Goal: Task Accomplishment & Management: Manage account settings

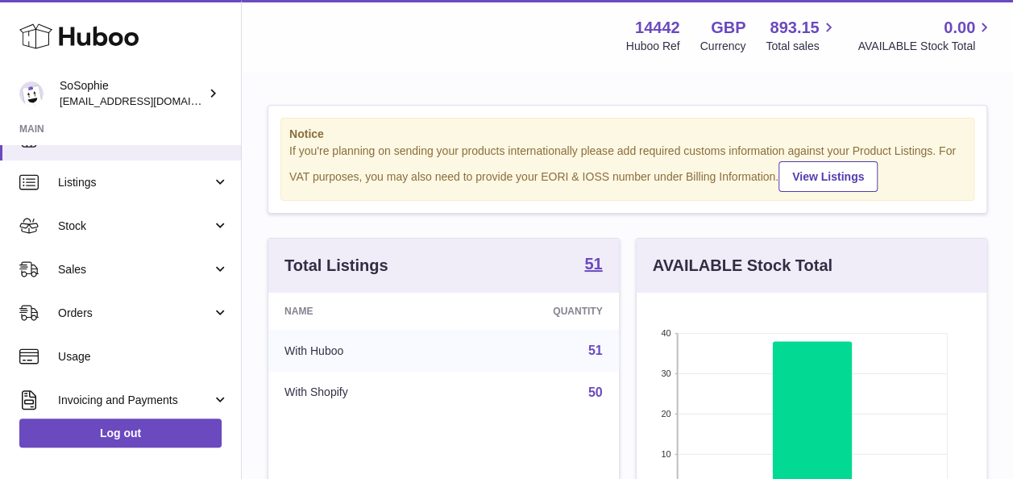
scroll to position [29, 0]
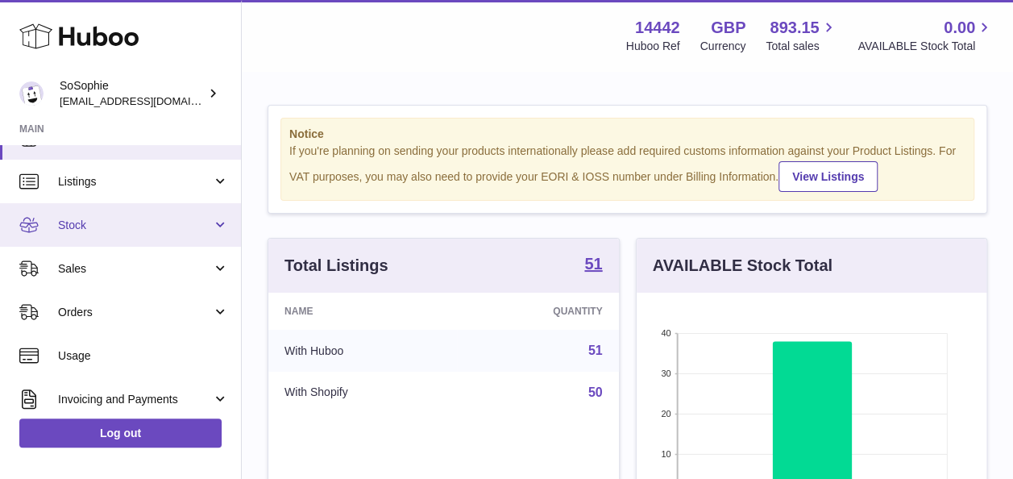
click at [130, 220] on span "Stock" at bounding box center [135, 225] width 154 height 15
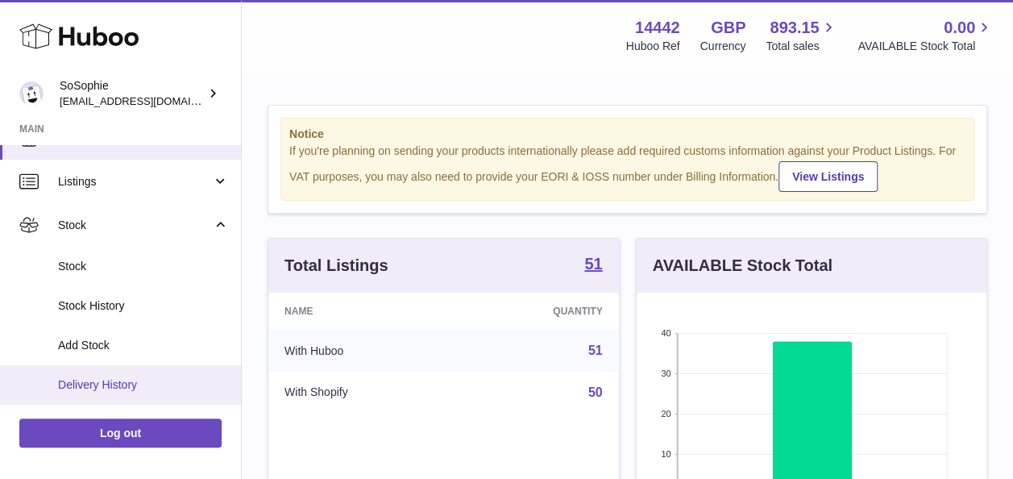
click at [151, 372] on link "Delivery History" at bounding box center [120, 384] width 241 height 39
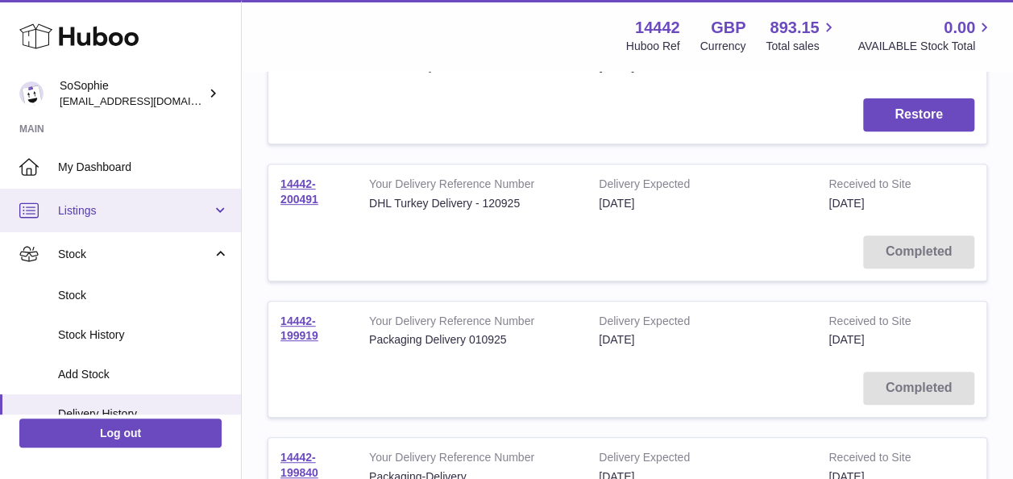
click at [107, 213] on span "Listings" at bounding box center [135, 210] width 154 height 15
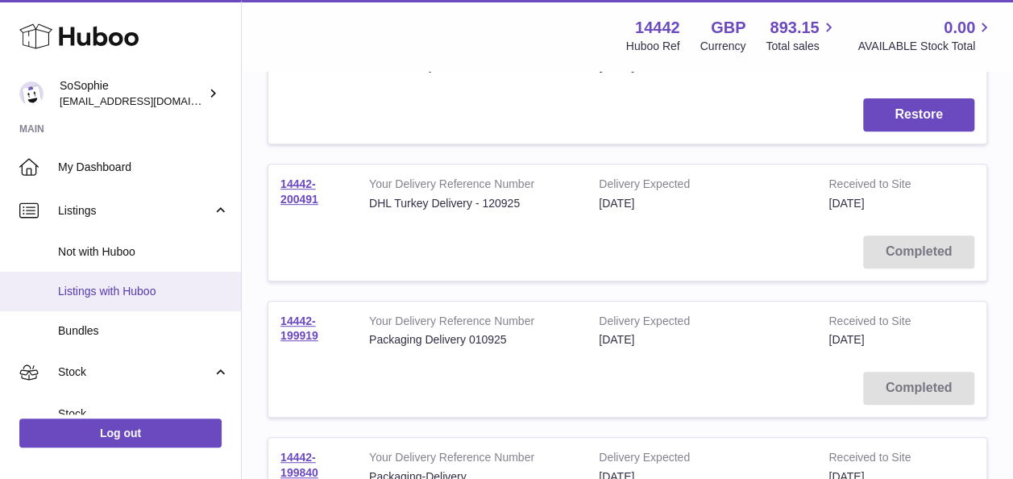
click at [131, 280] on link "Listings with Huboo" at bounding box center [120, 291] width 241 height 39
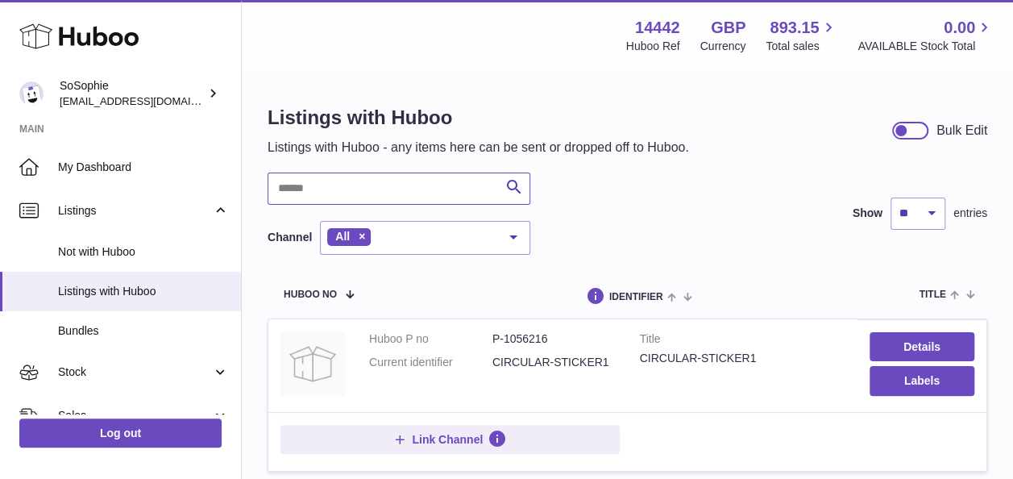
click at [353, 190] on input "text" at bounding box center [399, 188] width 263 height 32
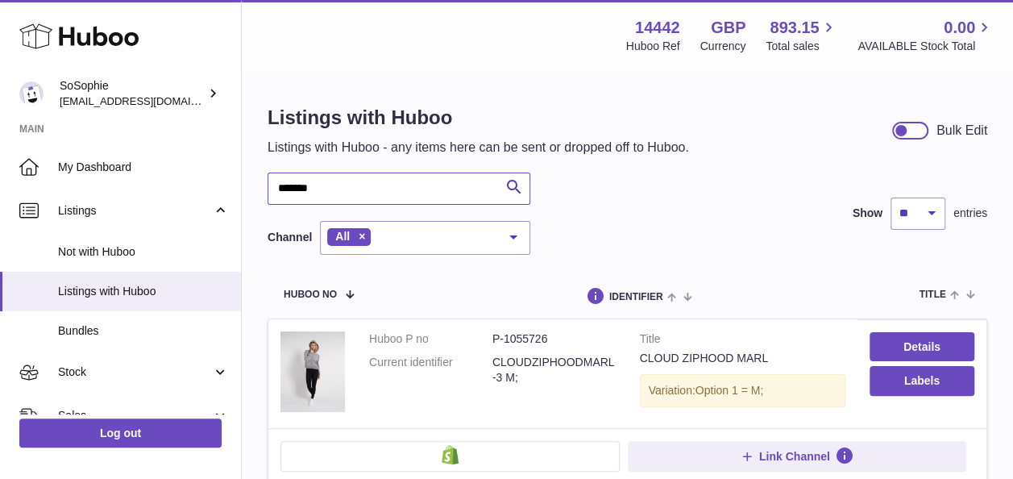
click at [426, 185] on input "*******" at bounding box center [399, 188] width 263 height 32
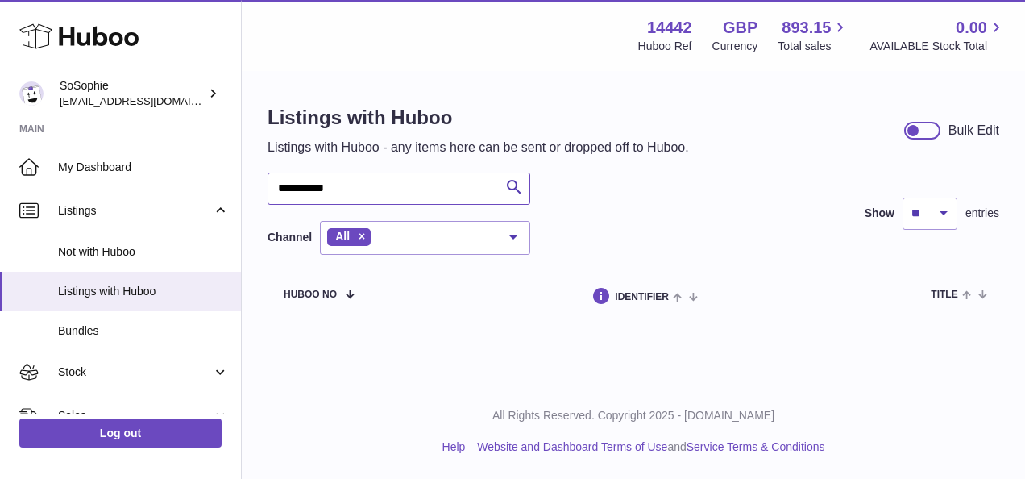
click at [318, 185] on input "**********" at bounding box center [399, 188] width 263 height 32
click at [314, 185] on input "**********" at bounding box center [399, 188] width 263 height 32
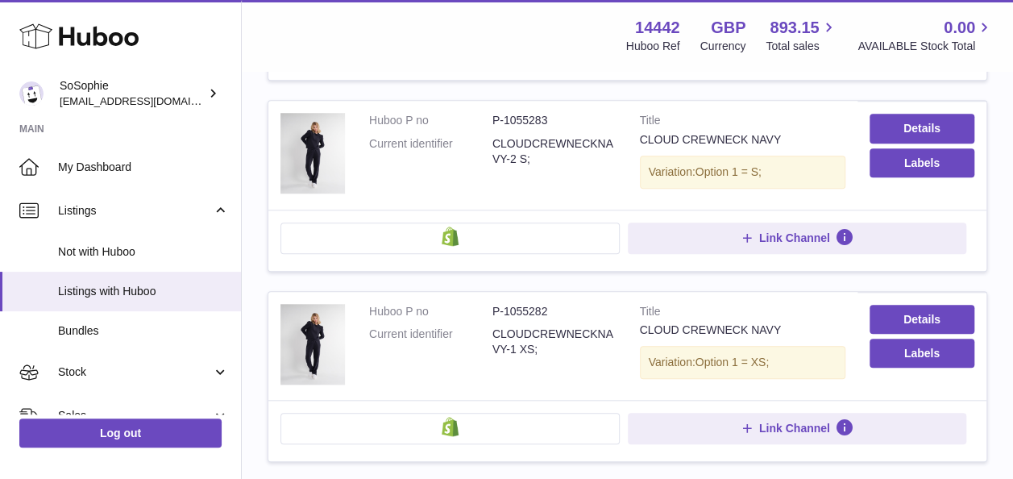
scroll to position [598, 0]
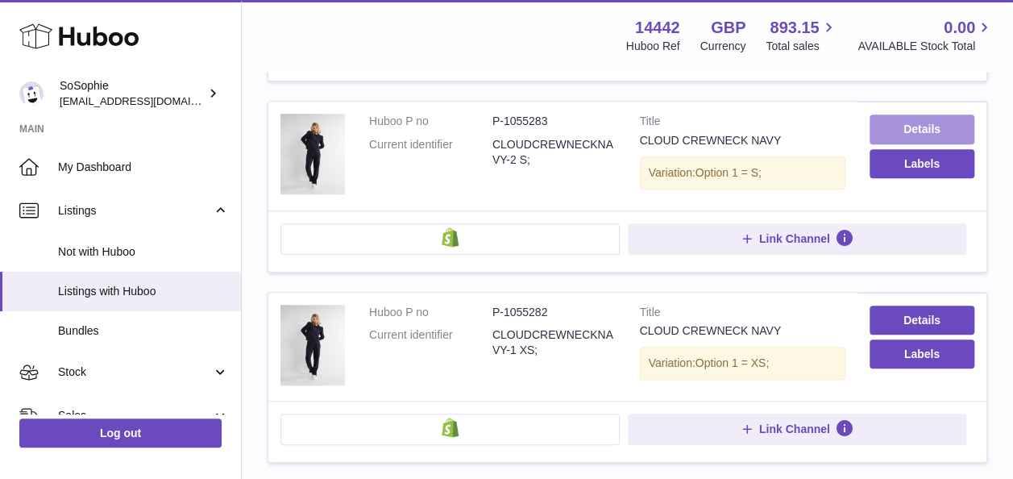
type input "**********"
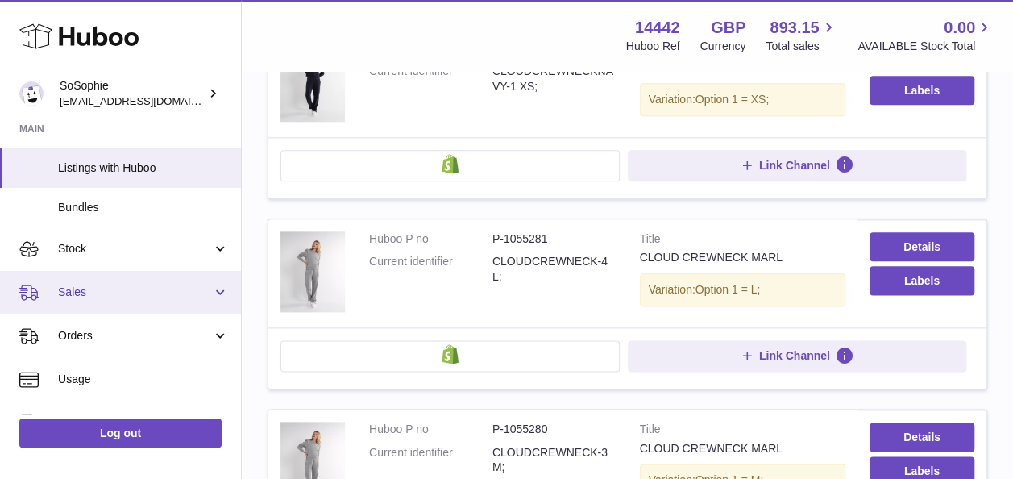
scroll to position [0, 0]
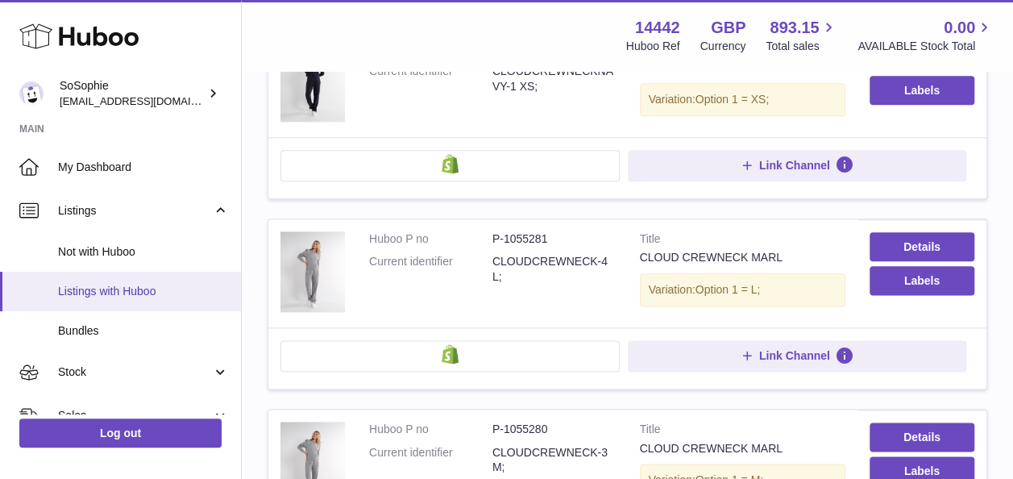
click at [153, 287] on span "Listings with Huboo" at bounding box center [143, 291] width 171 height 15
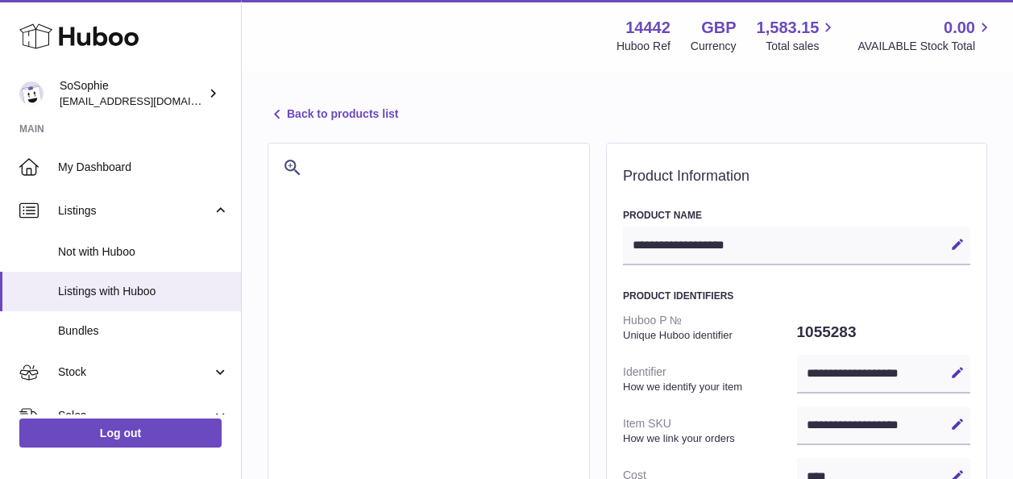
select select
select select "***"
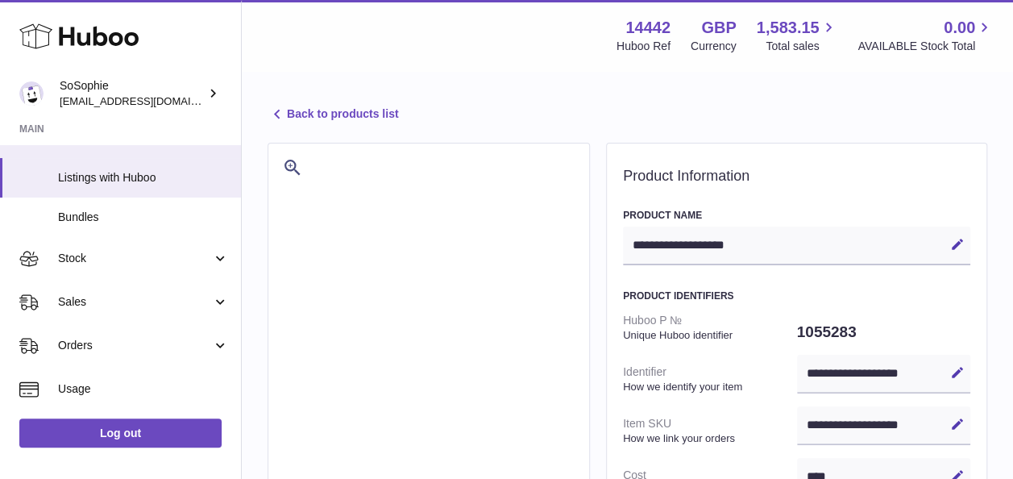
scroll to position [114, 0]
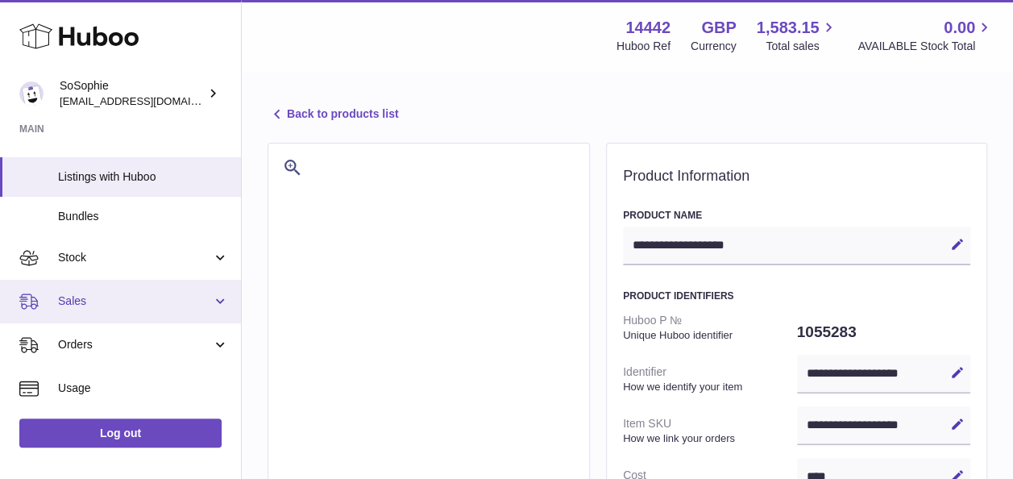
click at [137, 305] on span "Sales" at bounding box center [135, 300] width 154 height 15
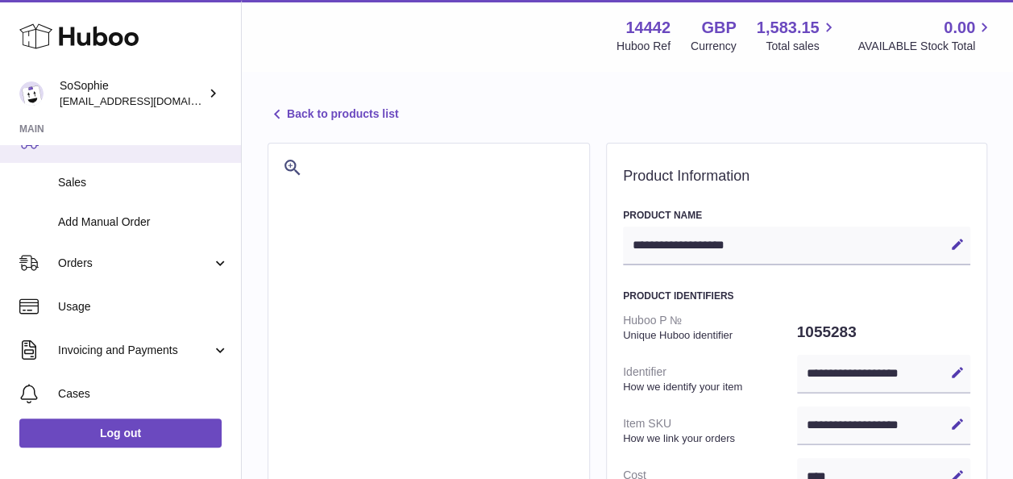
scroll to position [276, 0]
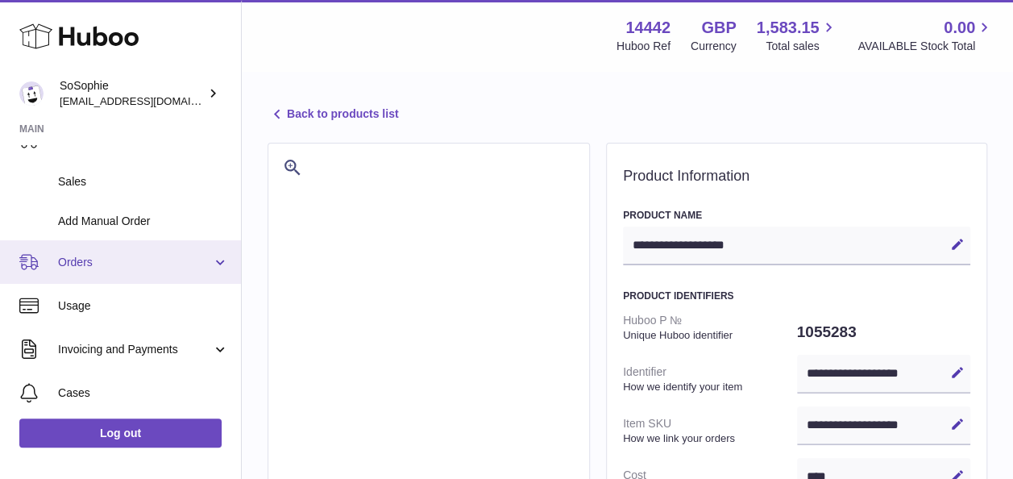
click at [178, 266] on span "Orders" at bounding box center [135, 262] width 154 height 15
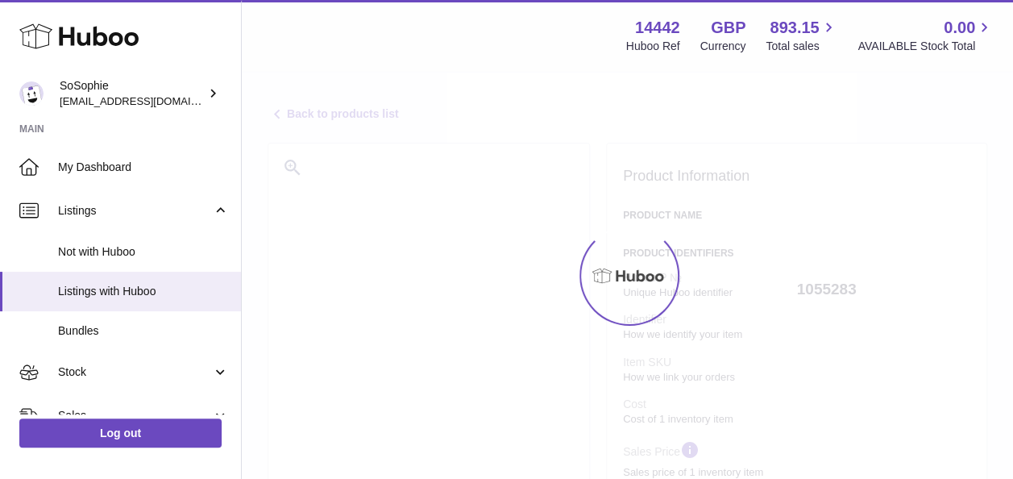
select select
select select "***"
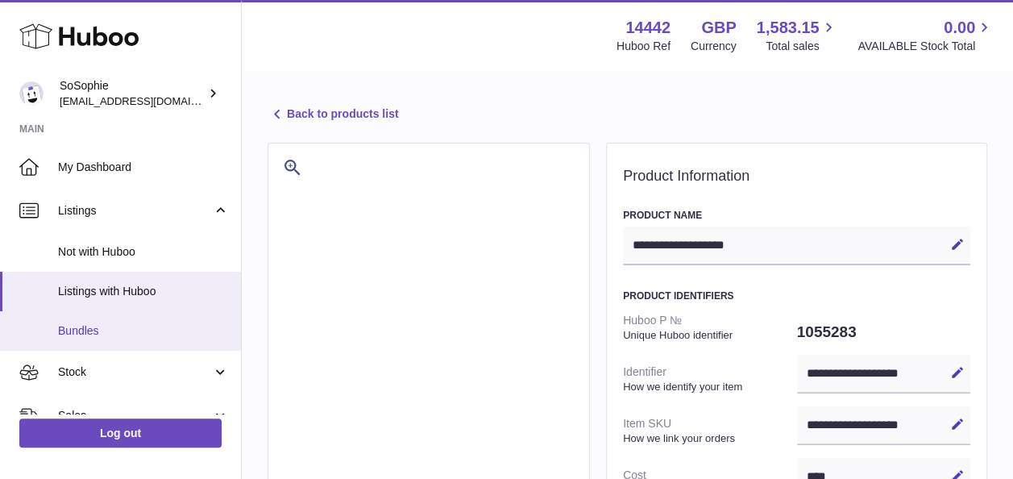
scroll to position [137, 0]
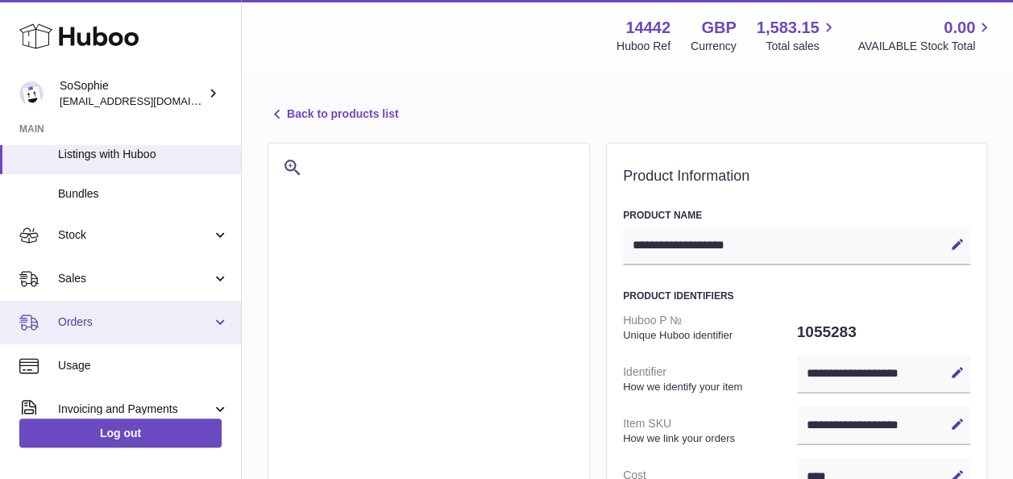
click at [147, 329] on span "Orders" at bounding box center [135, 321] width 154 height 15
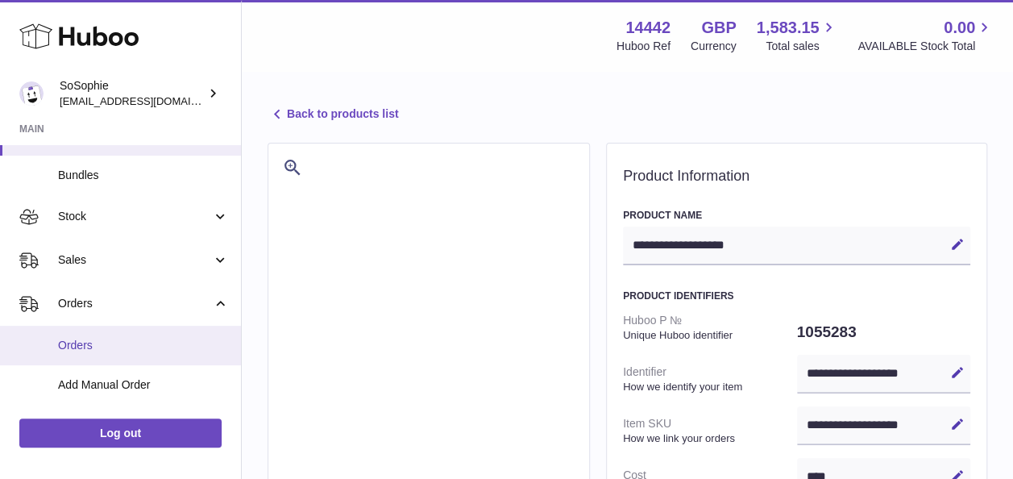
click at [156, 335] on link "Orders" at bounding box center [120, 345] width 241 height 39
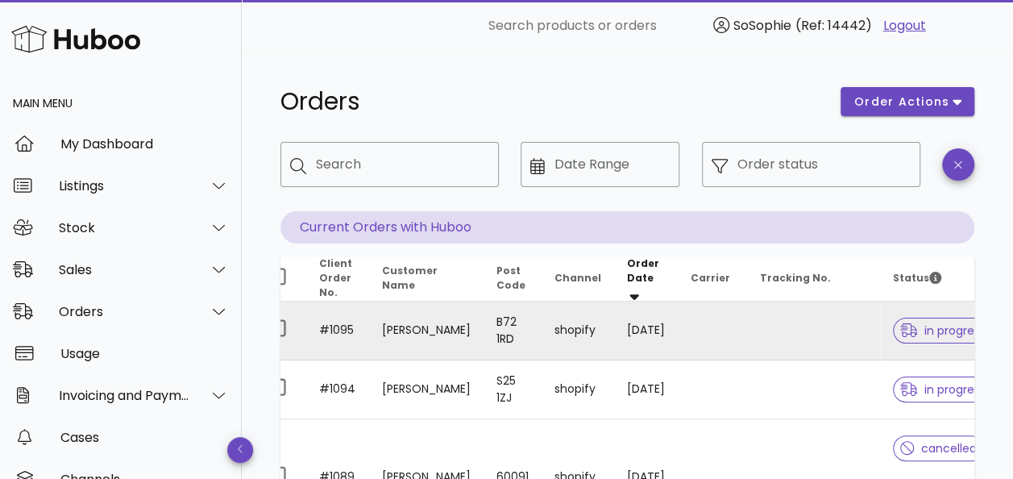
click at [754, 344] on td at bounding box center [813, 330] width 133 height 59
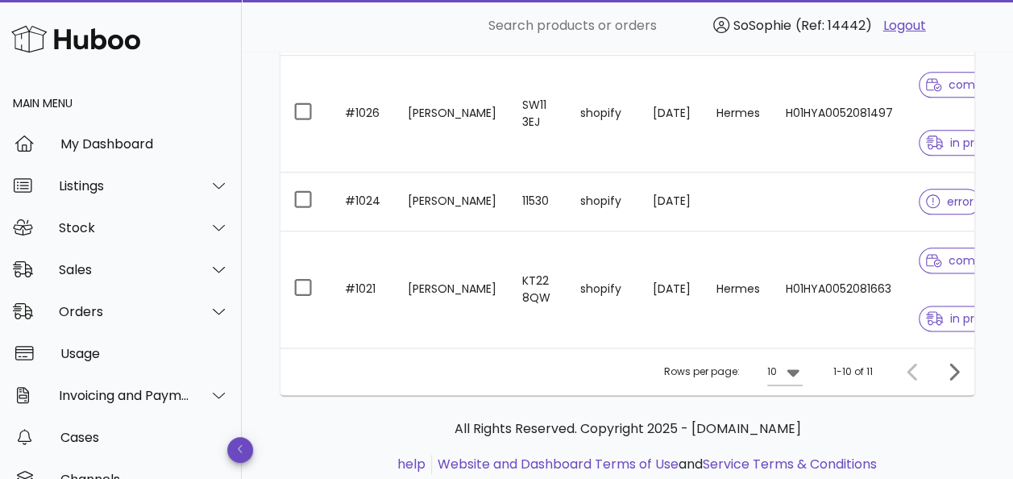
scroll to position [945, 0]
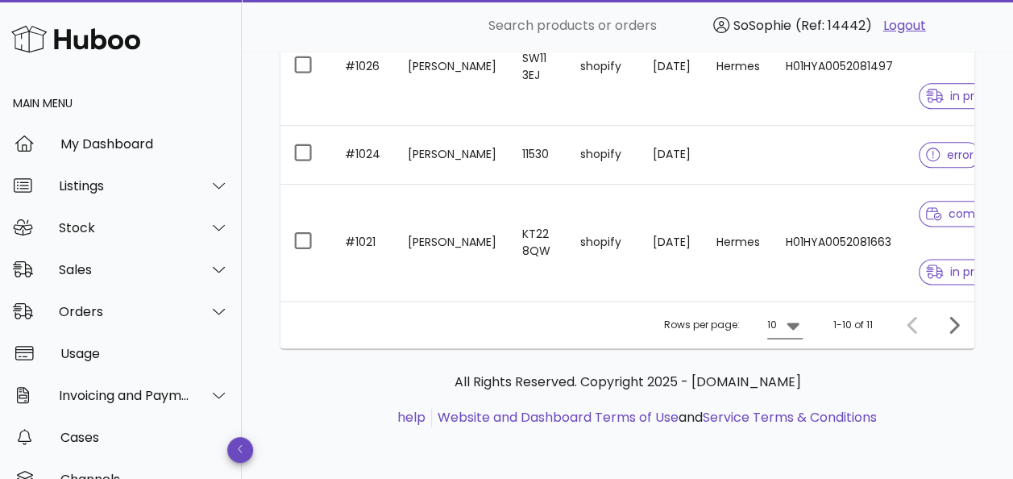
click at [799, 330] on icon at bounding box center [792, 324] width 19 height 19
click at [793, 406] on div "50" at bounding box center [790, 423] width 16 height 35
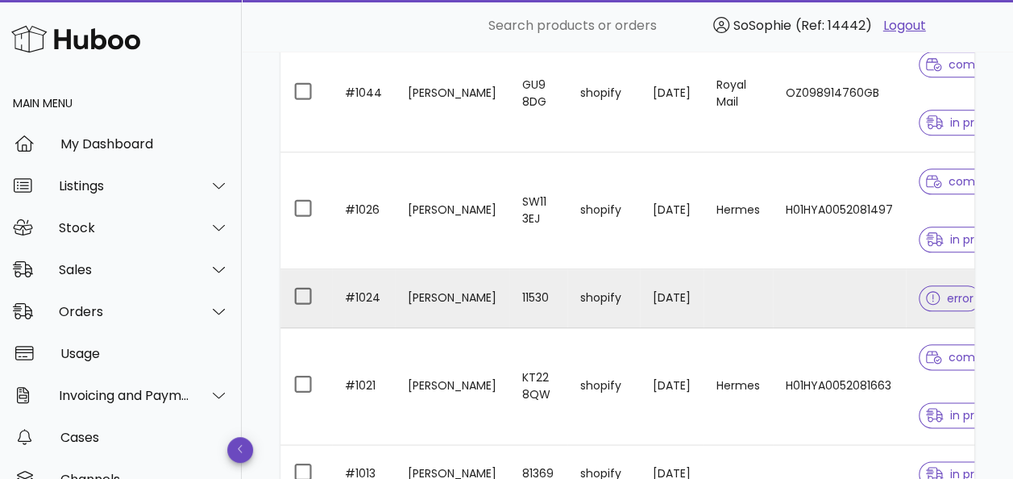
scroll to position [767, 0]
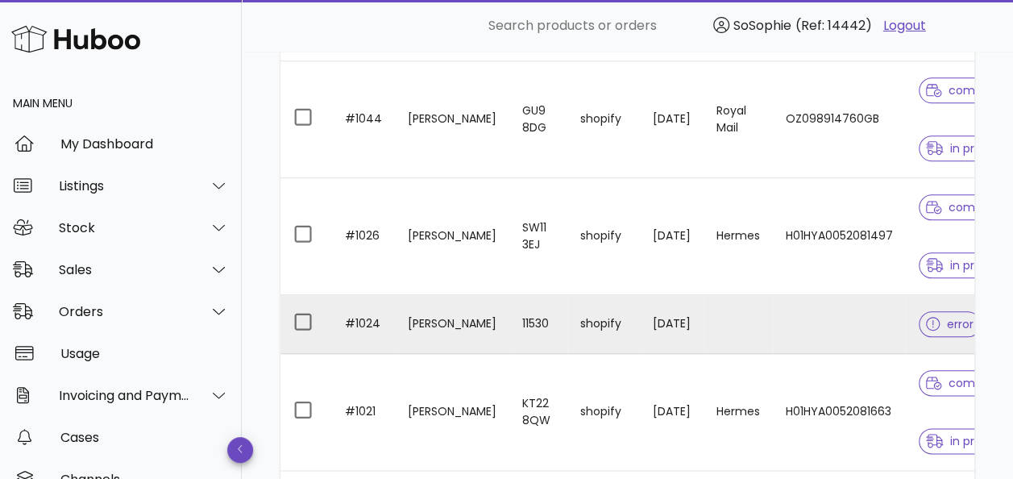
click at [843, 324] on td at bounding box center [839, 324] width 133 height 59
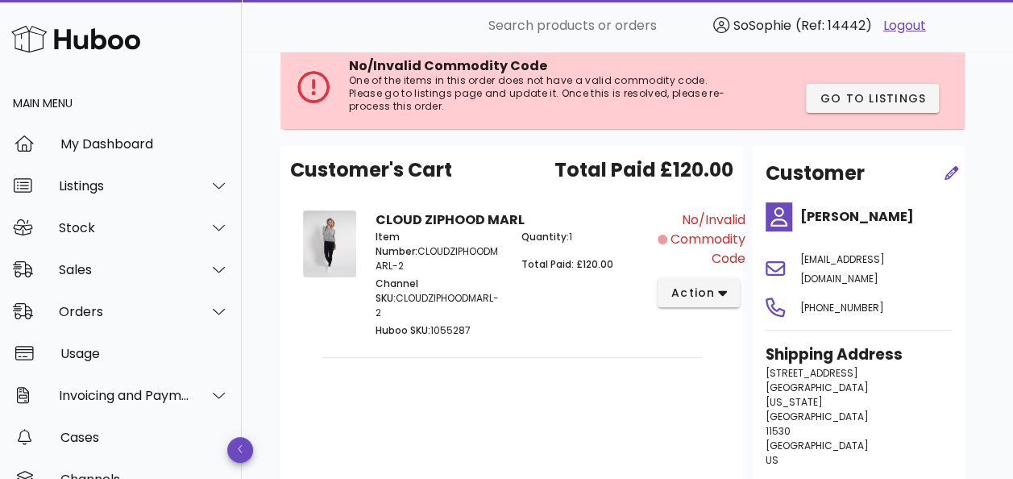
scroll to position [93, 0]
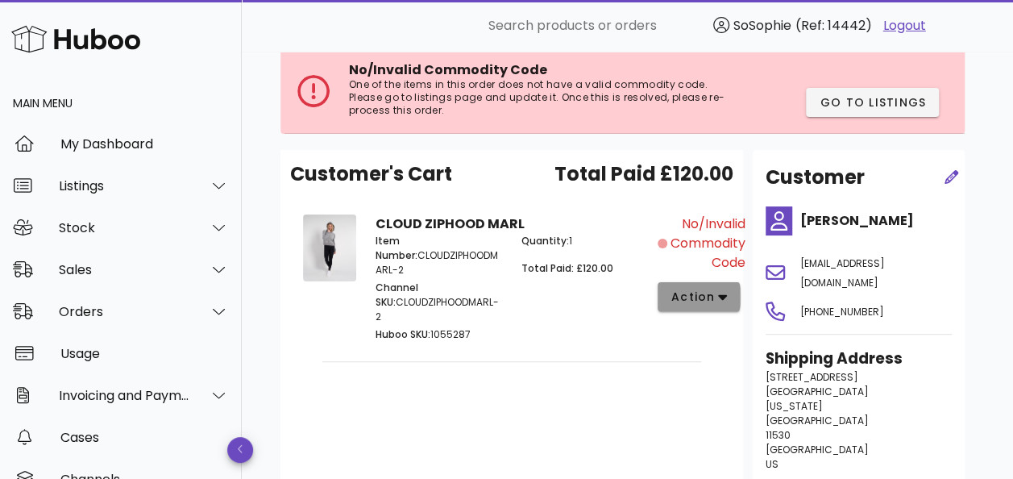
click at [662, 301] on button "action" at bounding box center [699, 296] width 83 height 29
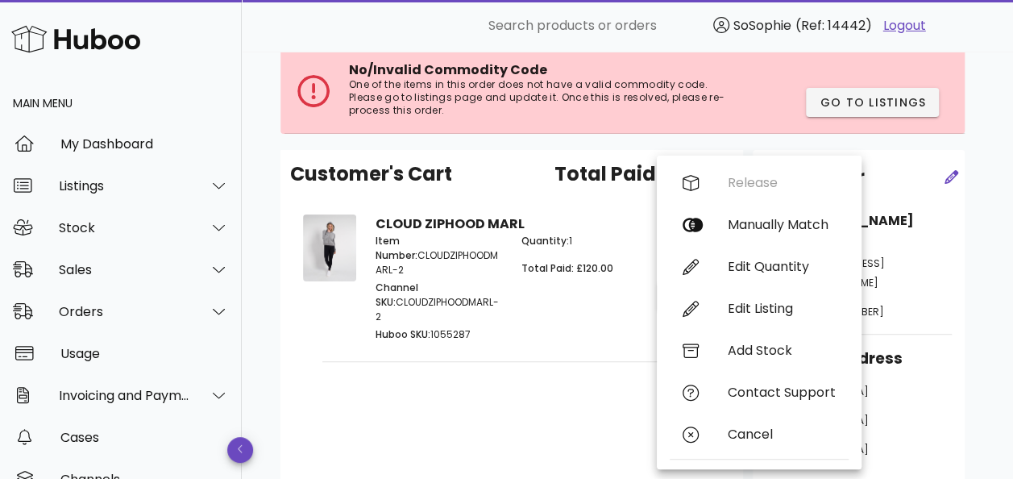
click at [604, 303] on div "Quantity: 1 Total Paid: £120.00" at bounding box center [585, 289] width 146 height 131
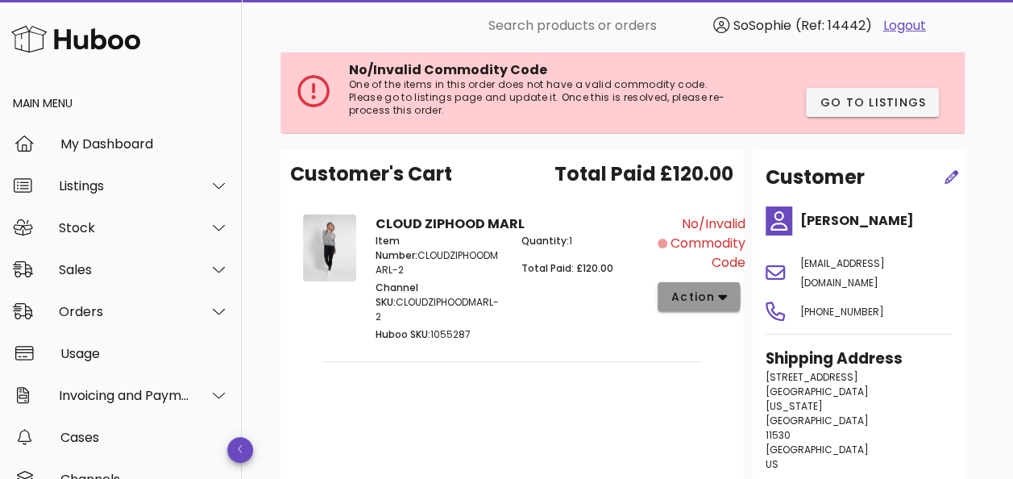
click at [688, 301] on span "action" at bounding box center [693, 297] width 45 height 17
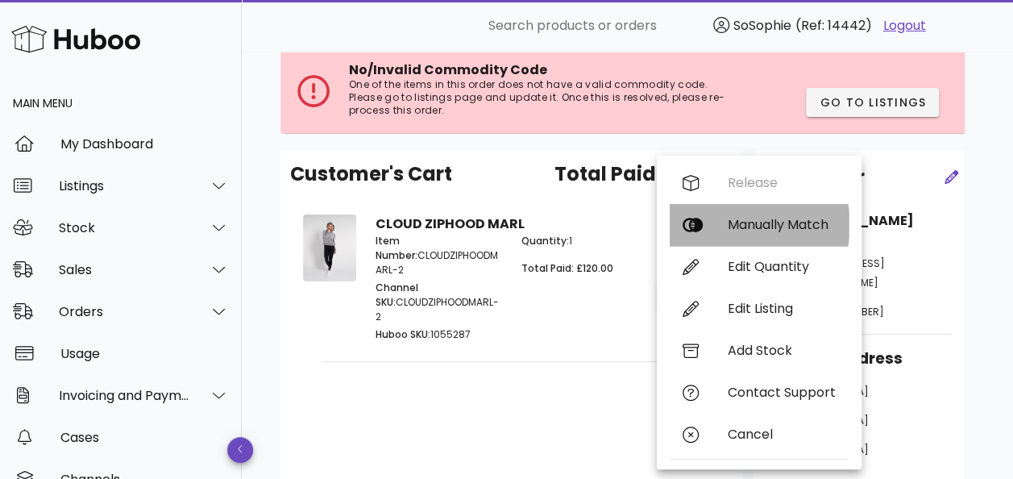
click at [719, 234] on div "Manually Match" at bounding box center [759, 225] width 179 height 42
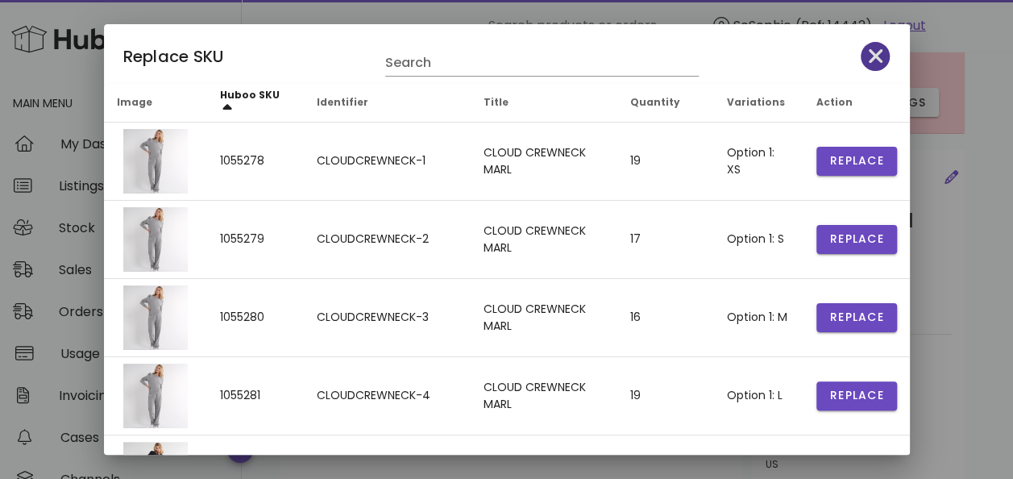
click at [869, 53] on icon "button" at bounding box center [876, 56] width 15 height 23
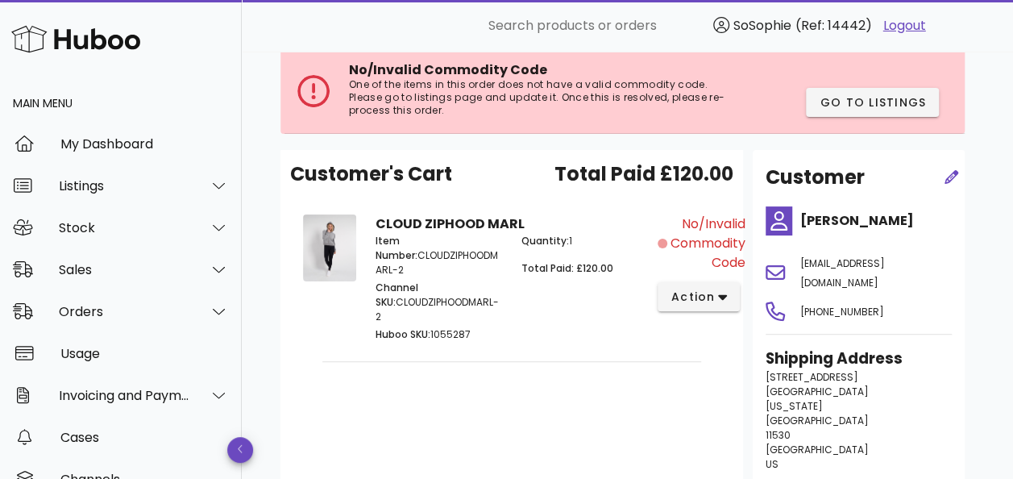
drag, startPoint x: 480, startPoint y: 311, endPoint x: 433, endPoint y: 309, distance: 47.6
click at [433, 327] on p "Huboo SKU: 1055287" at bounding box center [439, 334] width 127 height 15
copy p "1055287"
click at [730, 288] on button "action" at bounding box center [699, 296] width 83 height 29
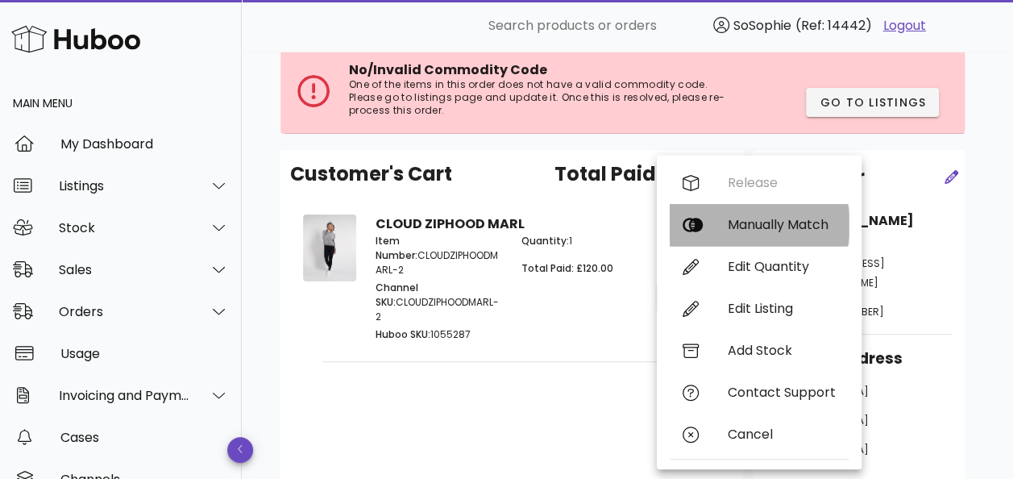
click at [736, 230] on div "Manually Match" at bounding box center [782, 224] width 108 height 15
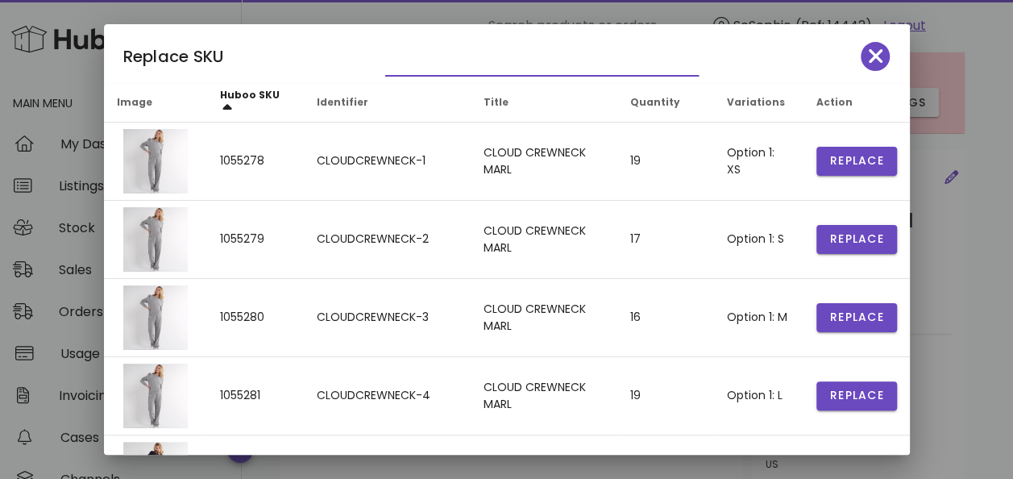
click at [503, 52] on input "text" at bounding box center [530, 63] width 291 height 26
paste input "*******"
type input "*******"
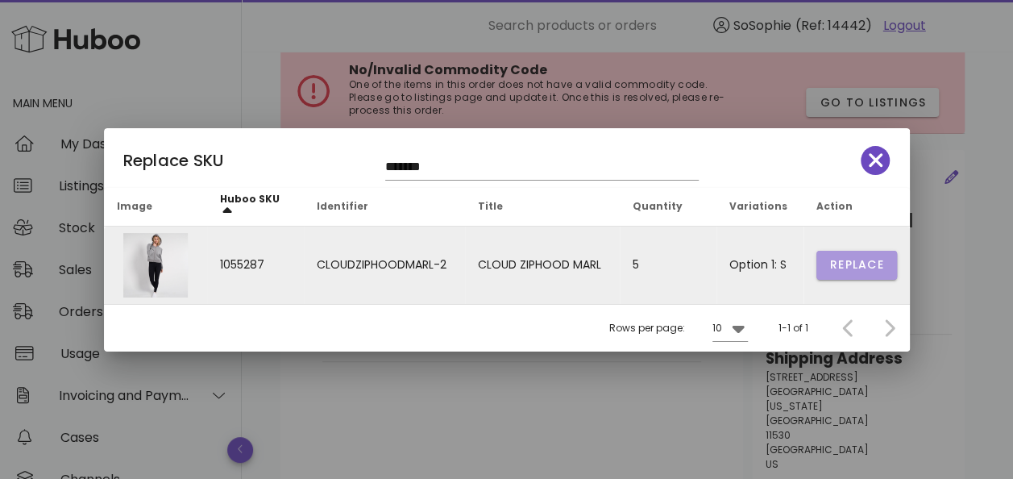
click at [878, 270] on span "Replace" at bounding box center [856, 264] width 55 height 17
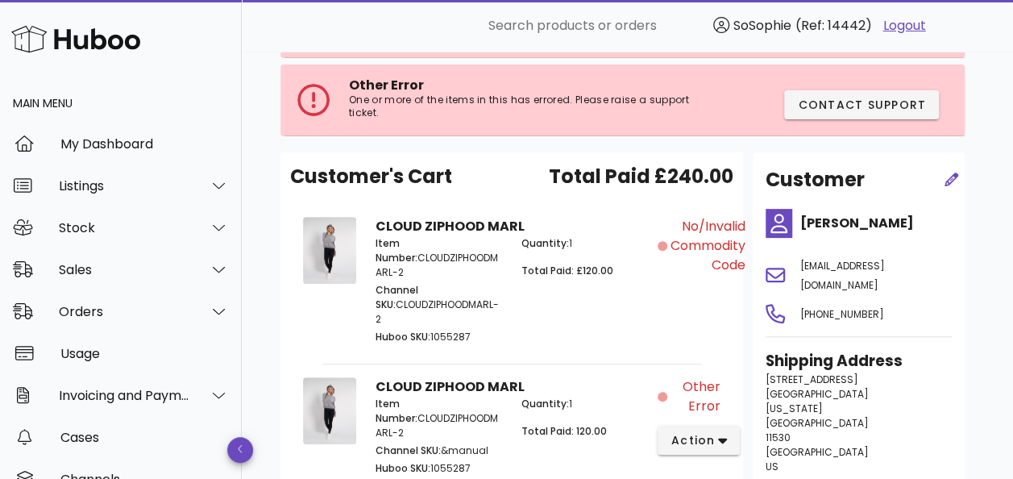
scroll to position [0, 0]
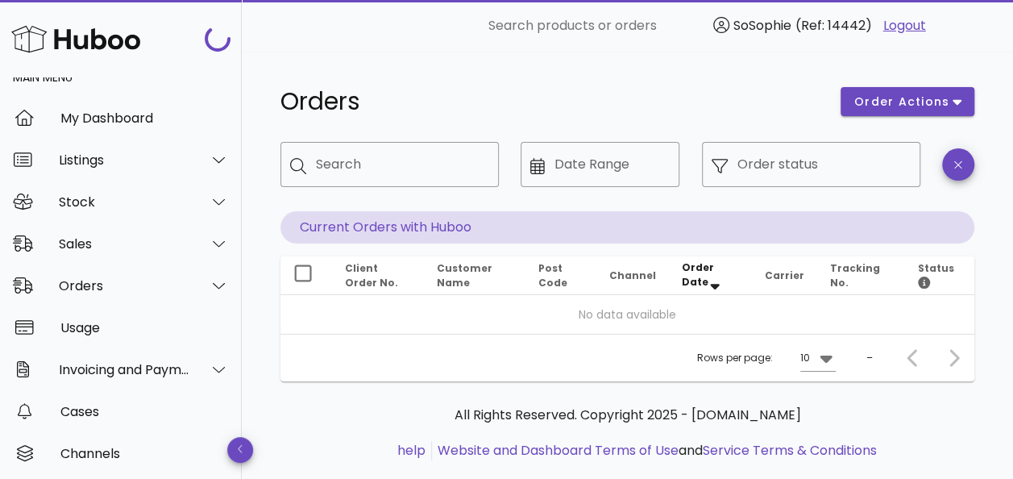
scroll to position [32, 0]
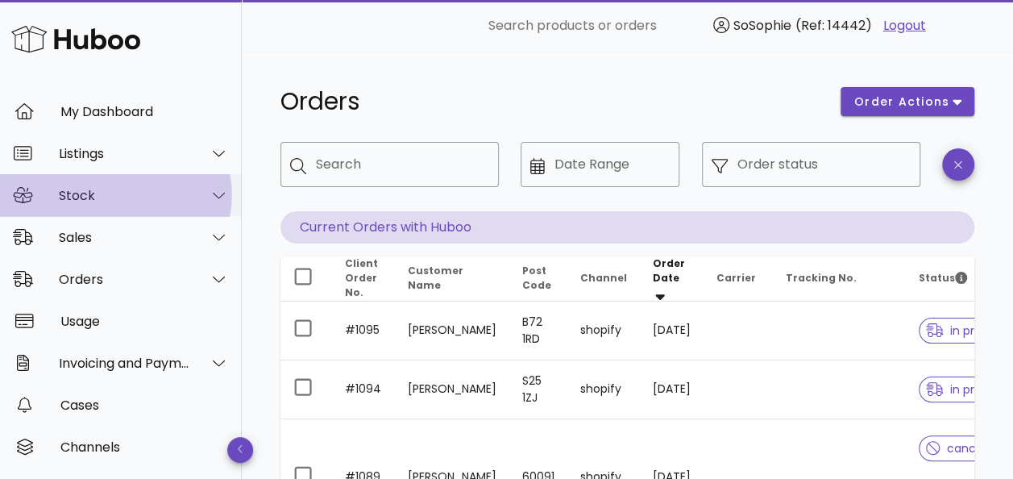
click at [118, 190] on div "Stock" at bounding box center [124, 195] width 131 height 15
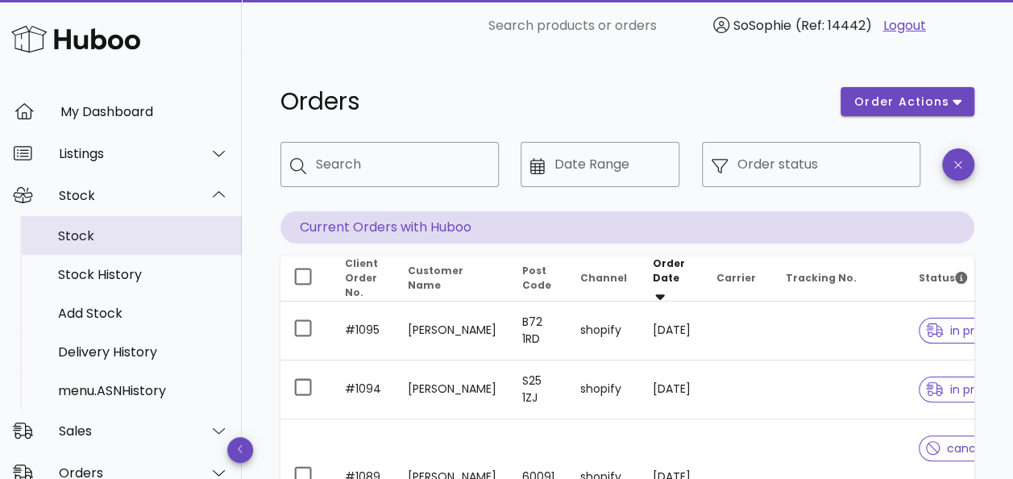
click at [123, 234] on div "Stock" at bounding box center [143, 235] width 171 height 15
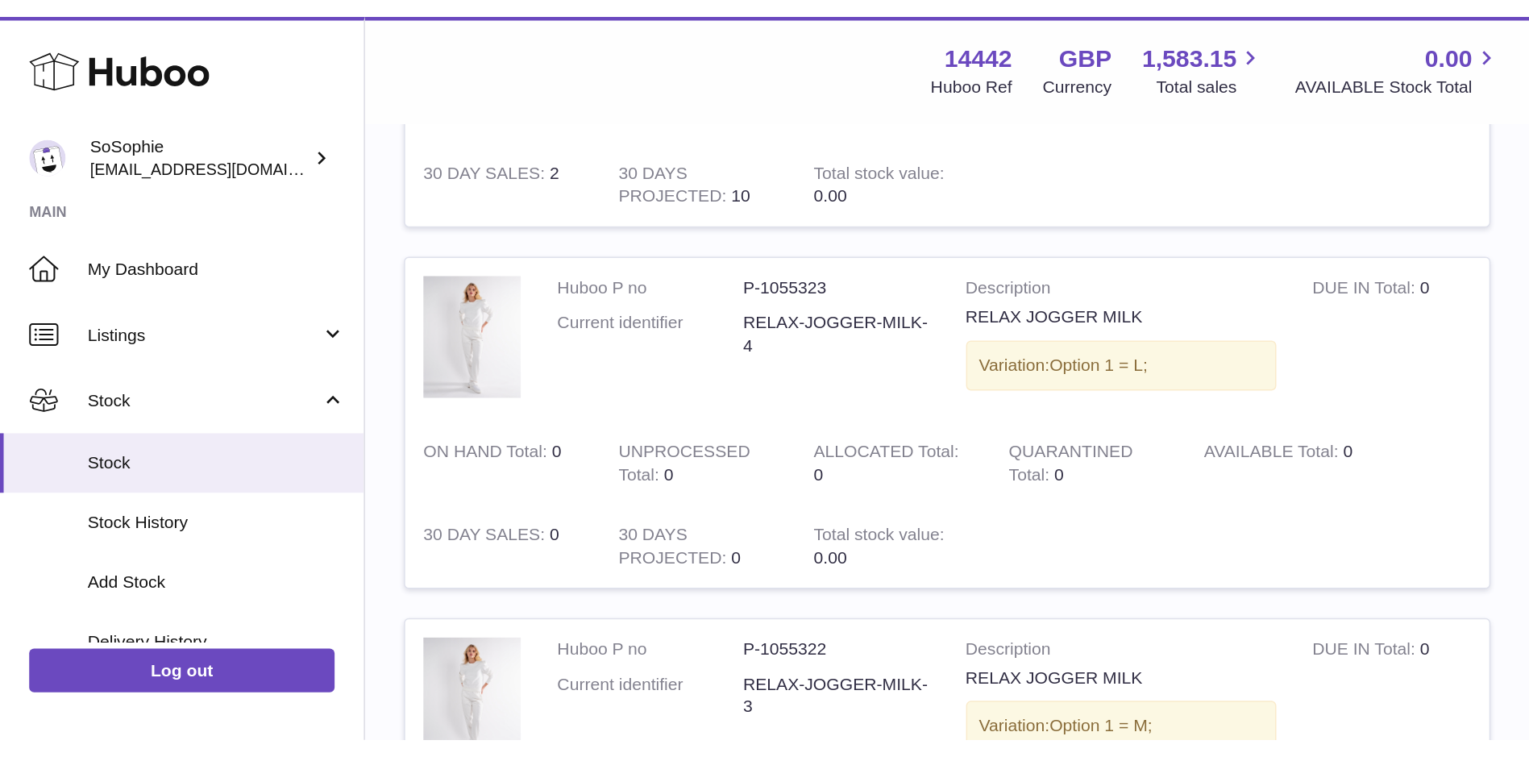
scroll to position [1256, 0]
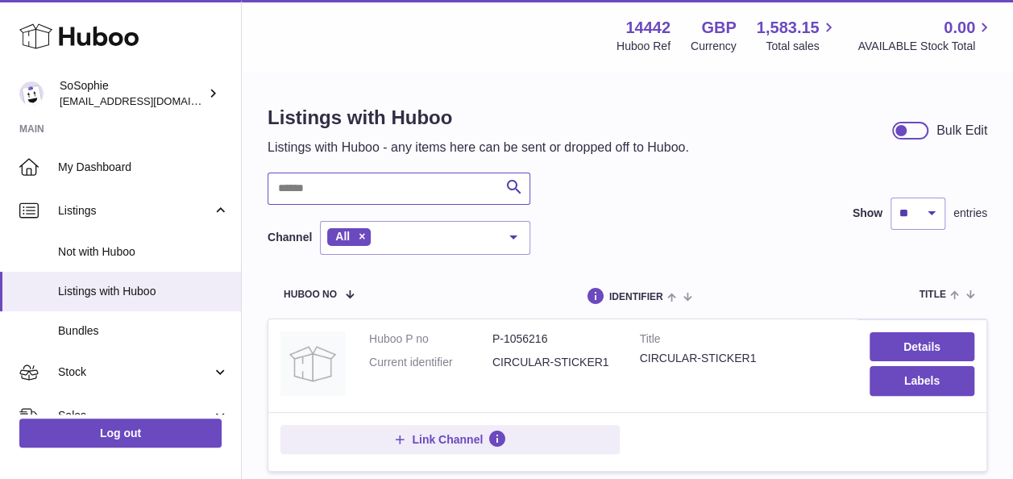
click at [443, 194] on input "text" at bounding box center [399, 188] width 263 height 32
paste input "*******"
type input "*******"
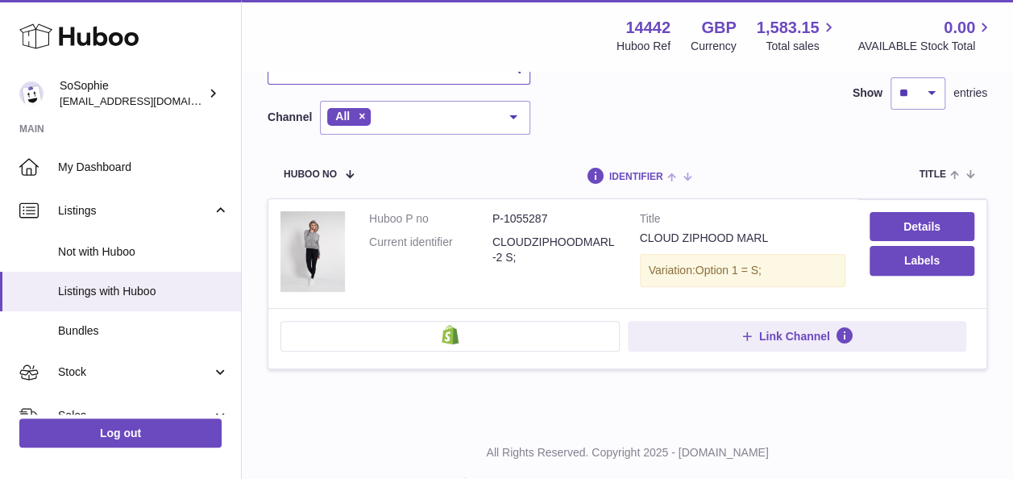
scroll to position [121, 0]
click at [907, 216] on link "Details" at bounding box center [922, 225] width 105 height 29
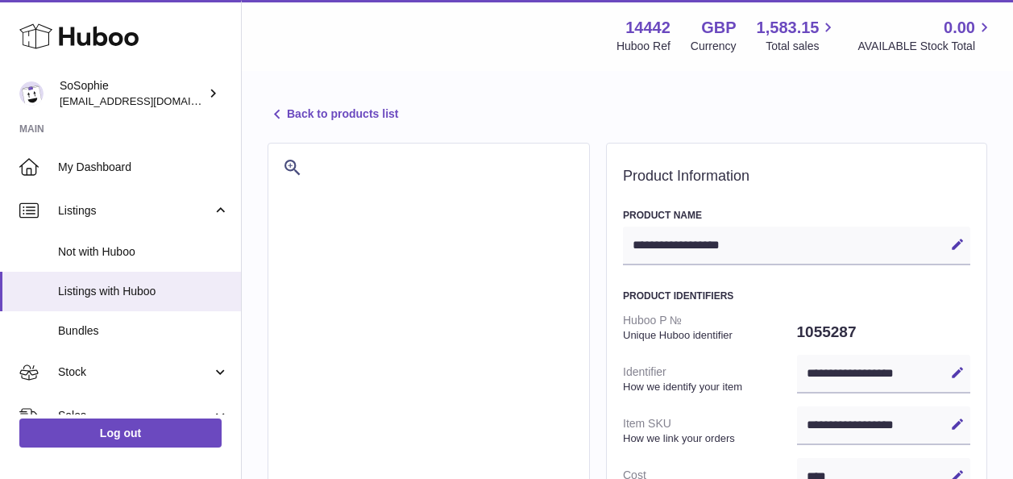
select select
select select "***"
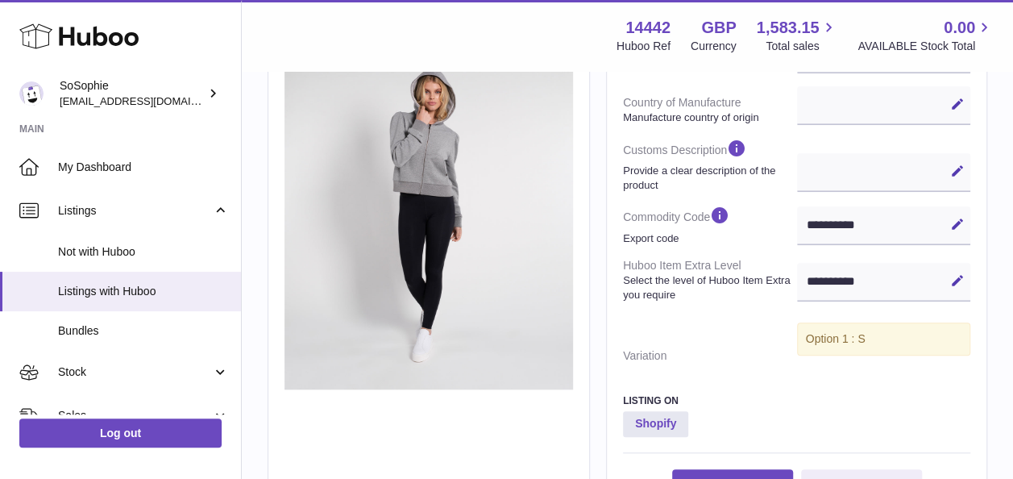
scroll to position [543, 0]
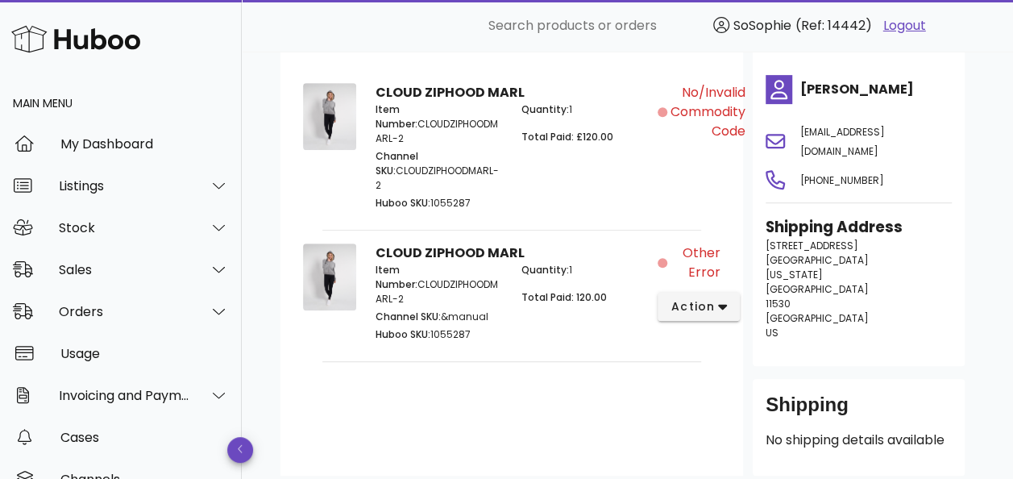
scroll to position [303, 0]
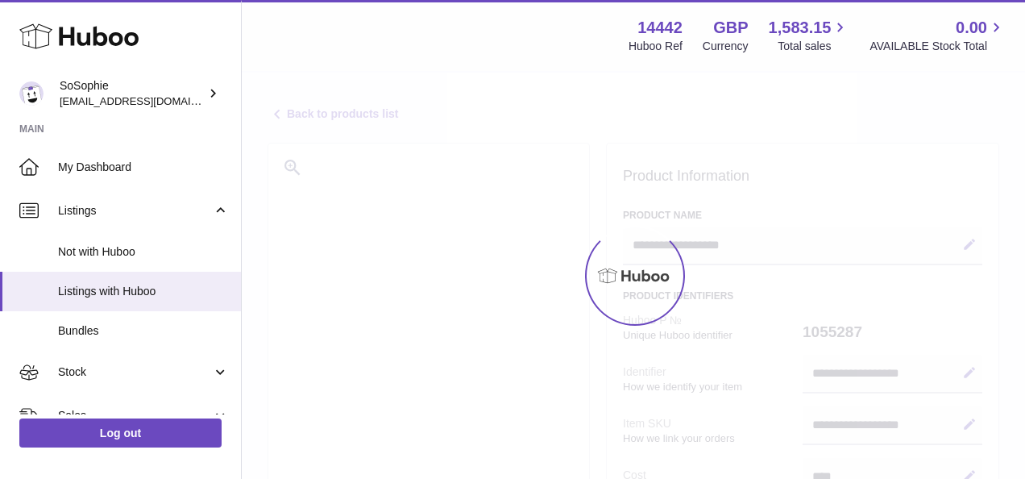
select select
select select "***"
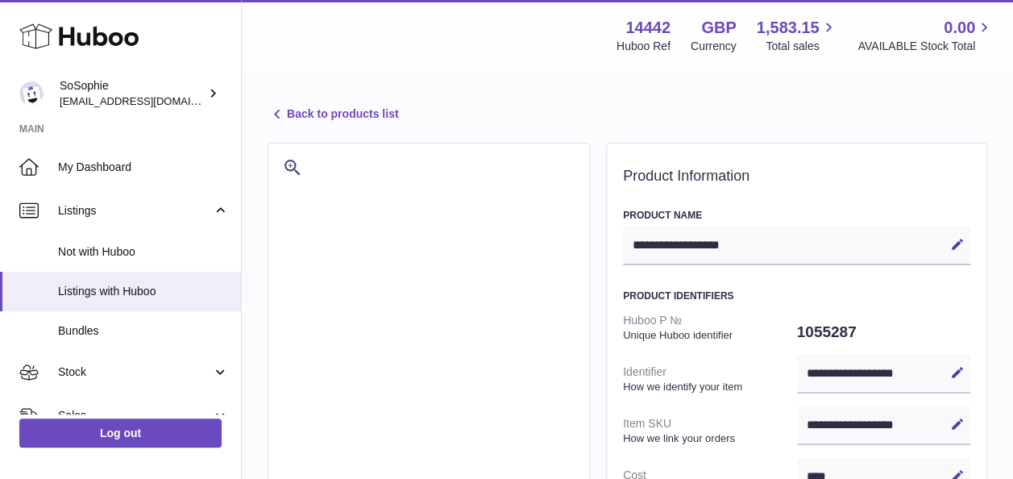
click at [321, 107] on link "Back to products list" at bounding box center [333, 114] width 131 height 19
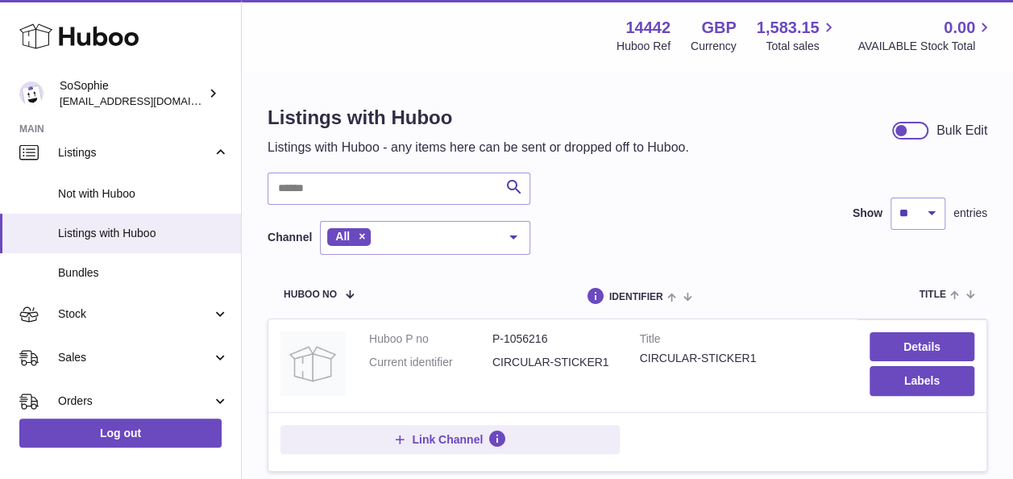
scroll to position [60, 0]
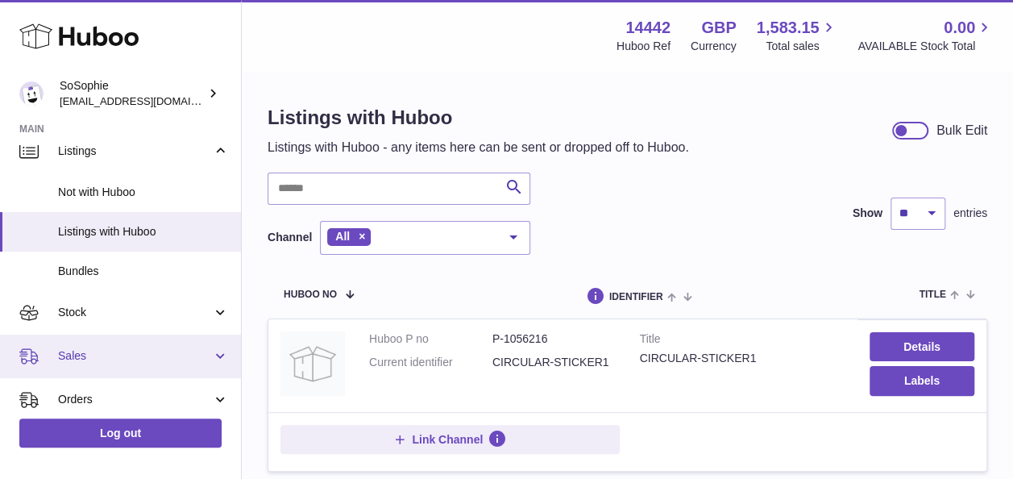
click at [135, 343] on link "Sales" at bounding box center [120, 356] width 241 height 44
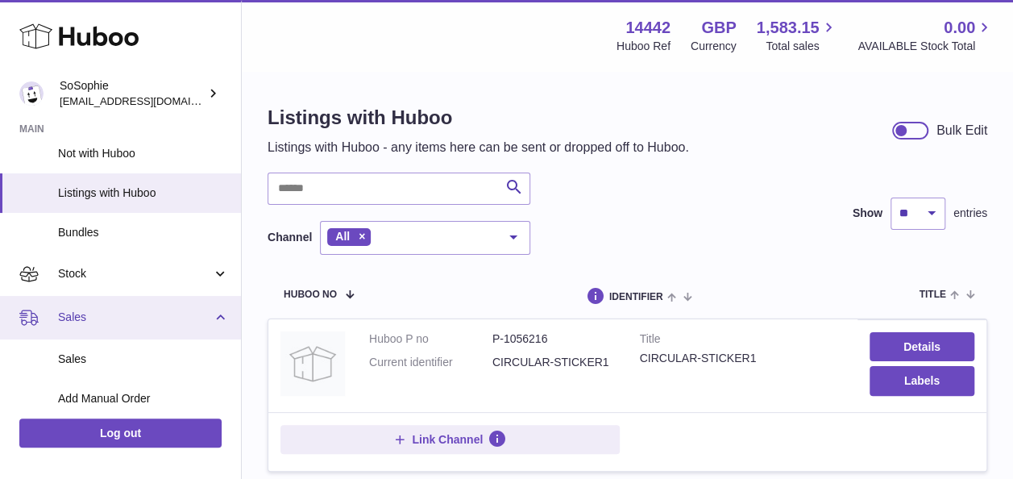
scroll to position [99, 0]
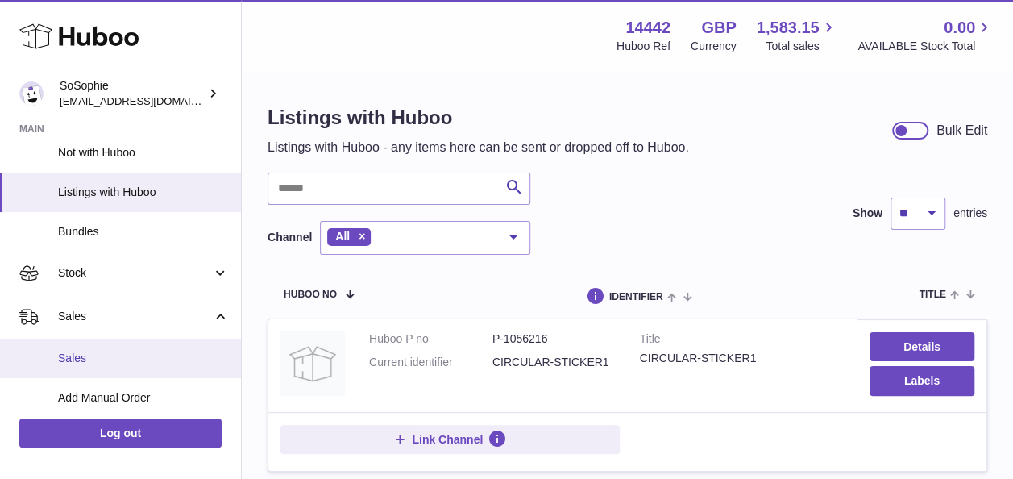
click at [156, 356] on span "Sales" at bounding box center [143, 358] width 171 height 15
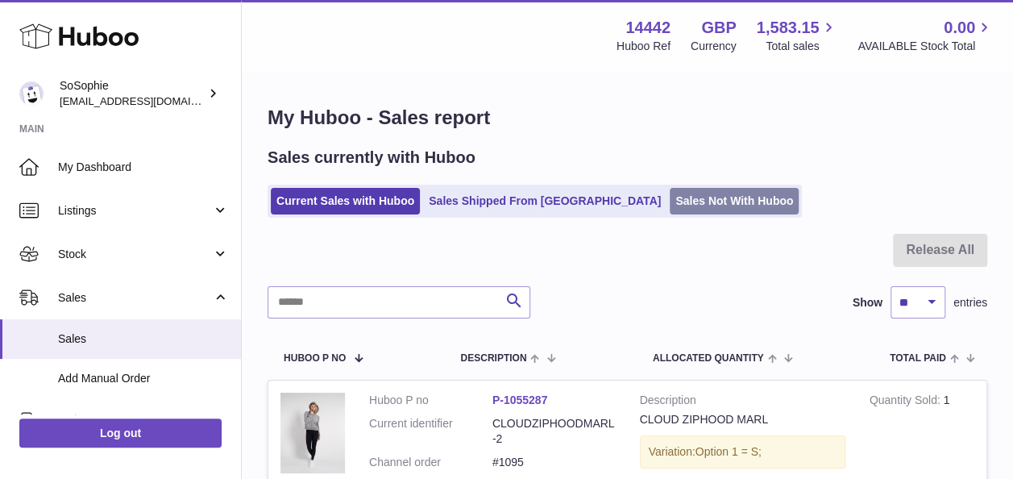
click at [670, 189] on link "Sales Not With Huboo" at bounding box center [734, 201] width 129 height 27
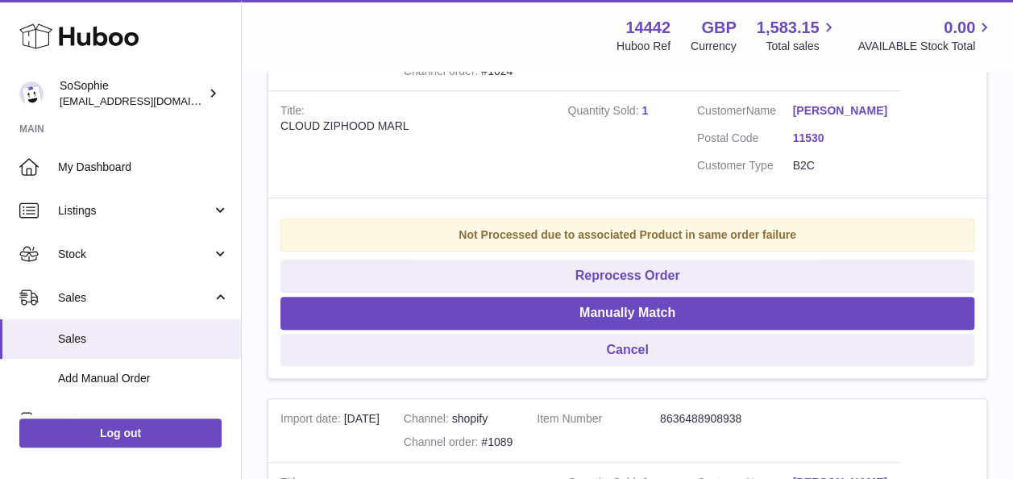
scroll to position [417, 0]
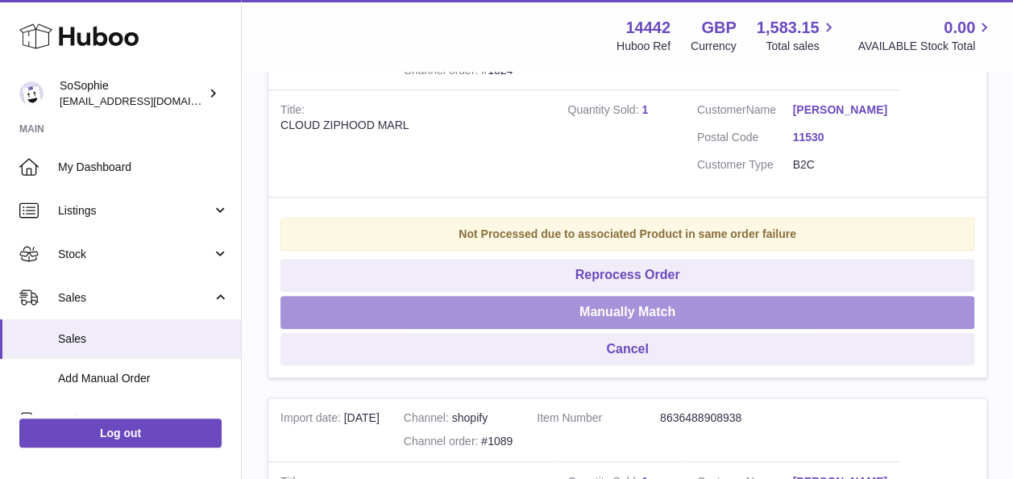
click at [640, 306] on button "Manually Match" at bounding box center [627, 312] width 694 height 33
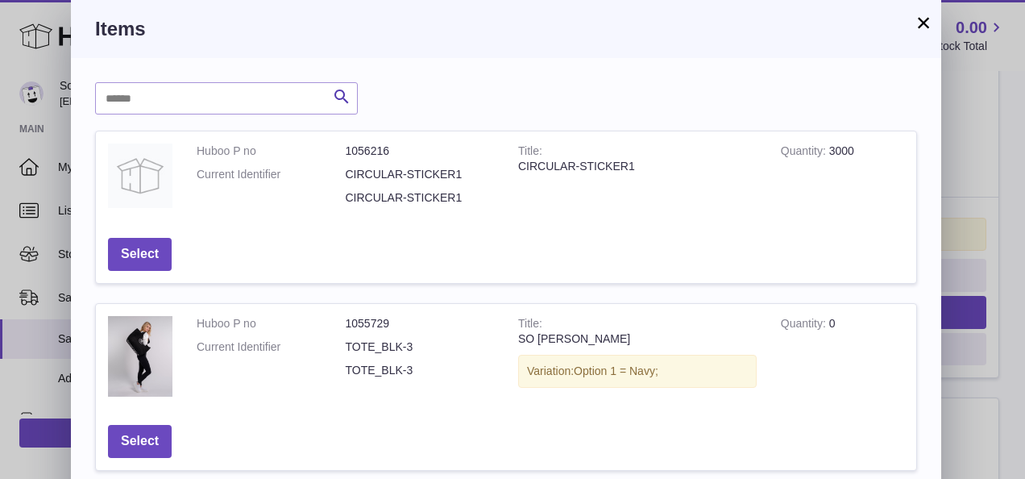
click at [923, 24] on button "×" at bounding box center [923, 22] width 19 height 19
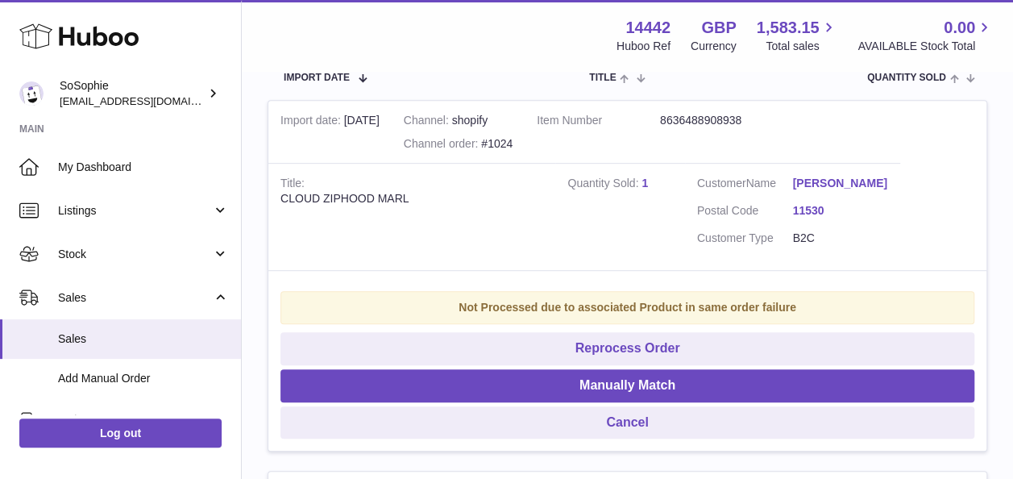
scroll to position [340, 0]
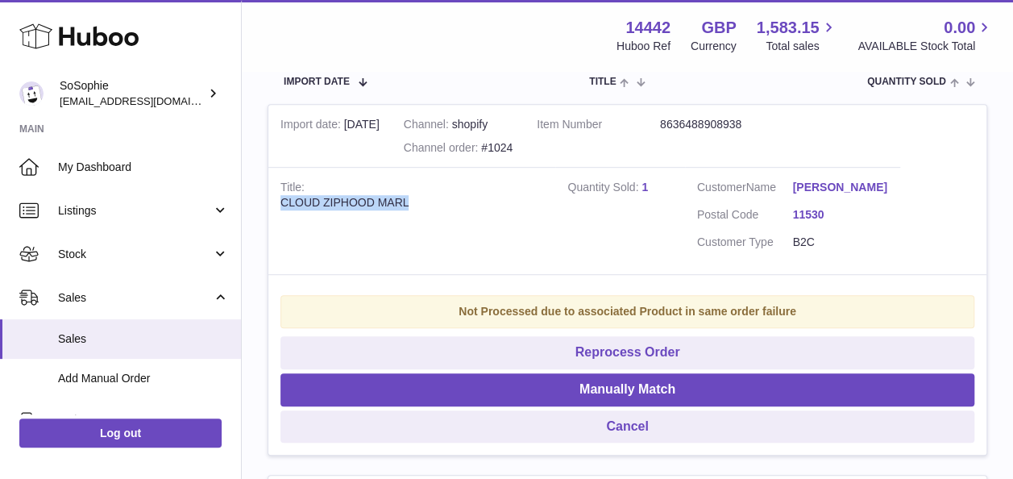
drag, startPoint x: 431, startPoint y: 197, endPoint x: 283, endPoint y: 196, distance: 148.3
click at [283, 196] on div "CLOUD ZIPHOOD MARL" at bounding box center [411, 202] width 263 height 15
copy div "CLOUD ZIPHOOD MARL"
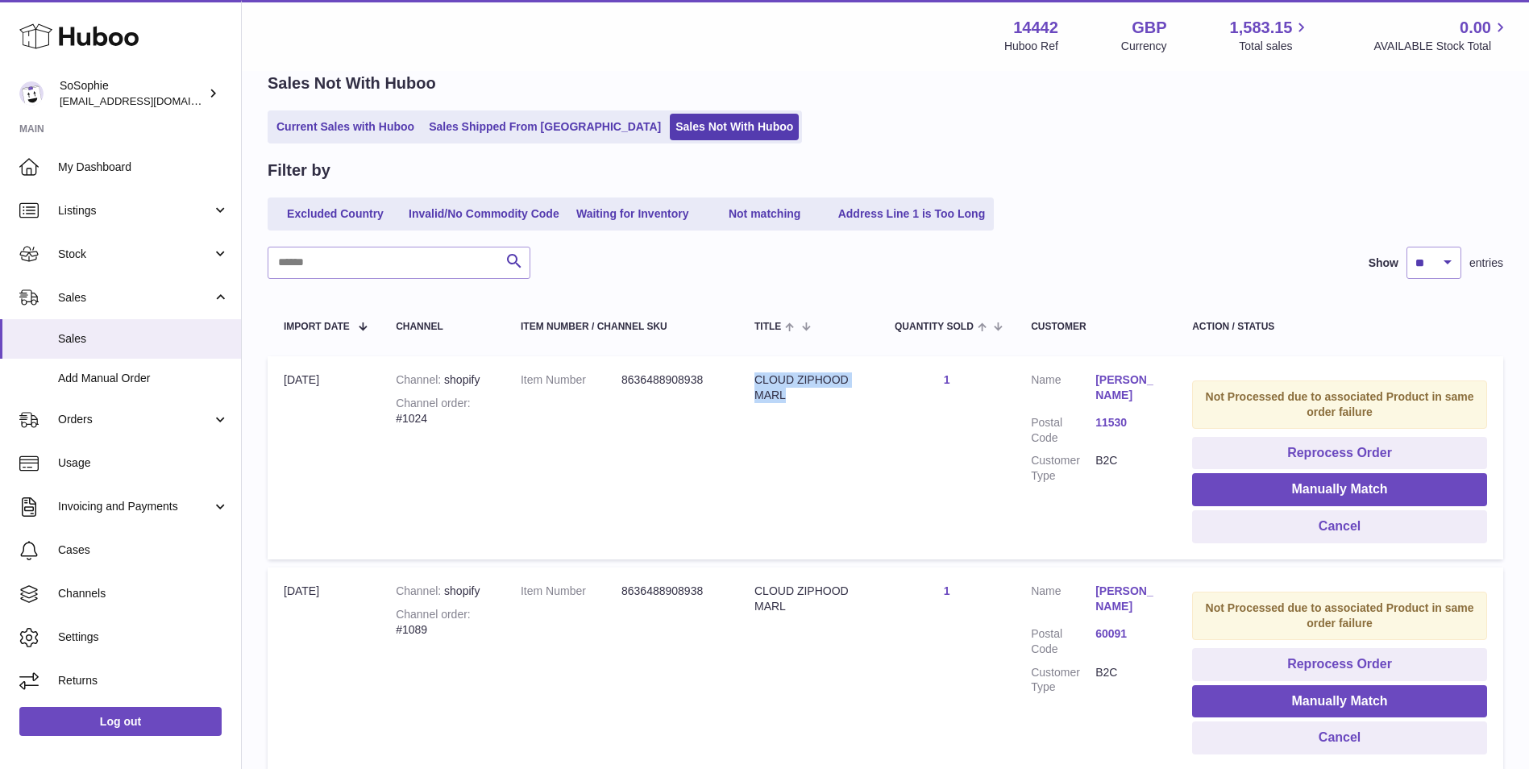
scroll to position [0, 0]
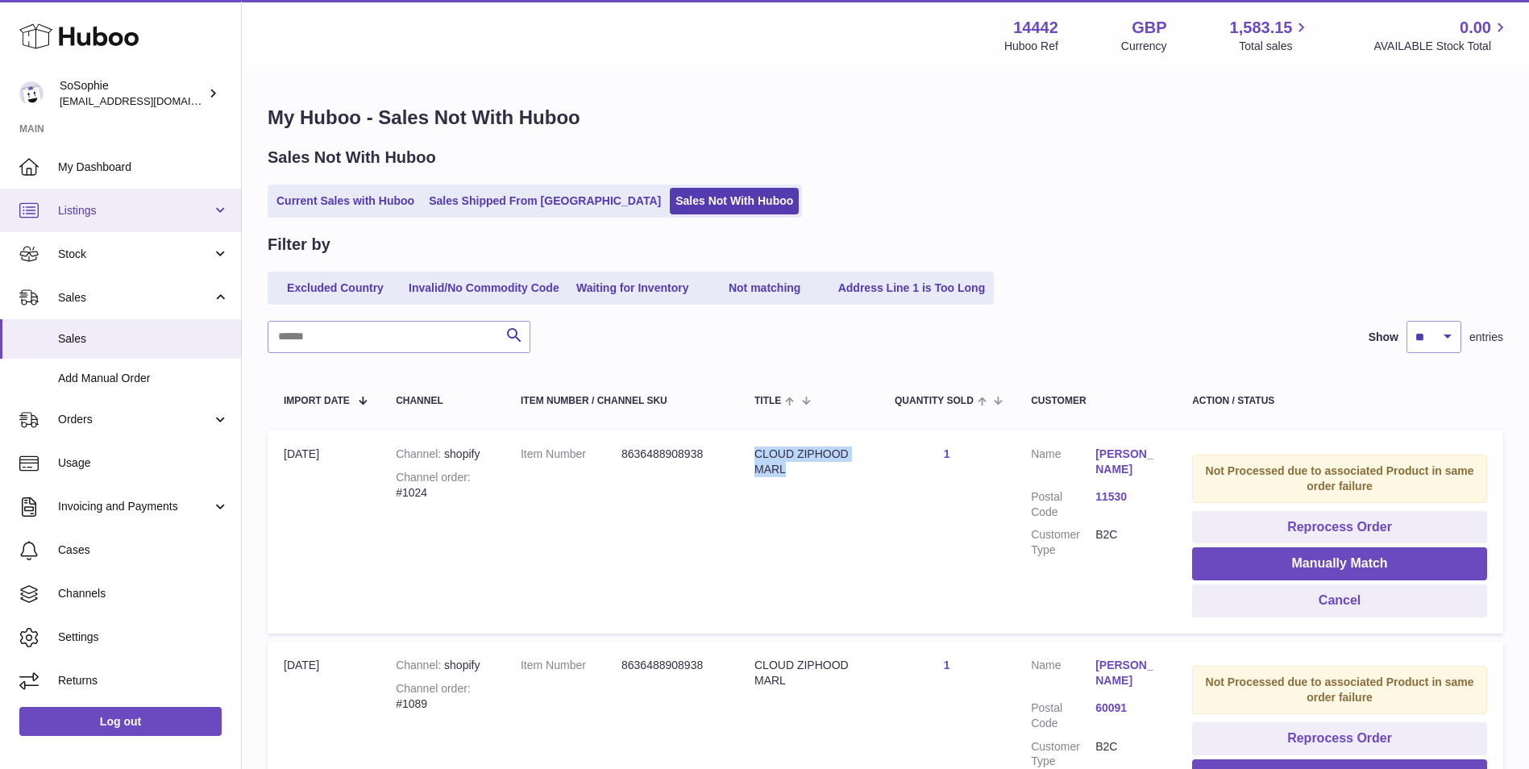
click at [150, 207] on span "Listings" at bounding box center [135, 210] width 154 height 15
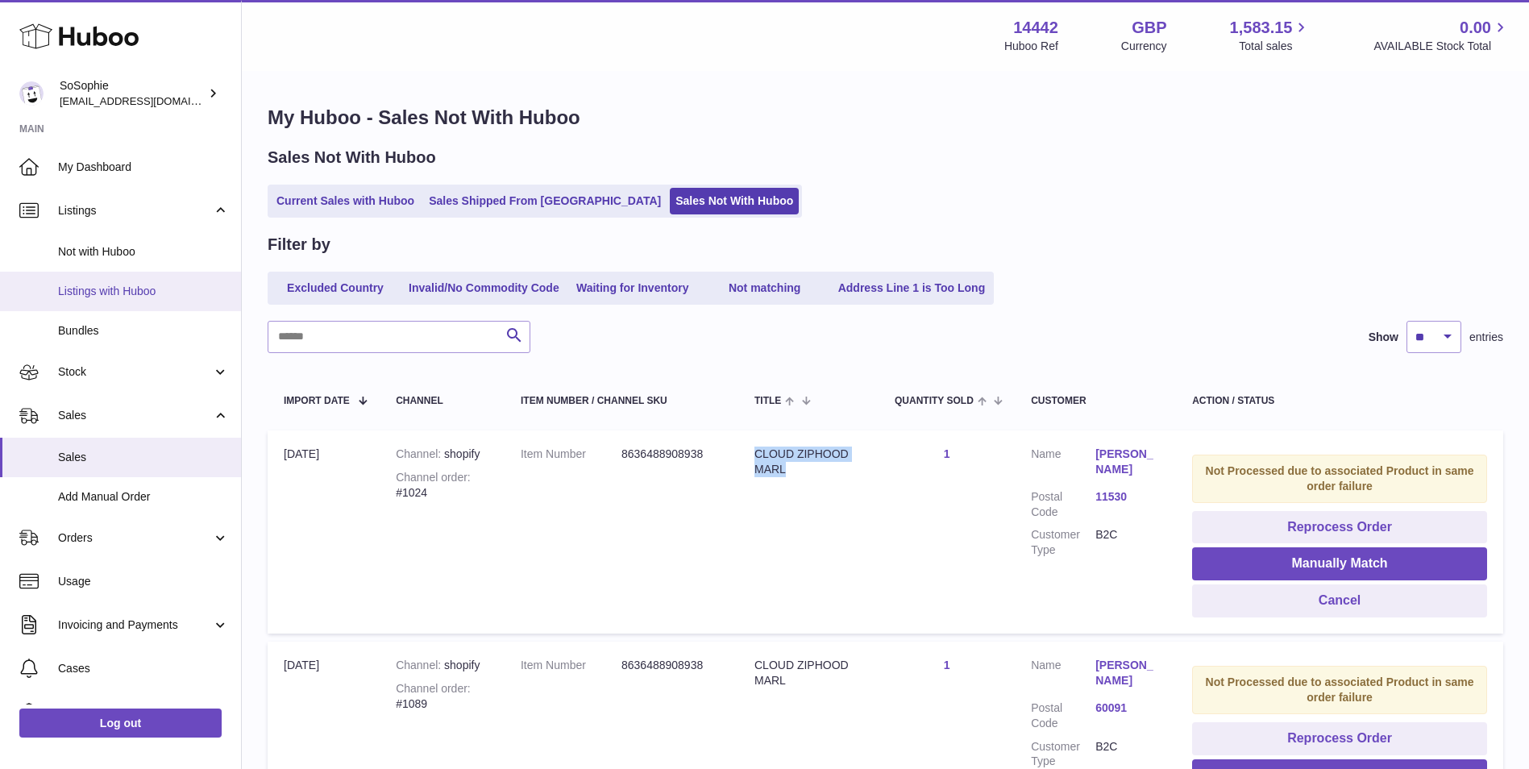
click at [147, 293] on span "Listings with Huboo" at bounding box center [143, 291] width 171 height 15
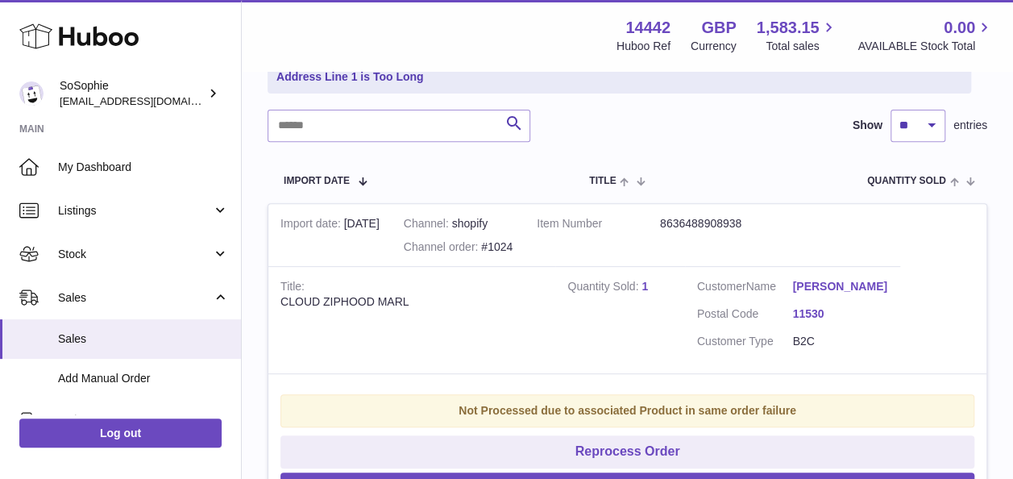
scroll to position [239, 0]
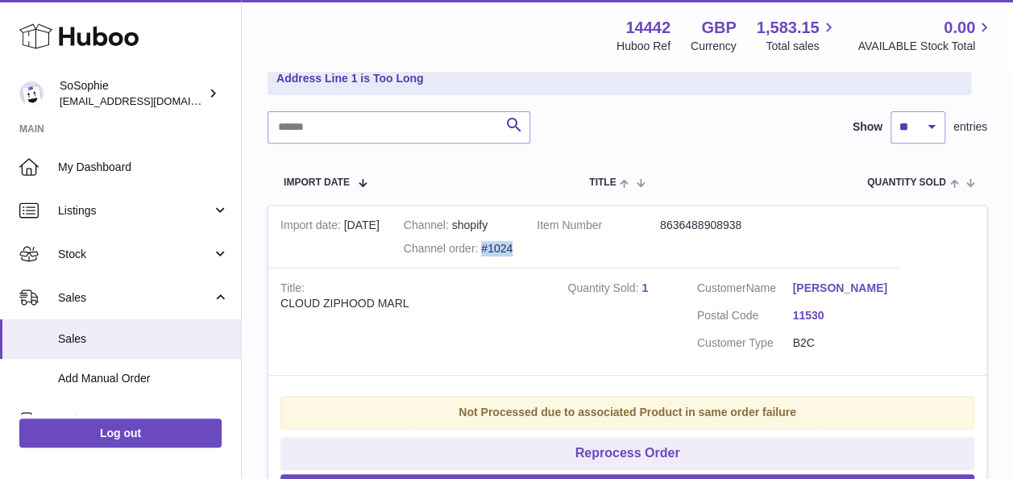
drag, startPoint x: 522, startPoint y: 248, endPoint x: 493, endPoint y: 248, distance: 29.0
click at [493, 248] on td "Channel shopify Channel order #1024" at bounding box center [458, 237] width 133 height 63
copy div "#1024"
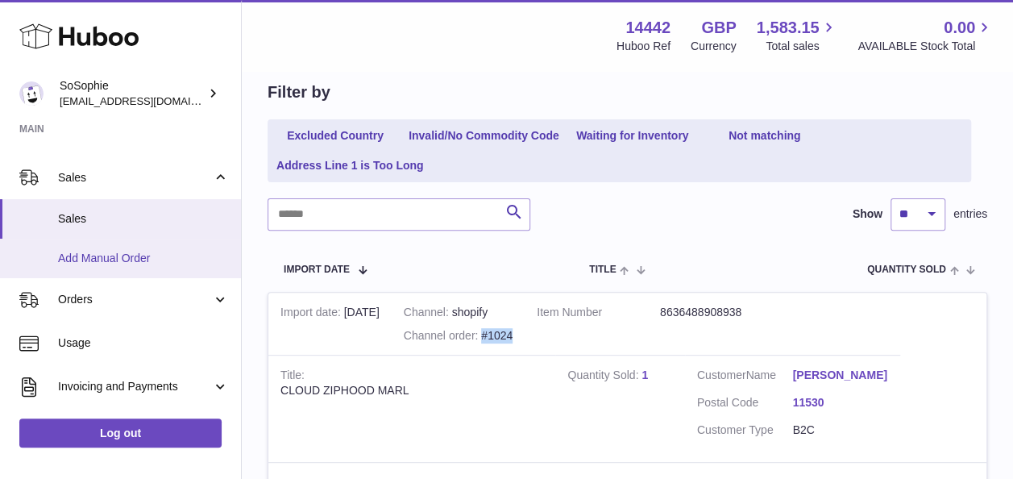
scroll to position [121, 0]
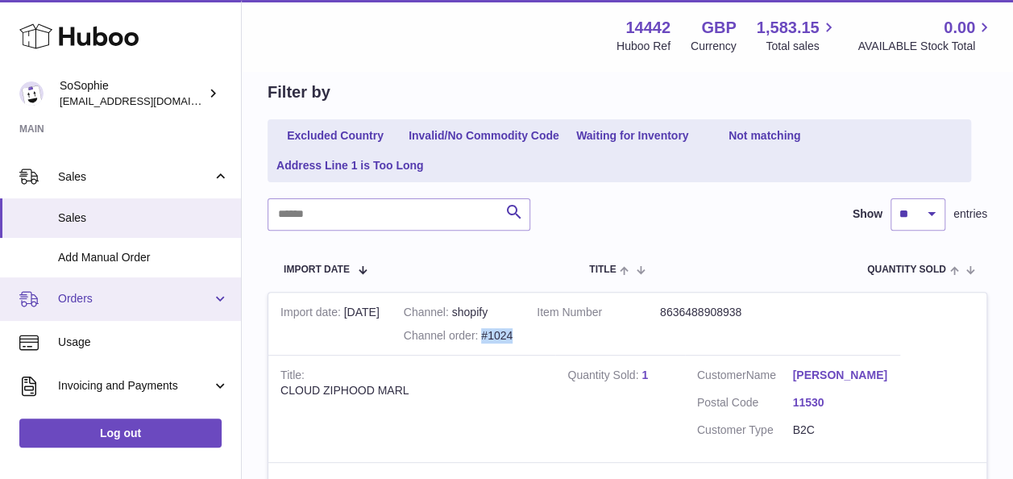
click at [163, 307] on link "Orders" at bounding box center [120, 299] width 241 height 44
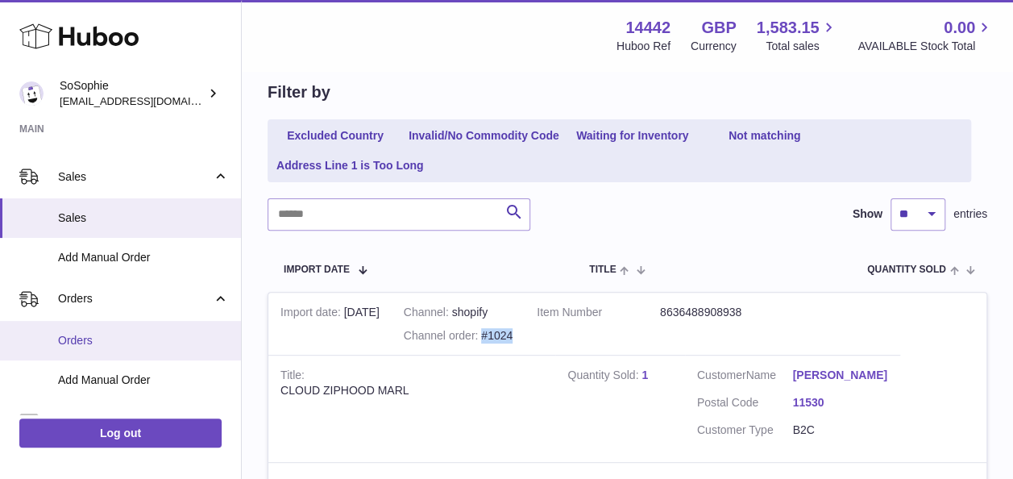
click at [171, 338] on span "Orders" at bounding box center [143, 340] width 171 height 15
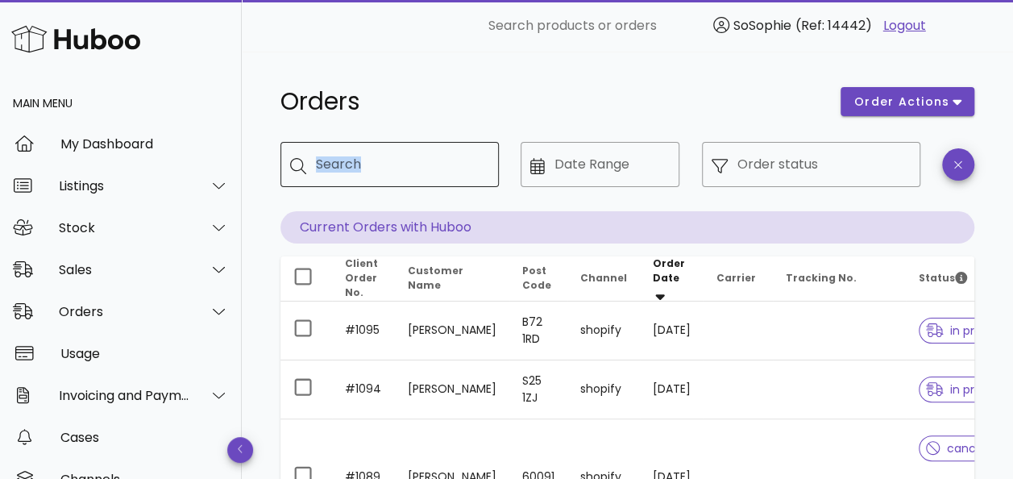
drag, startPoint x: 421, startPoint y: 198, endPoint x: 411, endPoint y: 174, distance: 26.0
click at [411, 174] on div "​ Search" at bounding box center [389, 176] width 218 height 69
click at [411, 174] on input "Search" at bounding box center [401, 165] width 170 height 26
paste input "*****"
type input "*****"
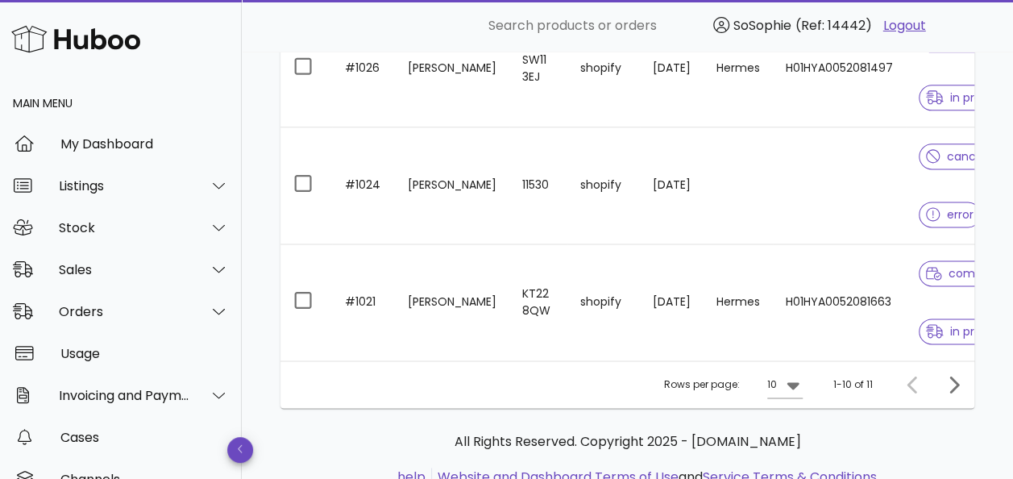
scroll to position [953, 0]
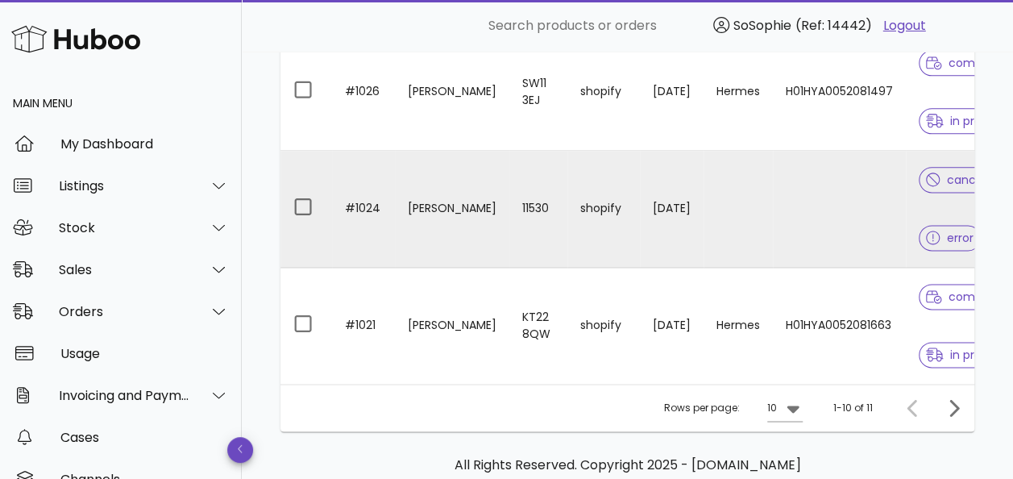
click at [648, 231] on td "[DATE]" at bounding box center [672, 209] width 64 height 117
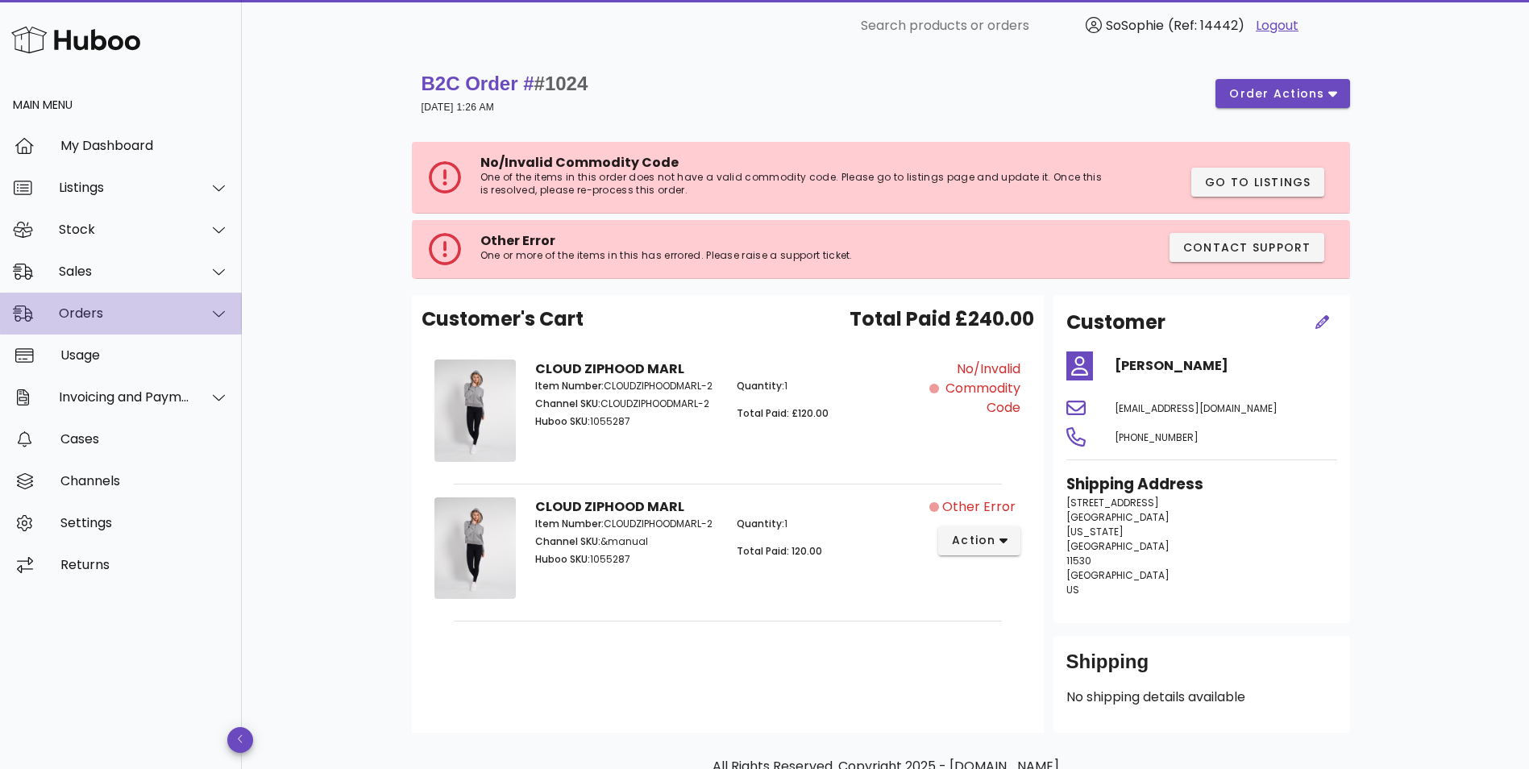
click at [121, 328] on div "Orders" at bounding box center [121, 314] width 242 height 42
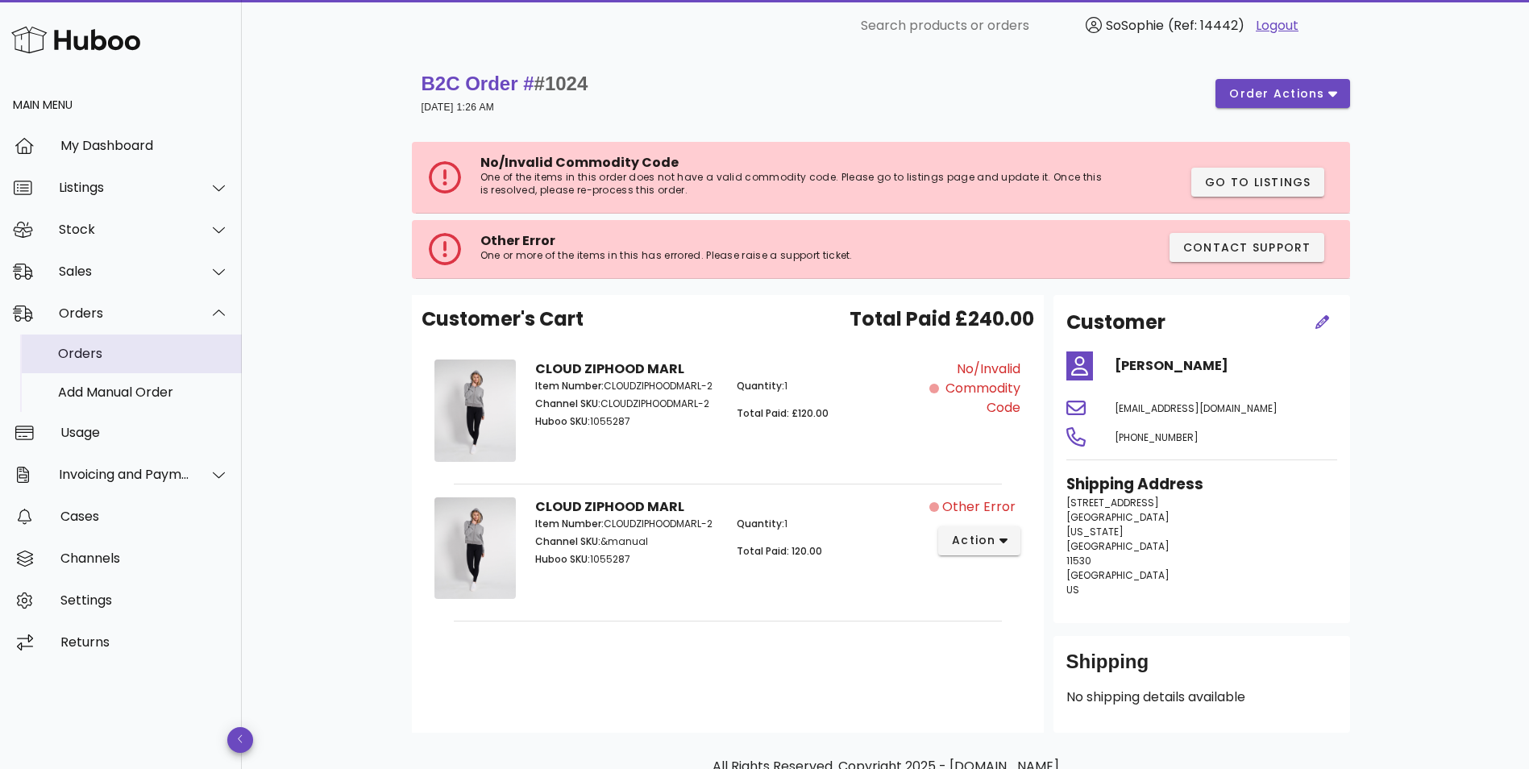
click at [121, 348] on div "Orders" at bounding box center [143, 353] width 171 height 15
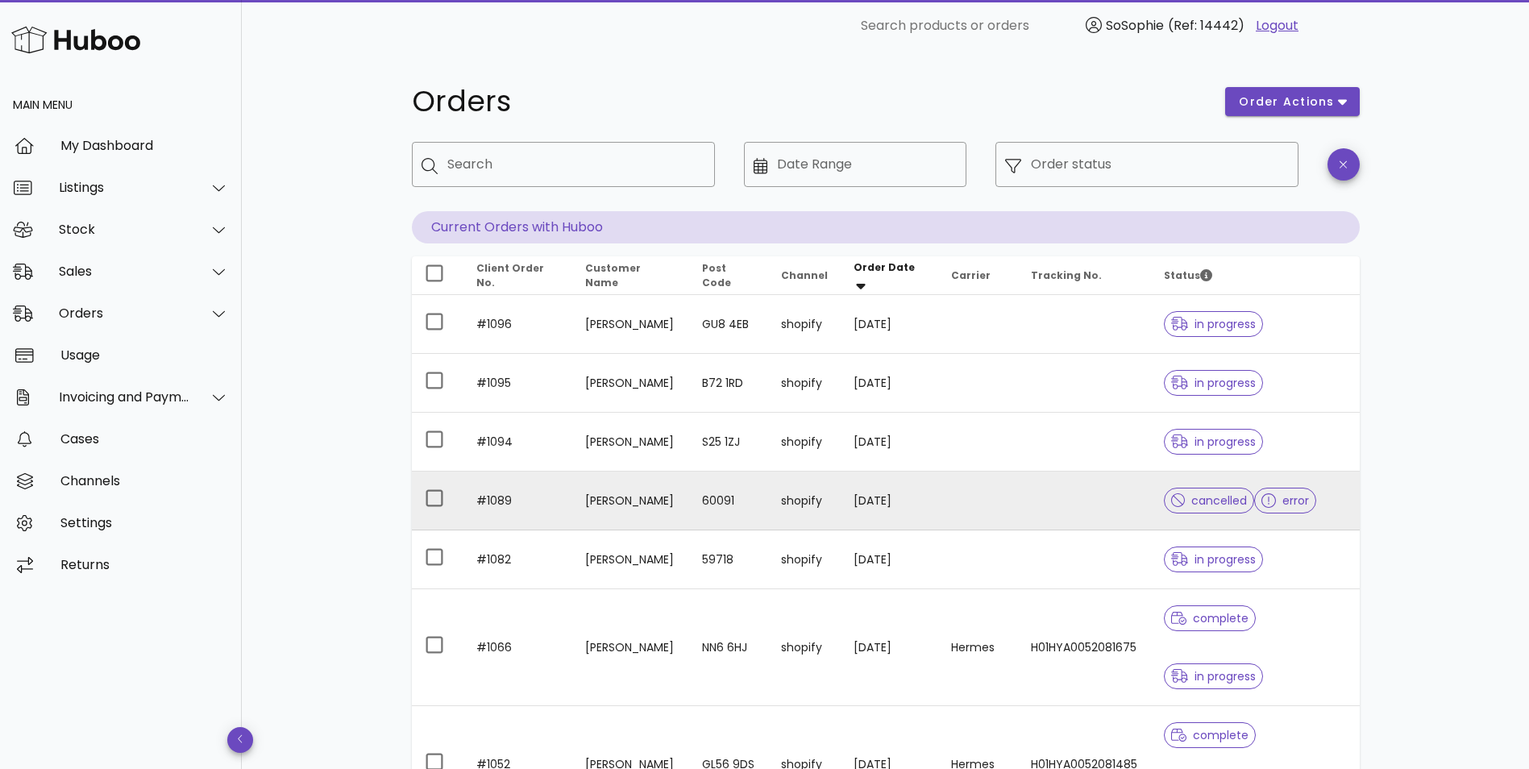
click at [956, 496] on td at bounding box center [978, 500] width 80 height 59
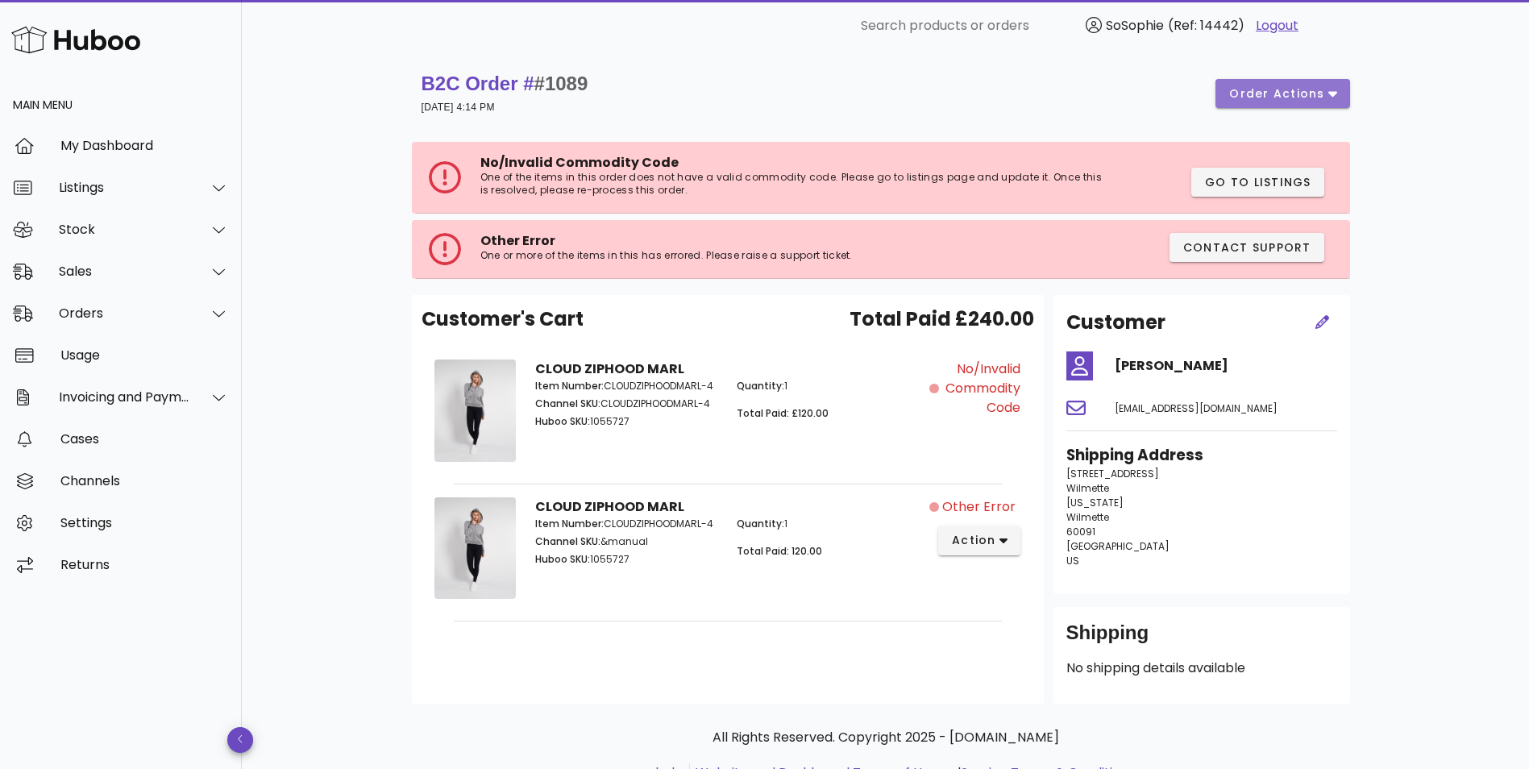
click at [1286, 94] on span "order actions" at bounding box center [1276, 93] width 97 height 17
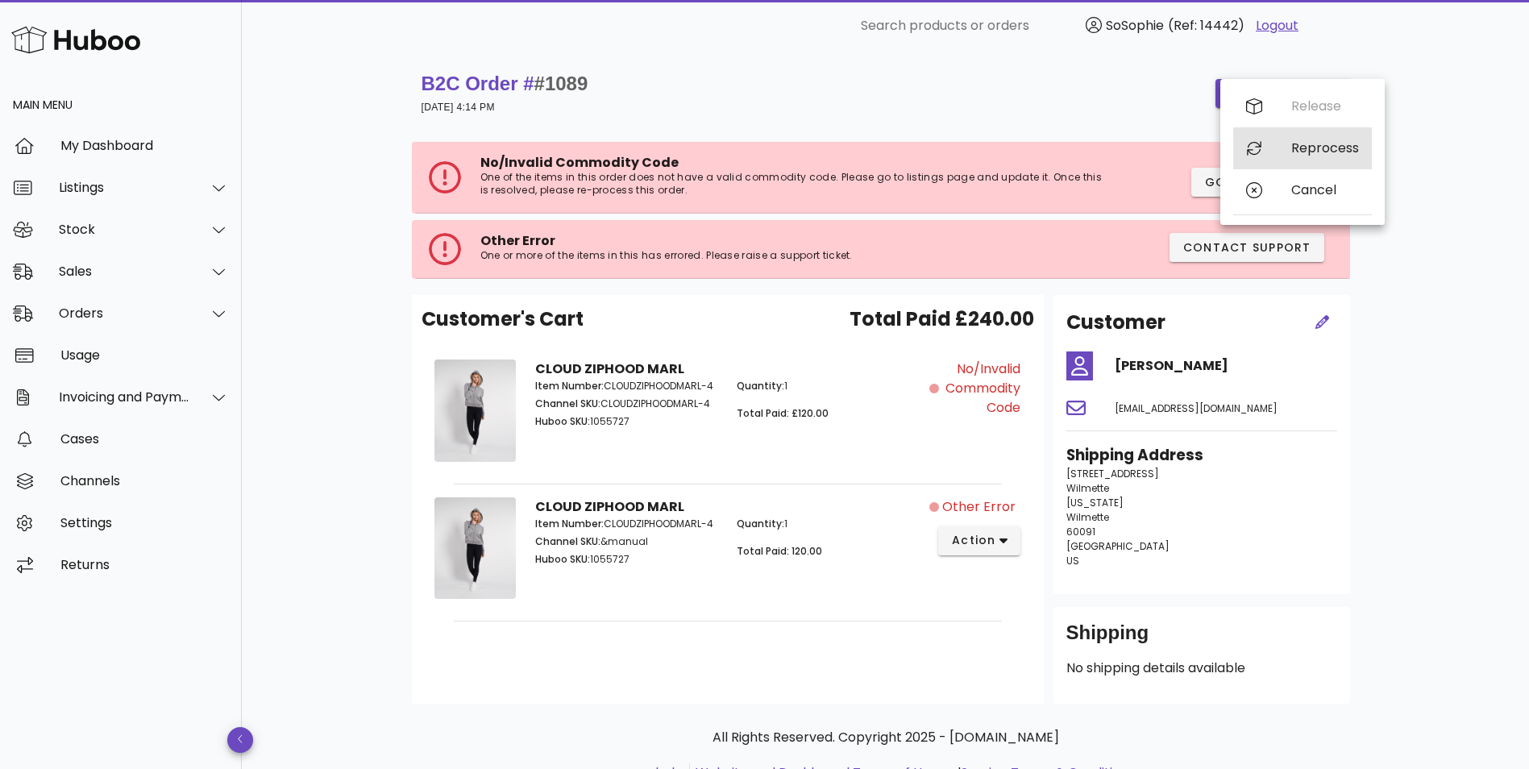
click at [1309, 146] on div "Reprocess" at bounding box center [1325, 147] width 68 height 15
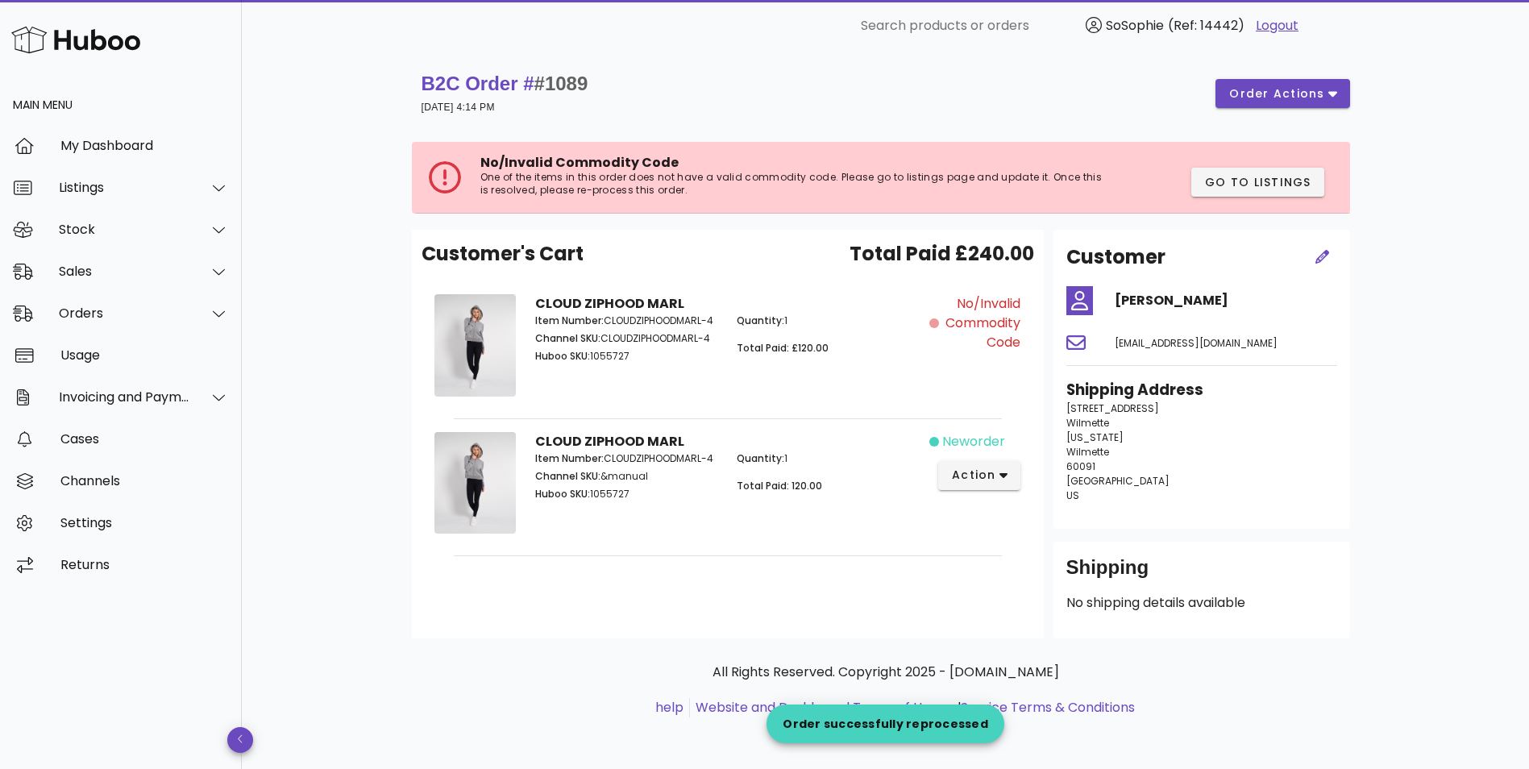
click at [987, 316] on span "No/Invalid Commodity Code" at bounding box center [981, 323] width 78 height 58
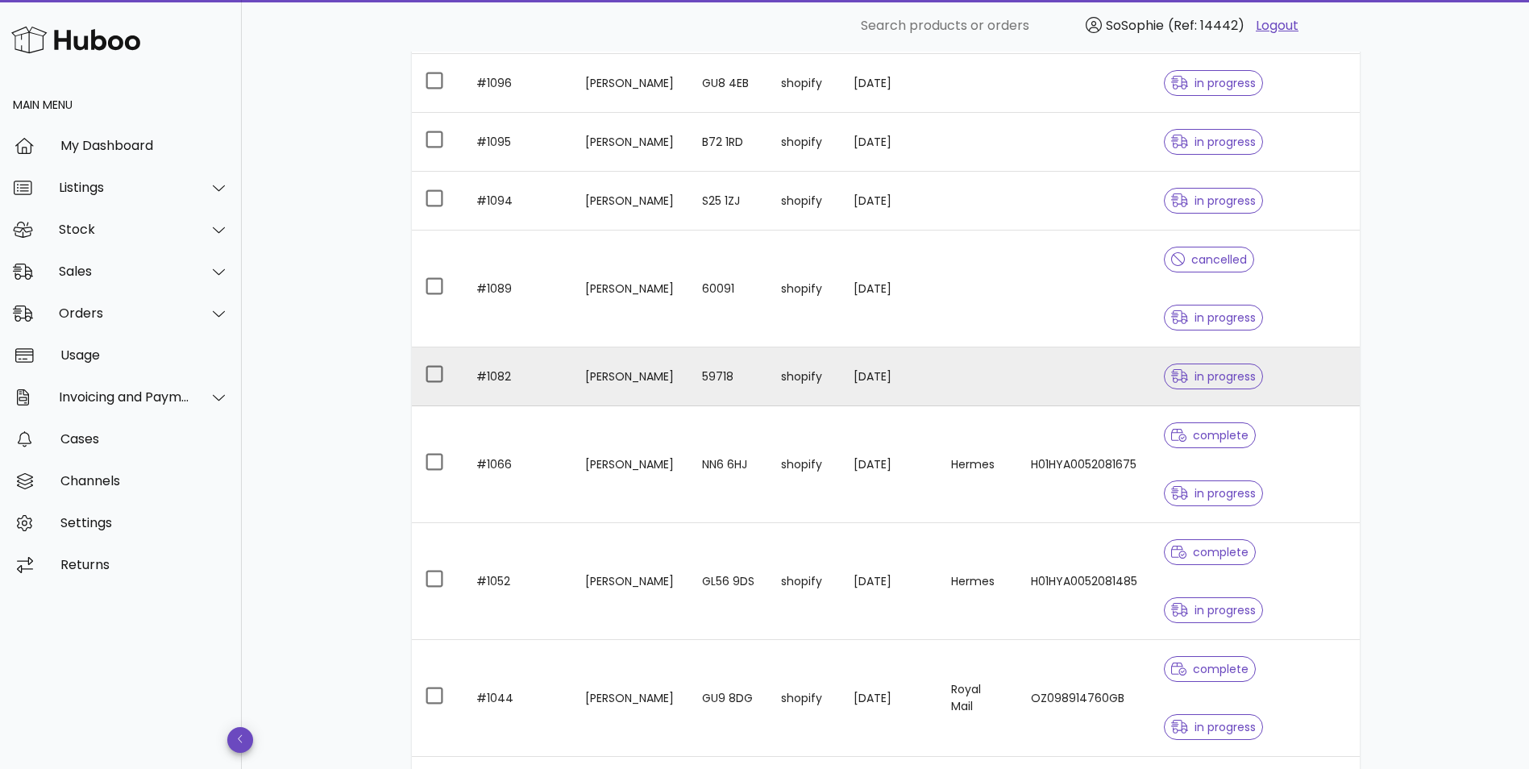
scroll to position [268, 0]
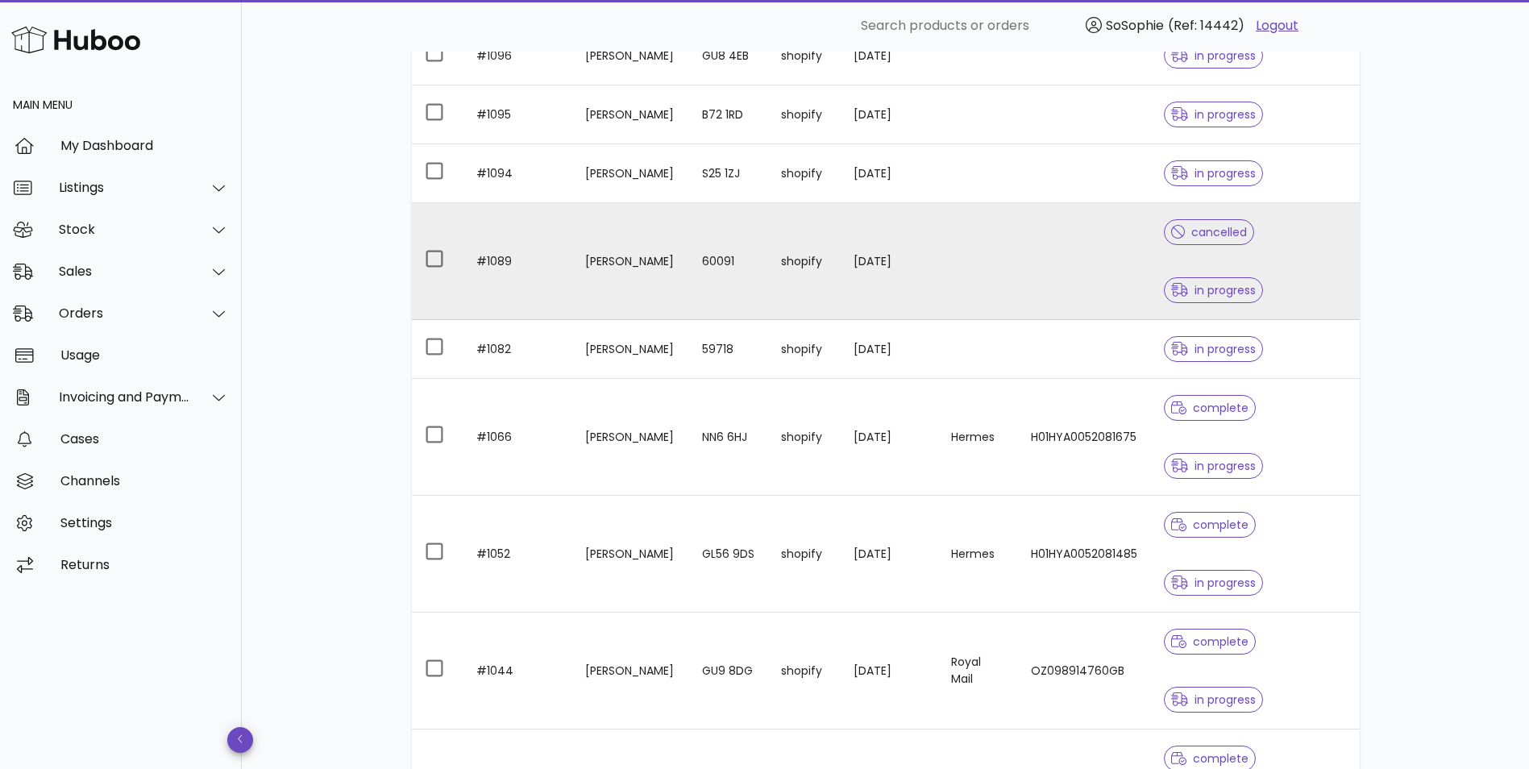
click at [1260, 252] on div "cancelled in progress" at bounding box center [1255, 261] width 183 height 116
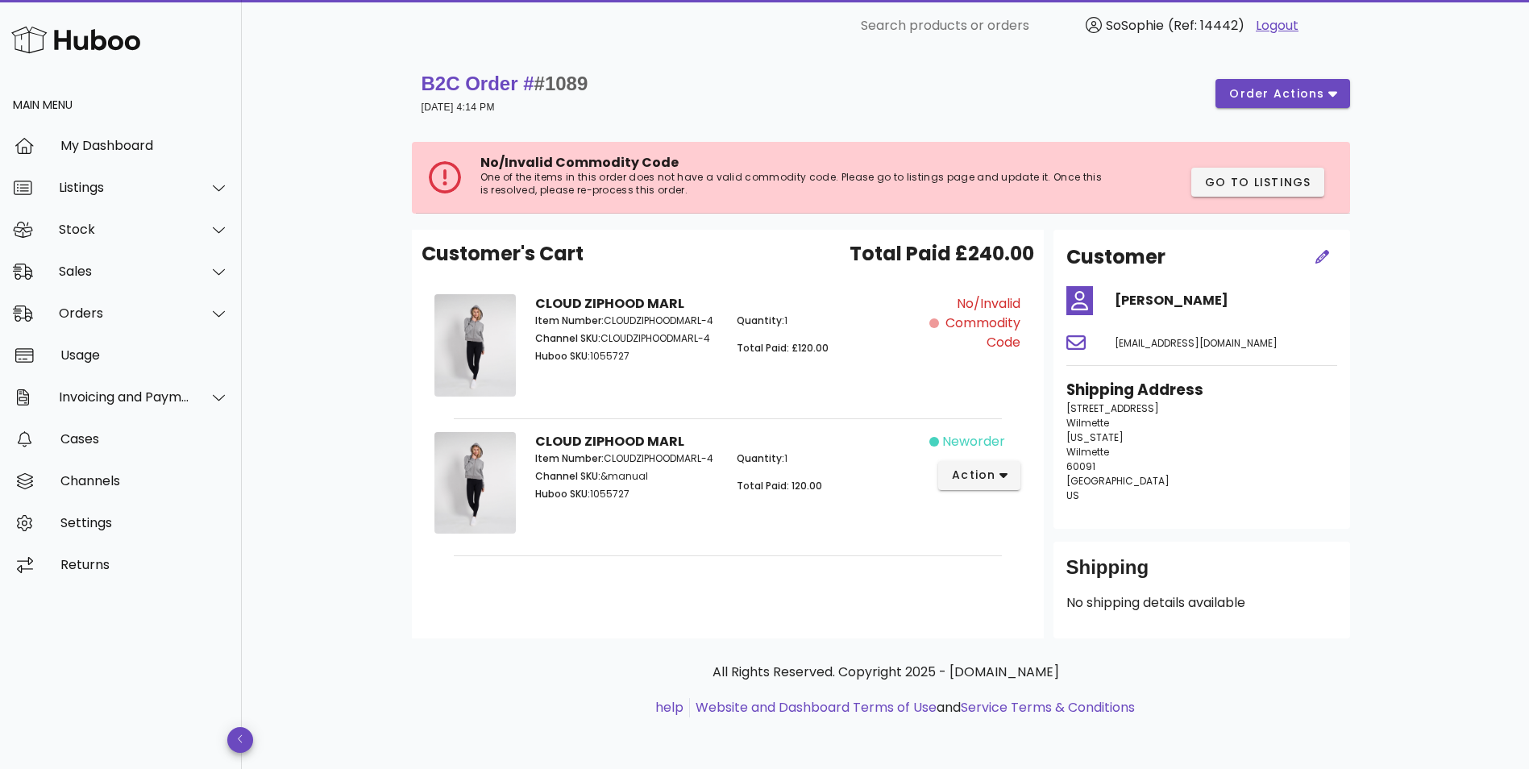
click at [1017, 340] on span "No/Invalid Commodity Code" at bounding box center [981, 323] width 78 height 58
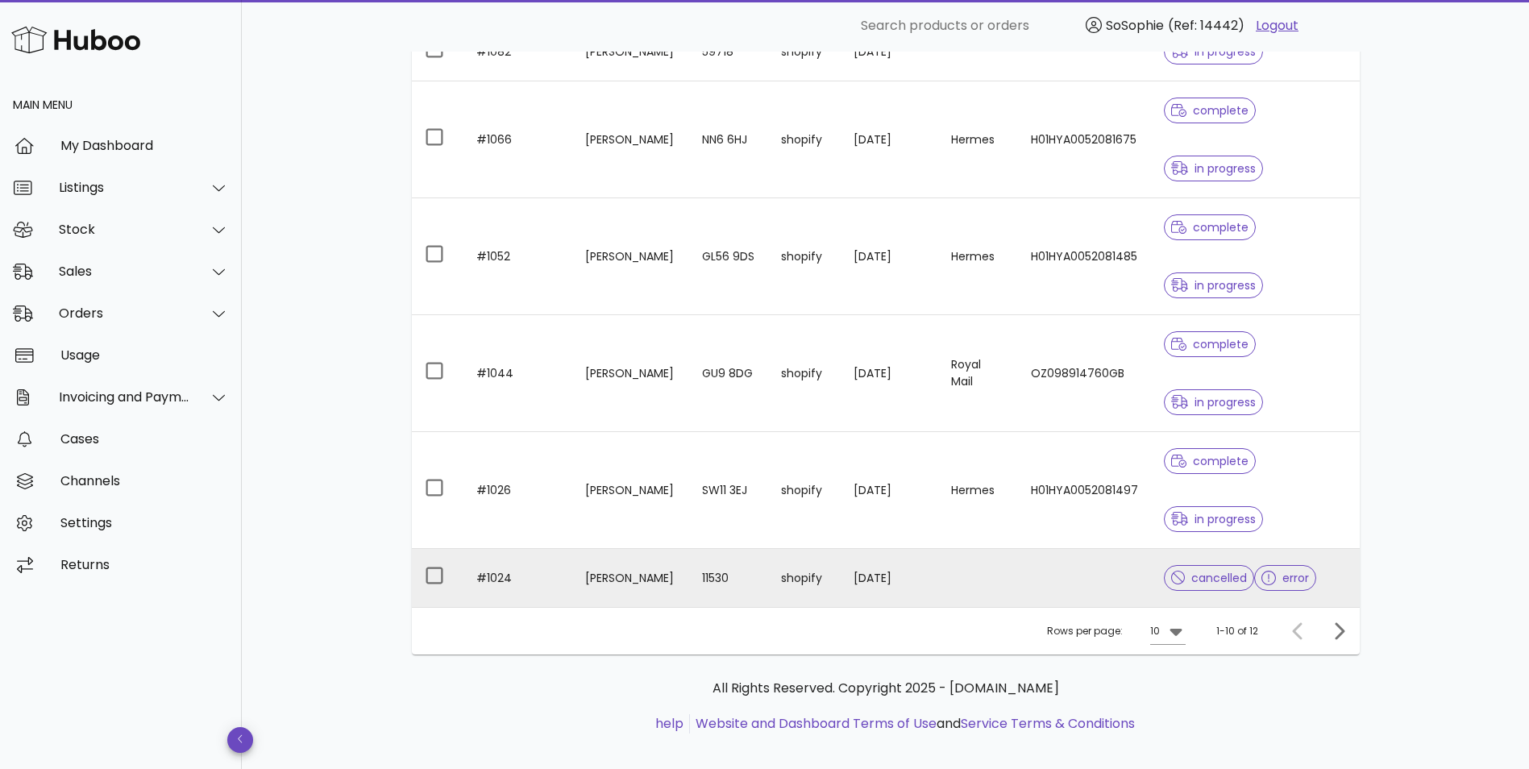
scroll to position [582, 0]
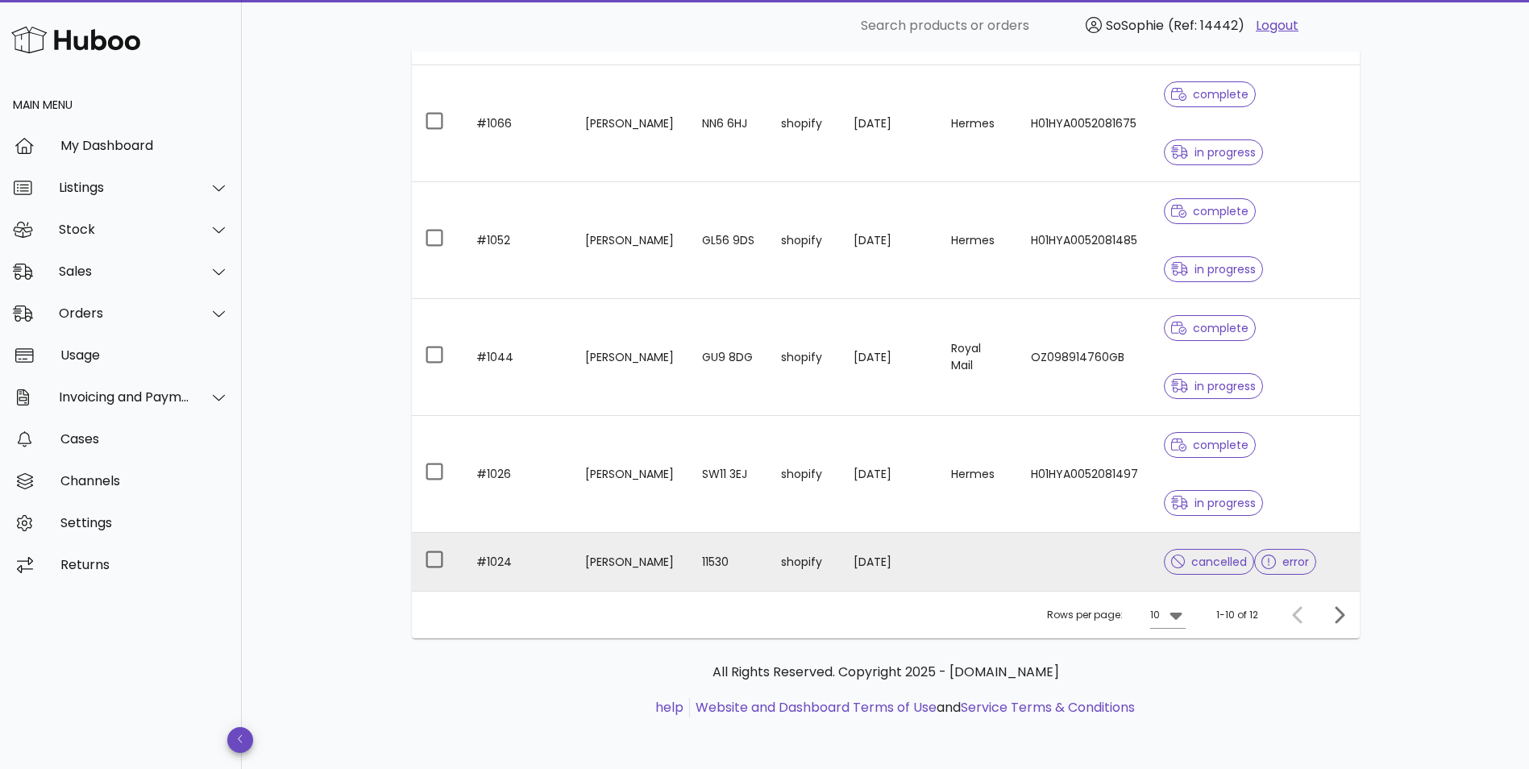
click at [994, 557] on td at bounding box center [978, 562] width 80 height 58
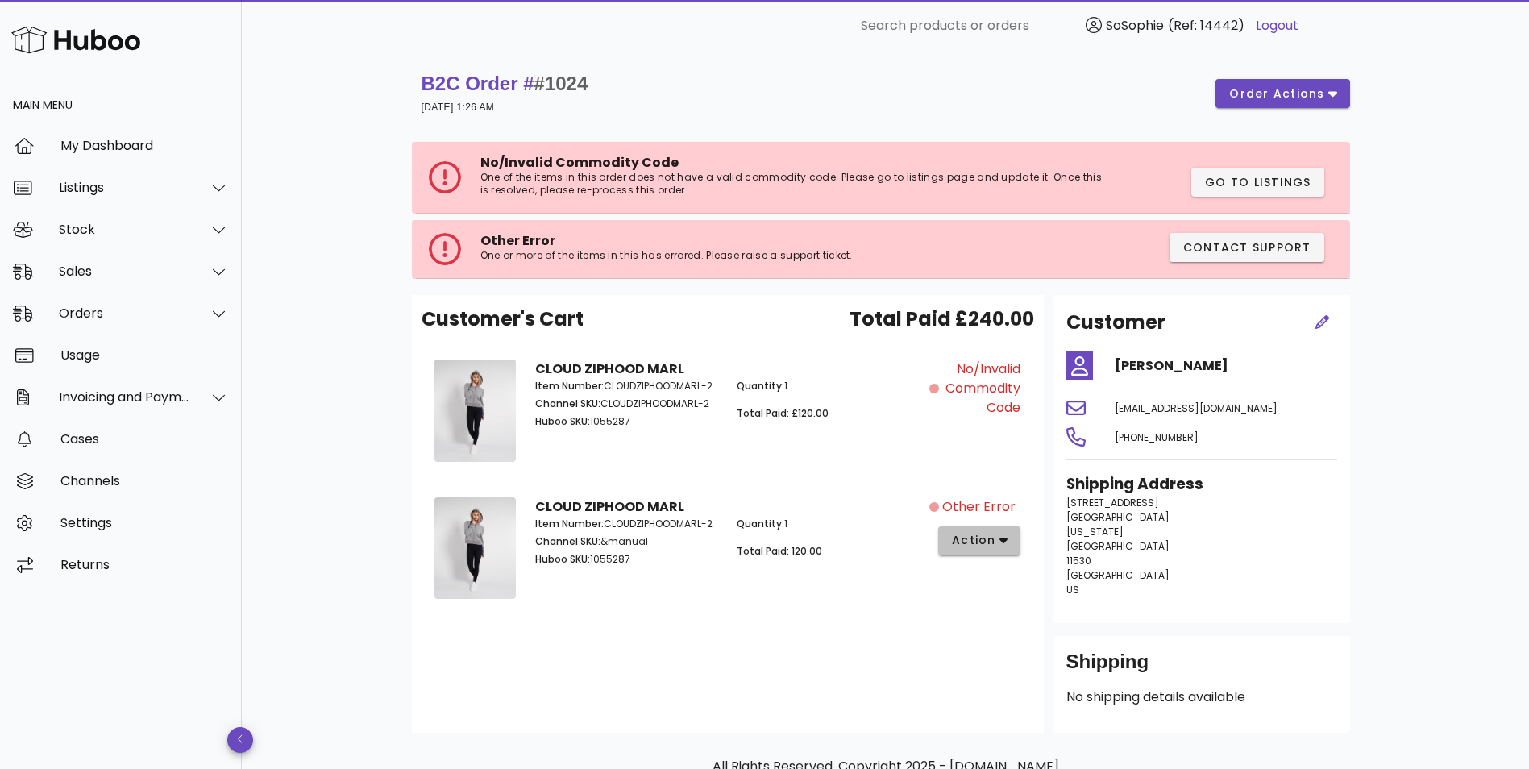
click at [980, 546] on span "action" at bounding box center [973, 540] width 45 height 17
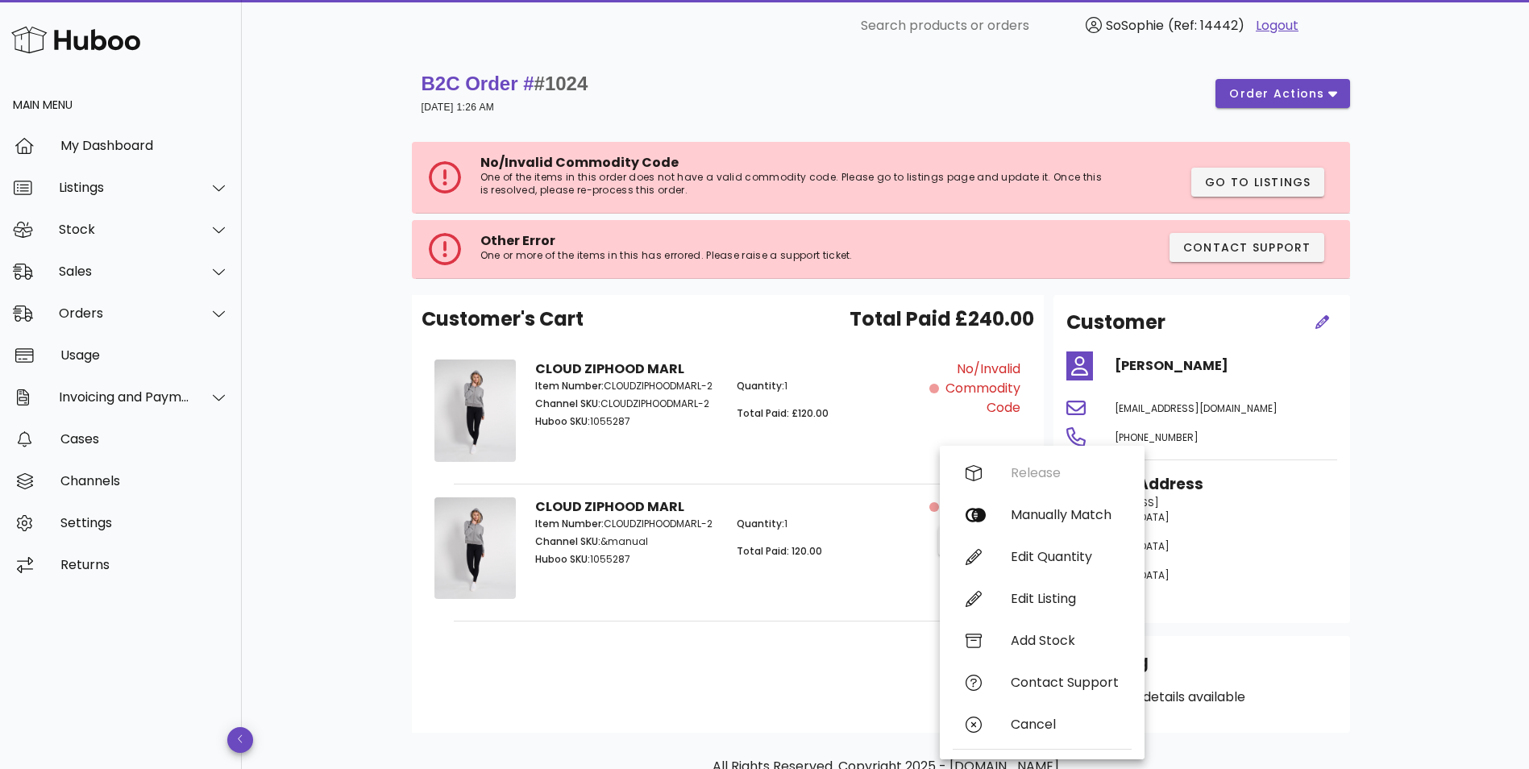
click at [747, 546] on span "Total Paid: 120.00" at bounding box center [779, 551] width 85 height 14
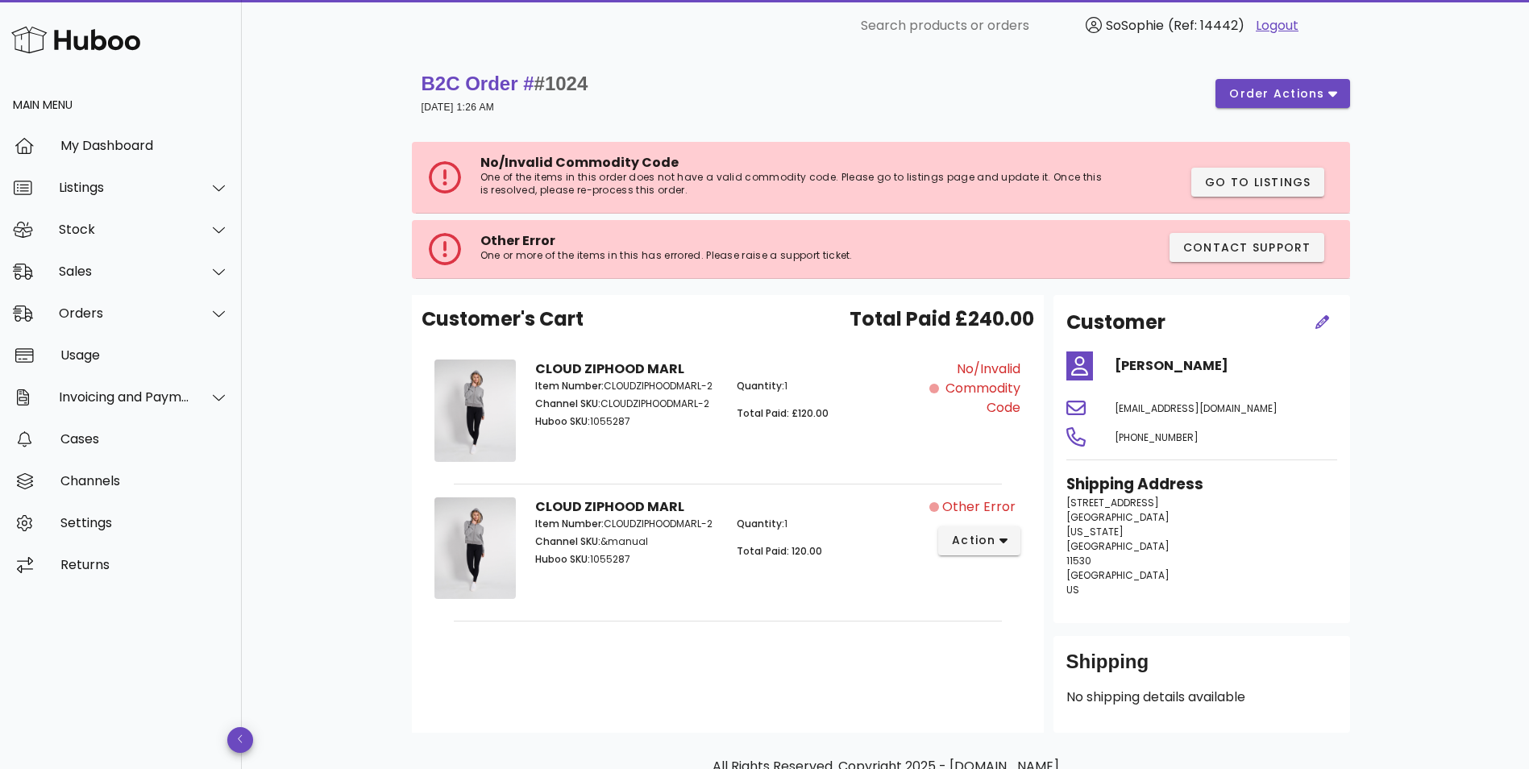
drag, startPoint x: 640, startPoint y: 550, endPoint x: 592, endPoint y: 567, distance: 50.2
click at [592, 567] on div "Item Number: CLOUDZIPHOODMARL-2 Channel SKU: &manual Huboo SKU: 1055287" at bounding box center [626, 544] width 202 height 74
copy p "1055287"
click at [1012, 538] on button "action" at bounding box center [979, 540] width 83 height 29
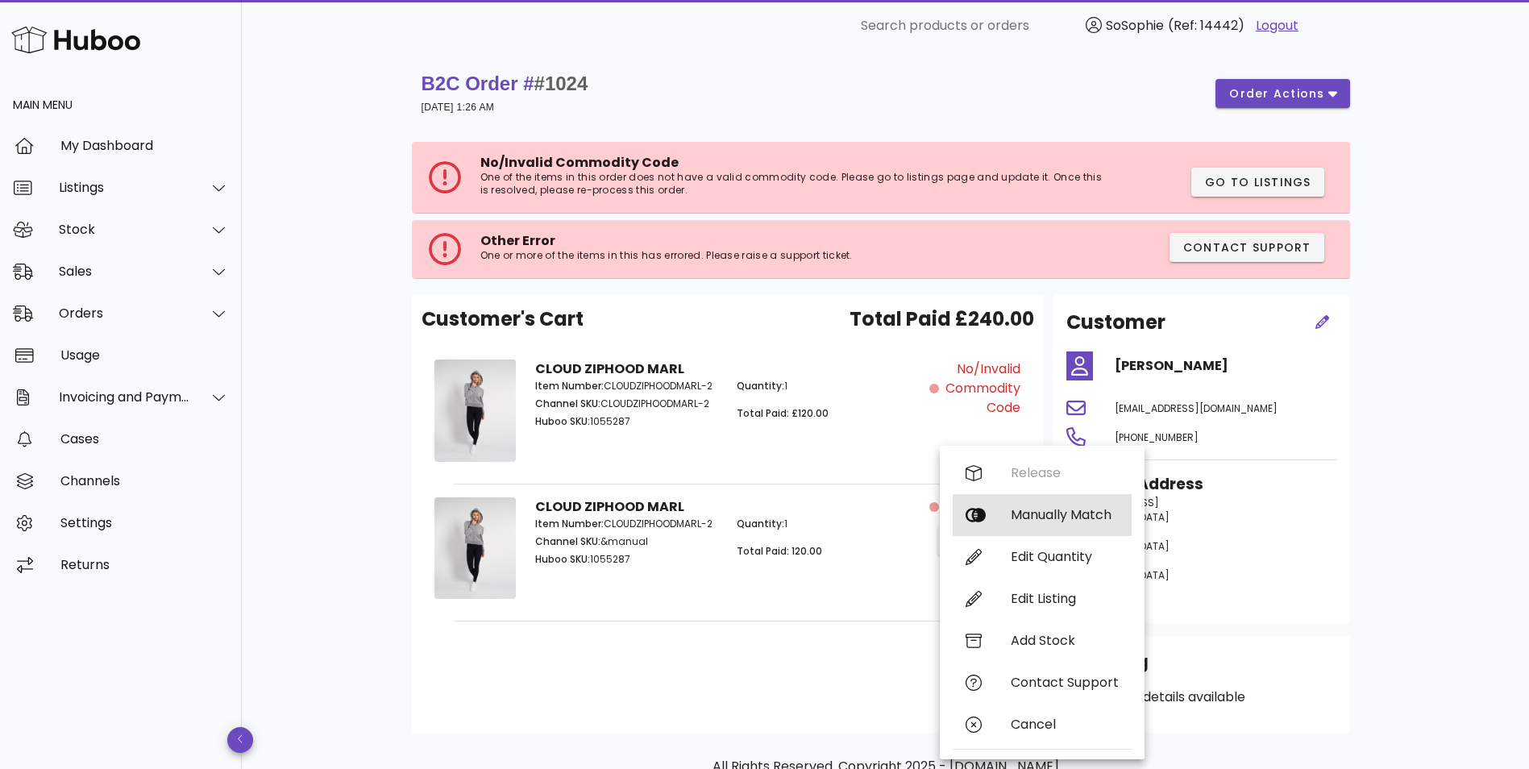
click at [1023, 524] on div "Manually Match" at bounding box center [1042, 515] width 179 height 42
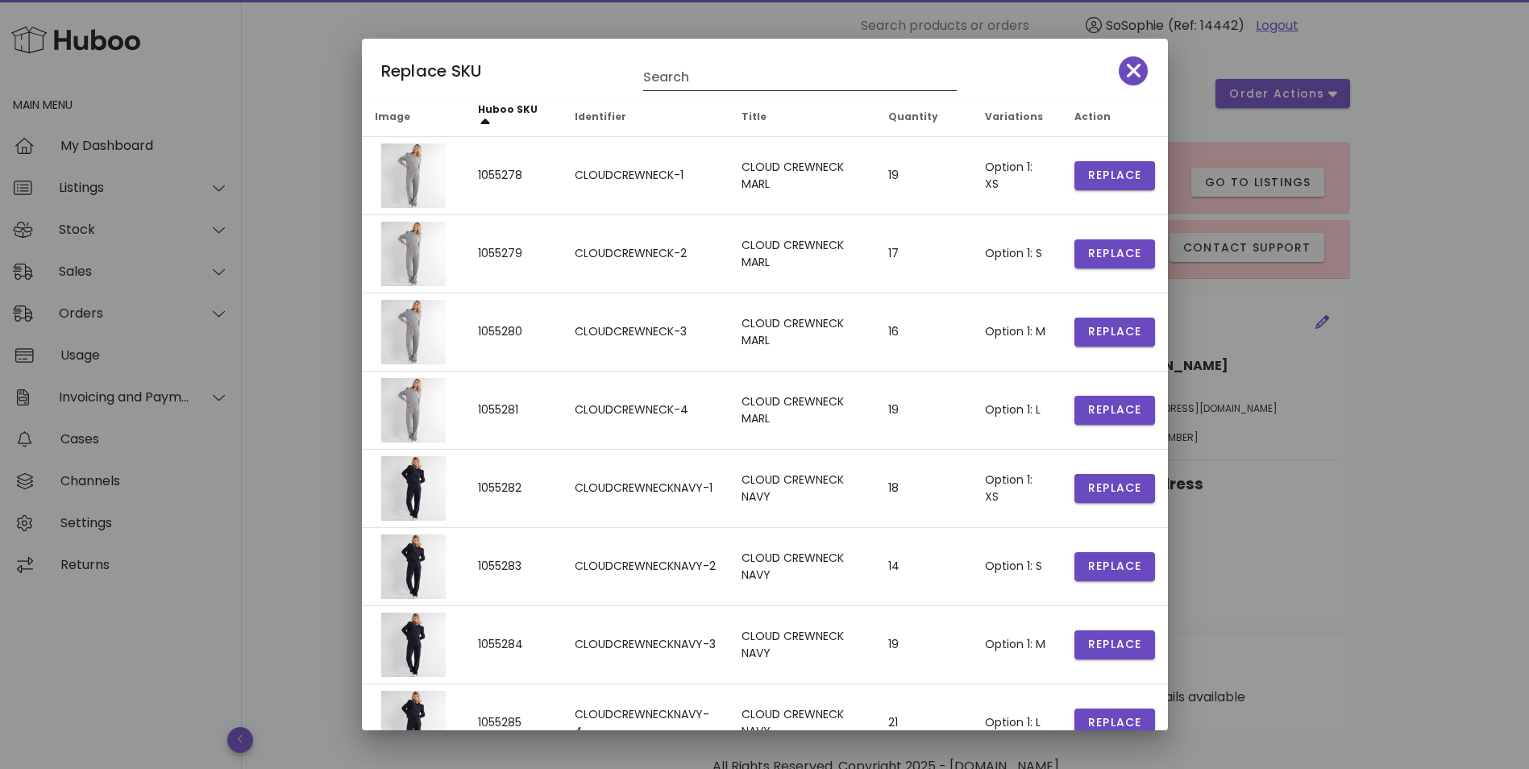
click at [676, 76] on input "Search" at bounding box center [788, 77] width 291 height 26
paste input "*******"
type input "*******"
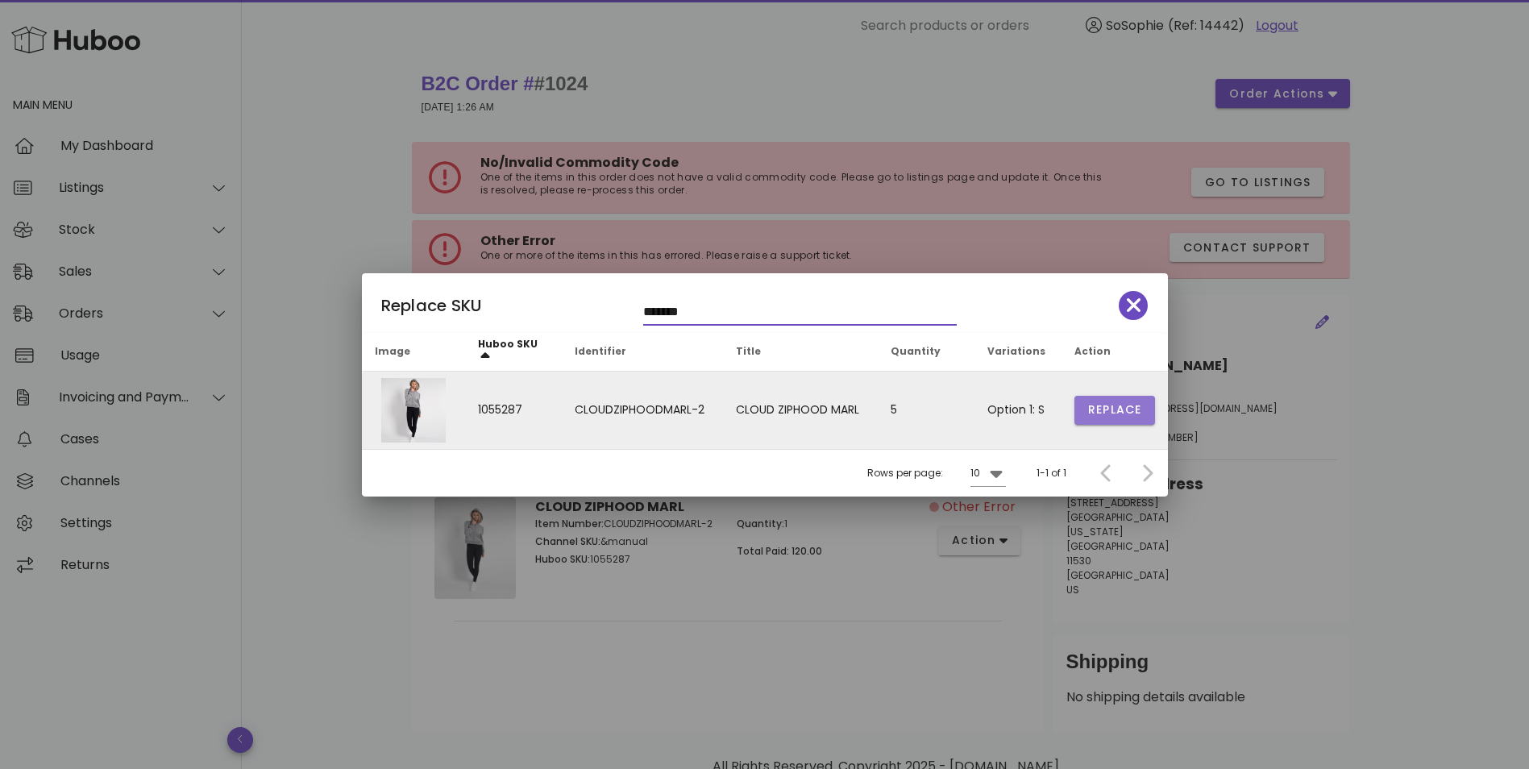
click at [1107, 411] on span "Replace" at bounding box center [1114, 409] width 55 height 17
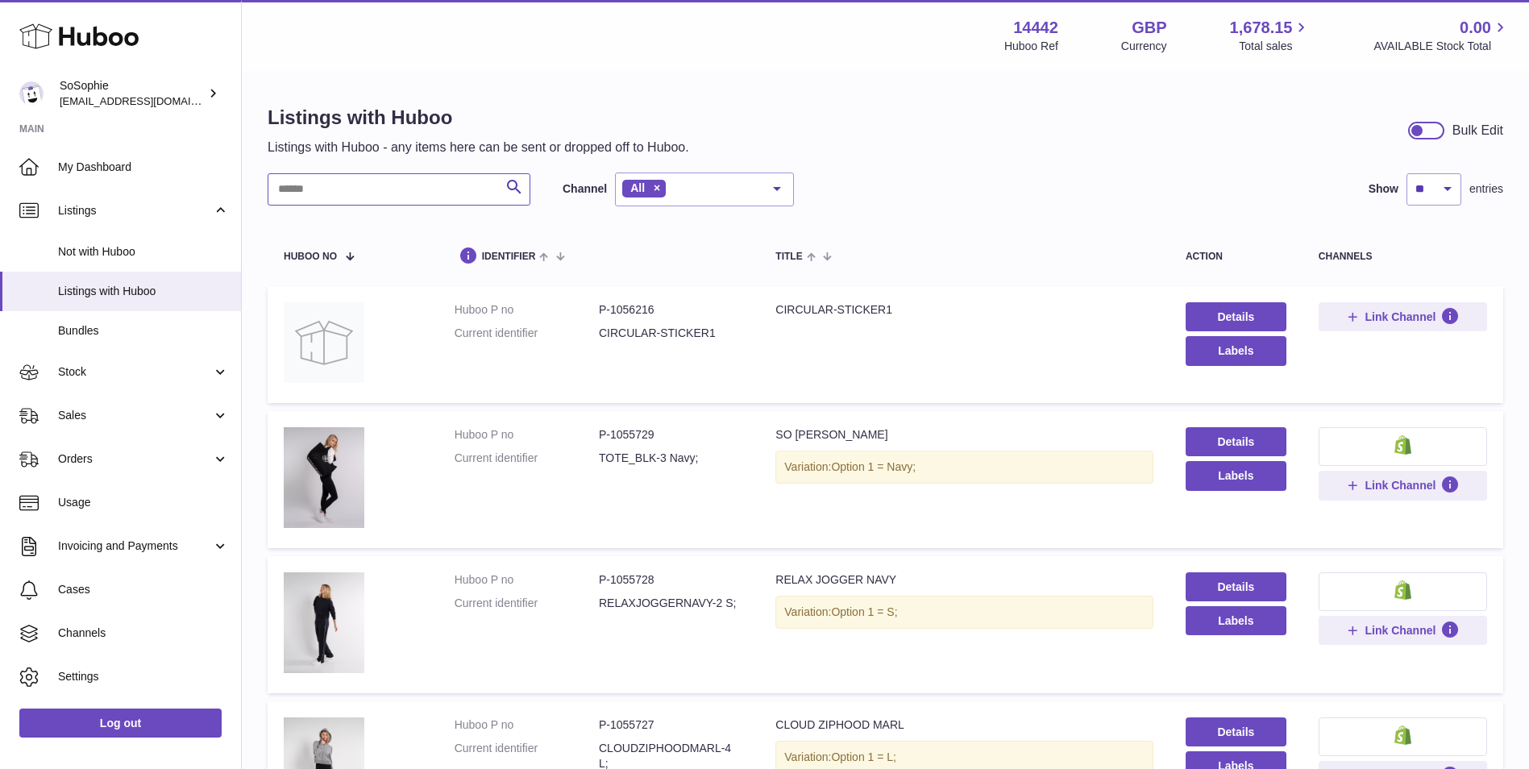
click at [435, 188] on input "text" at bounding box center [399, 189] width 263 height 32
paste input "*******"
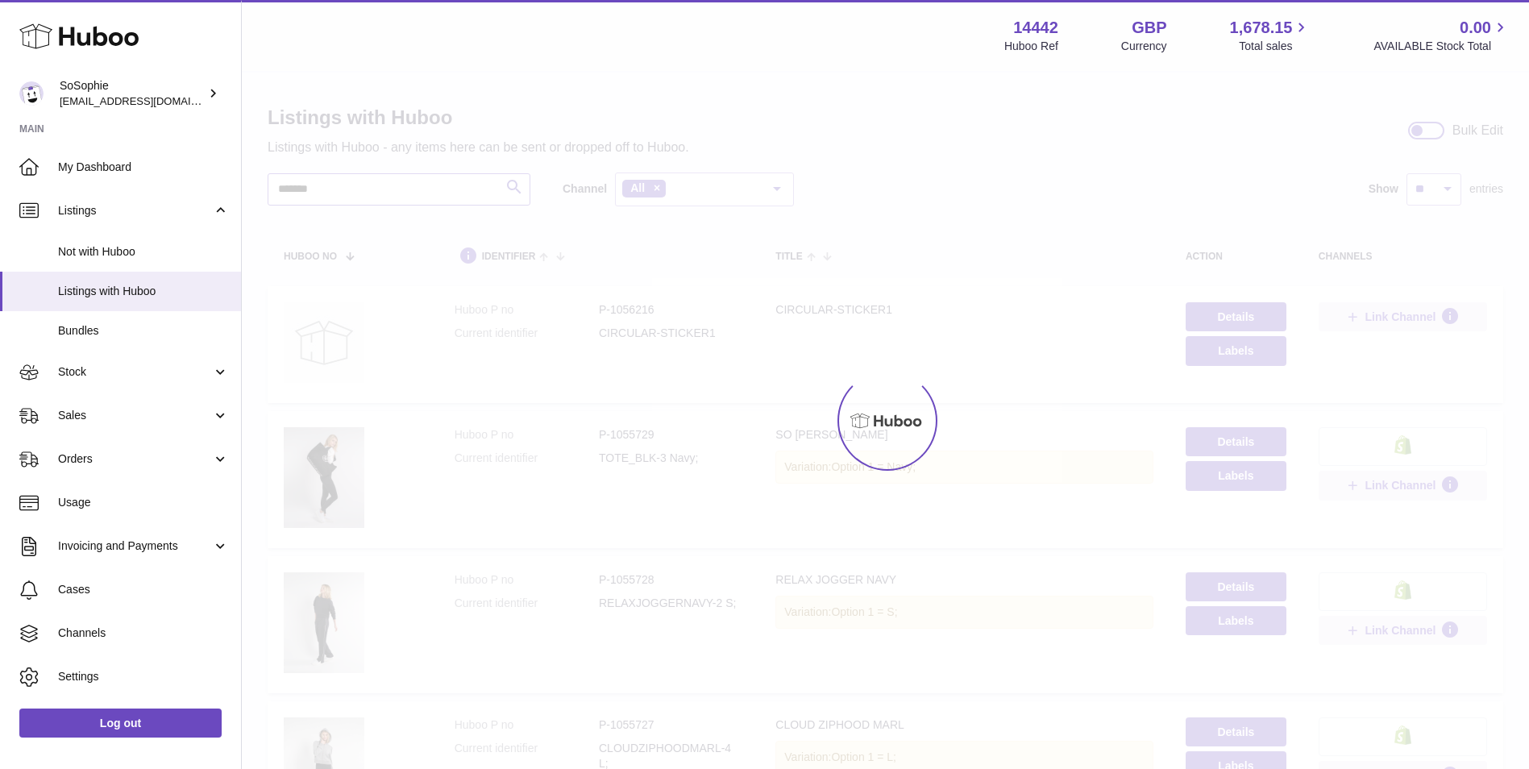
type input "*******"
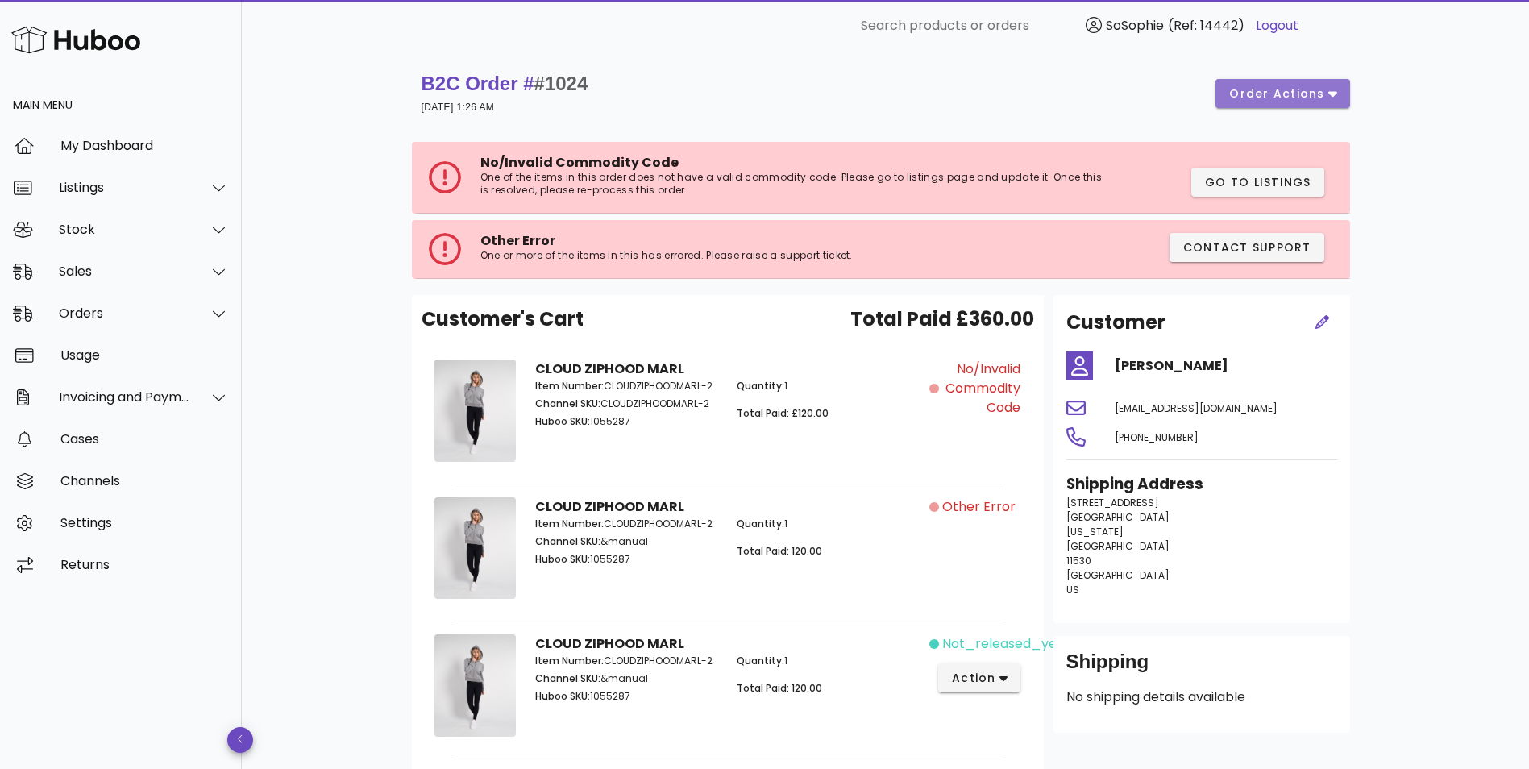
click at [1318, 82] on button "order actions" at bounding box center [1282, 93] width 134 height 29
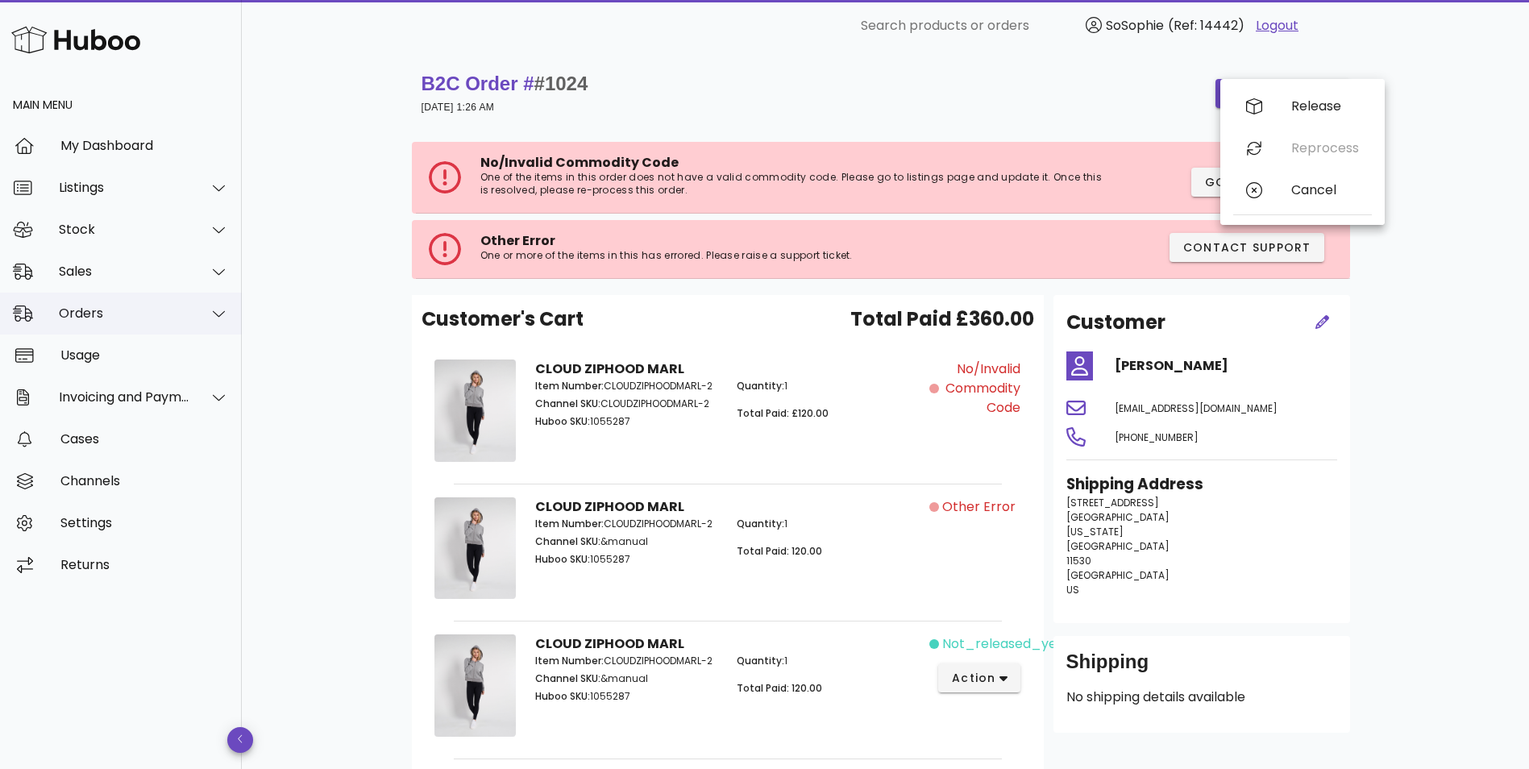
click at [106, 311] on div "Orders" at bounding box center [124, 312] width 131 height 15
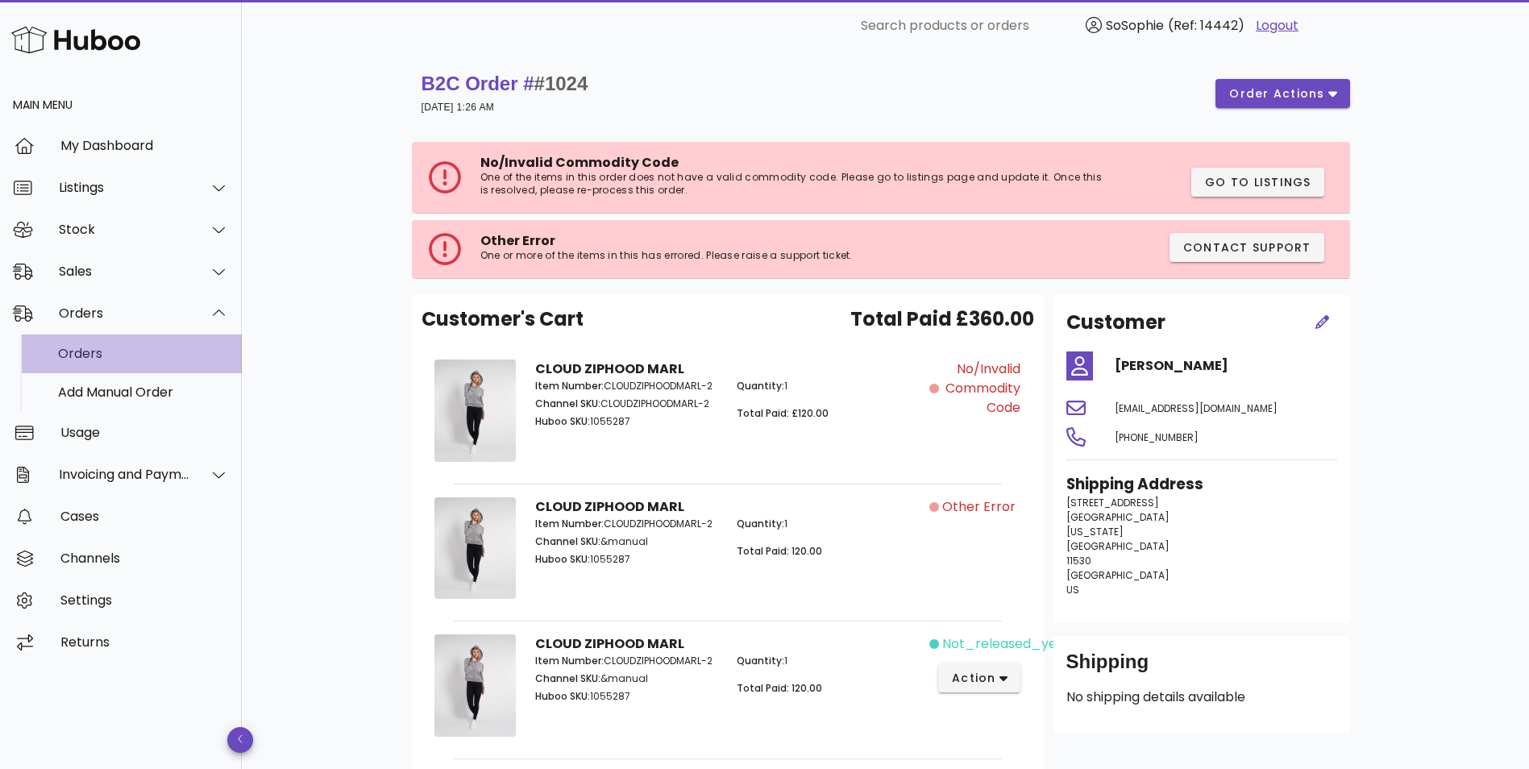
click at [108, 346] on div "Orders" at bounding box center [143, 353] width 171 height 15
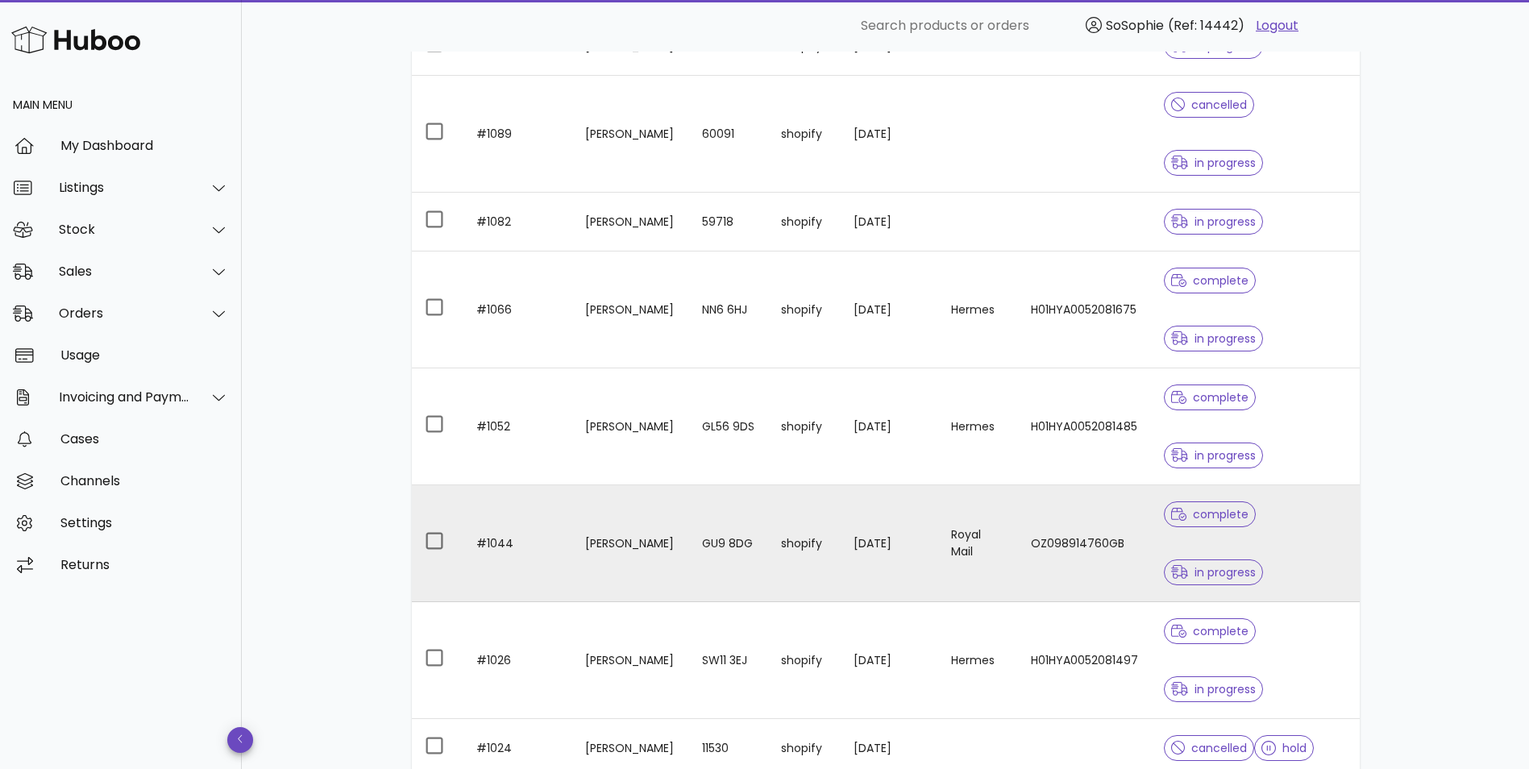
scroll to position [582, 0]
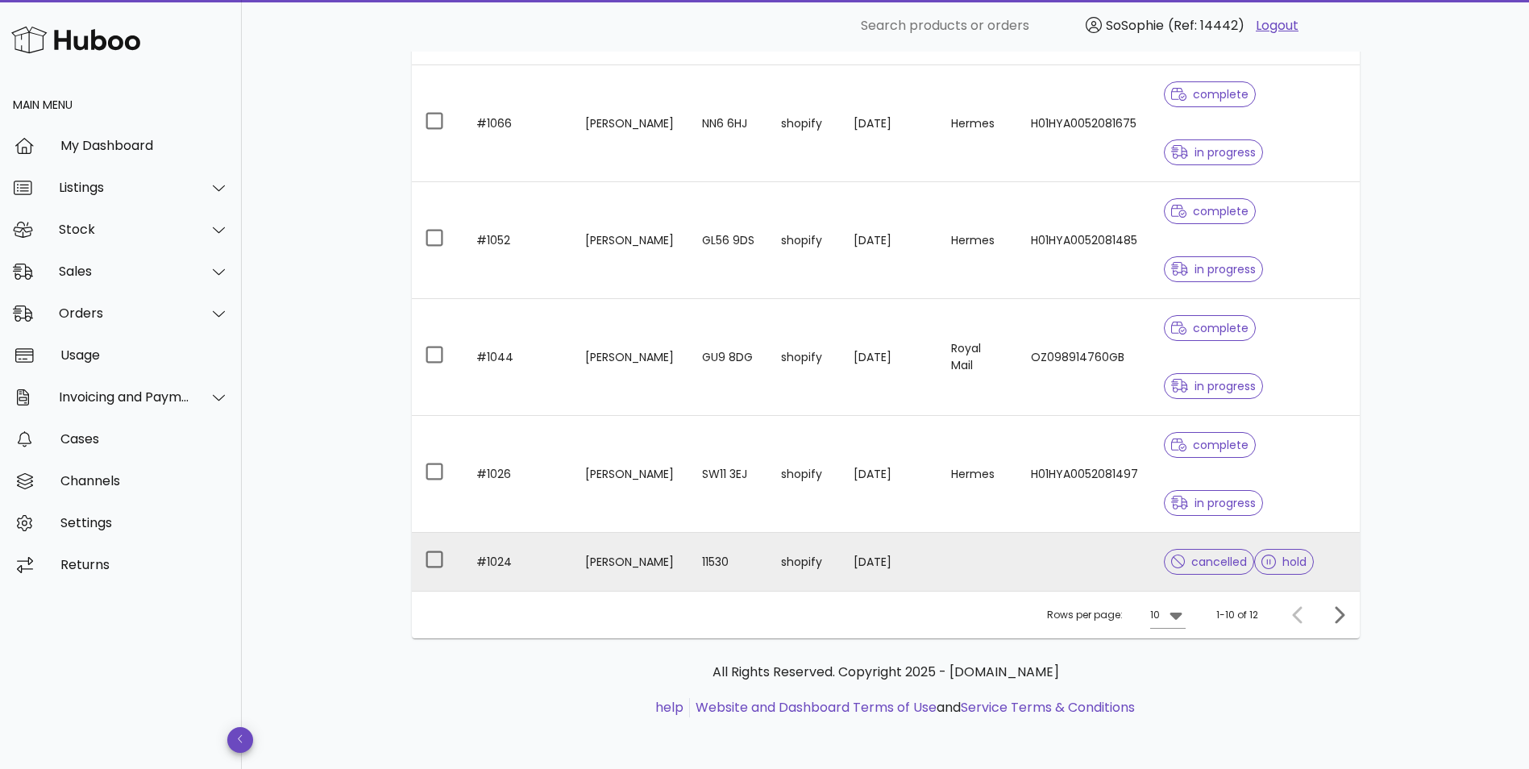
click at [1314, 551] on div "hold" at bounding box center [1284, 562] width 60 height 58
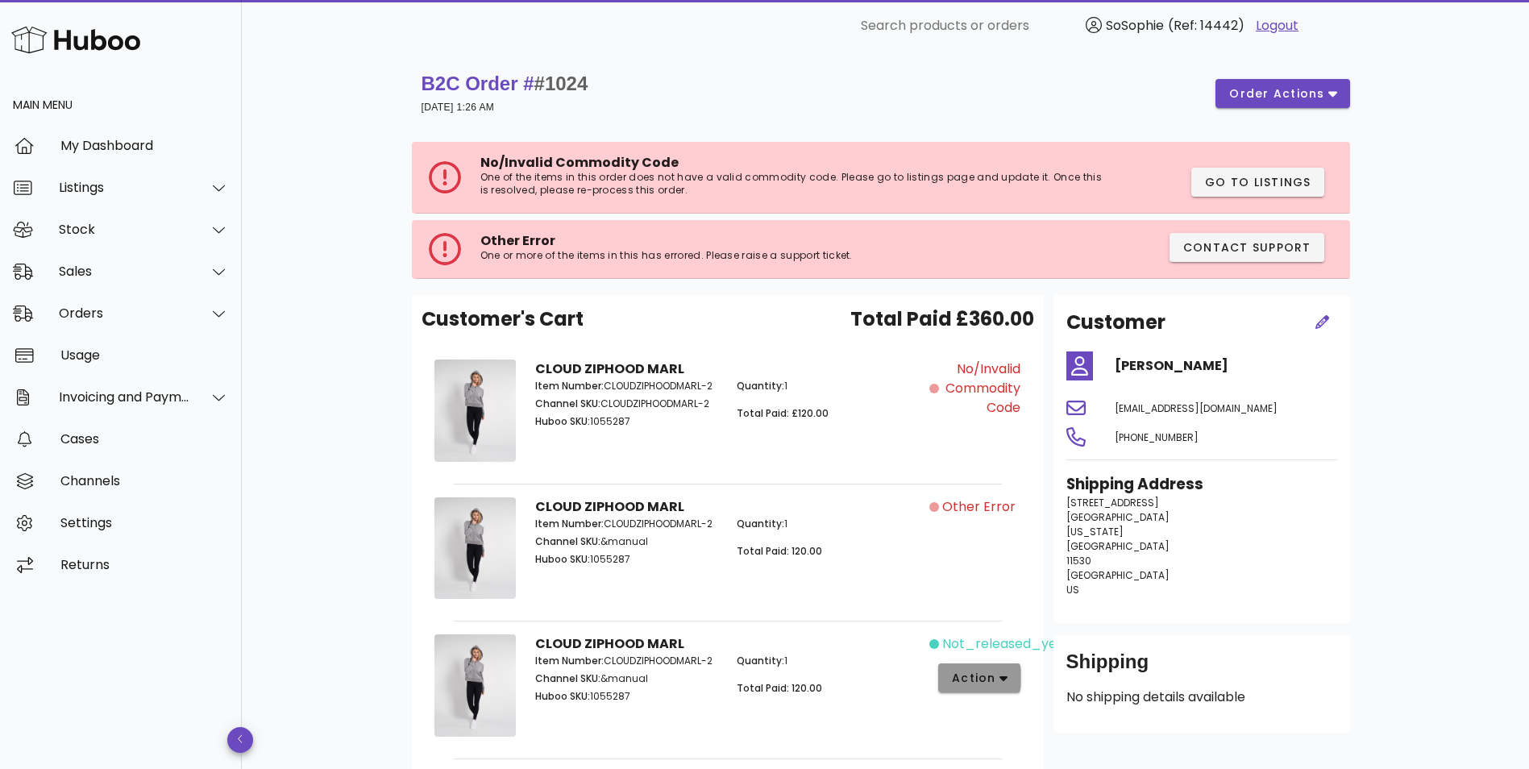
click at [979, 682] on span "action" at bounding box center [973, 678] width 45 height 17
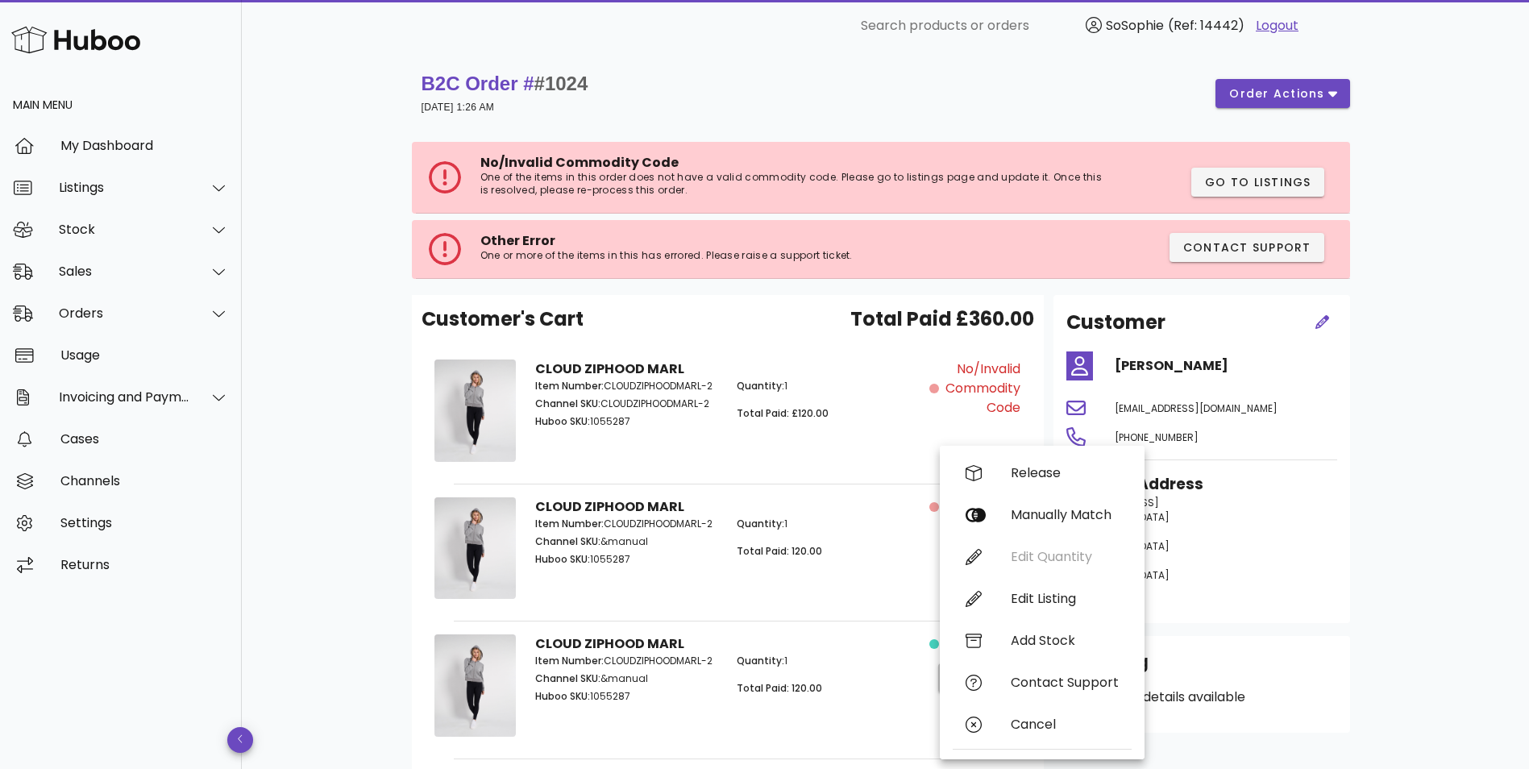
scroll to position [131, 0]
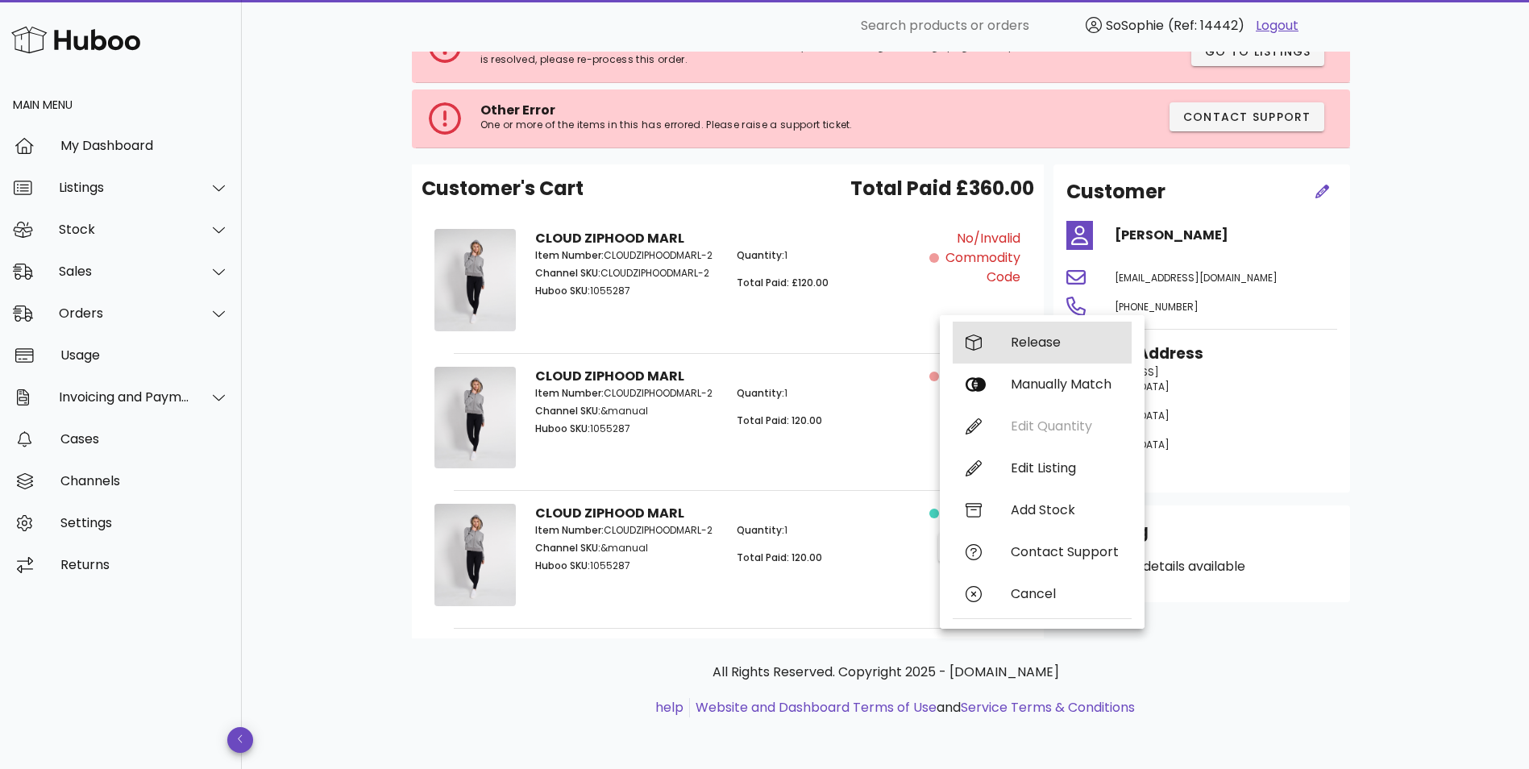
click at [1073, 348] on div "Release" at bounding box center [1065, 341] width 108 height 15
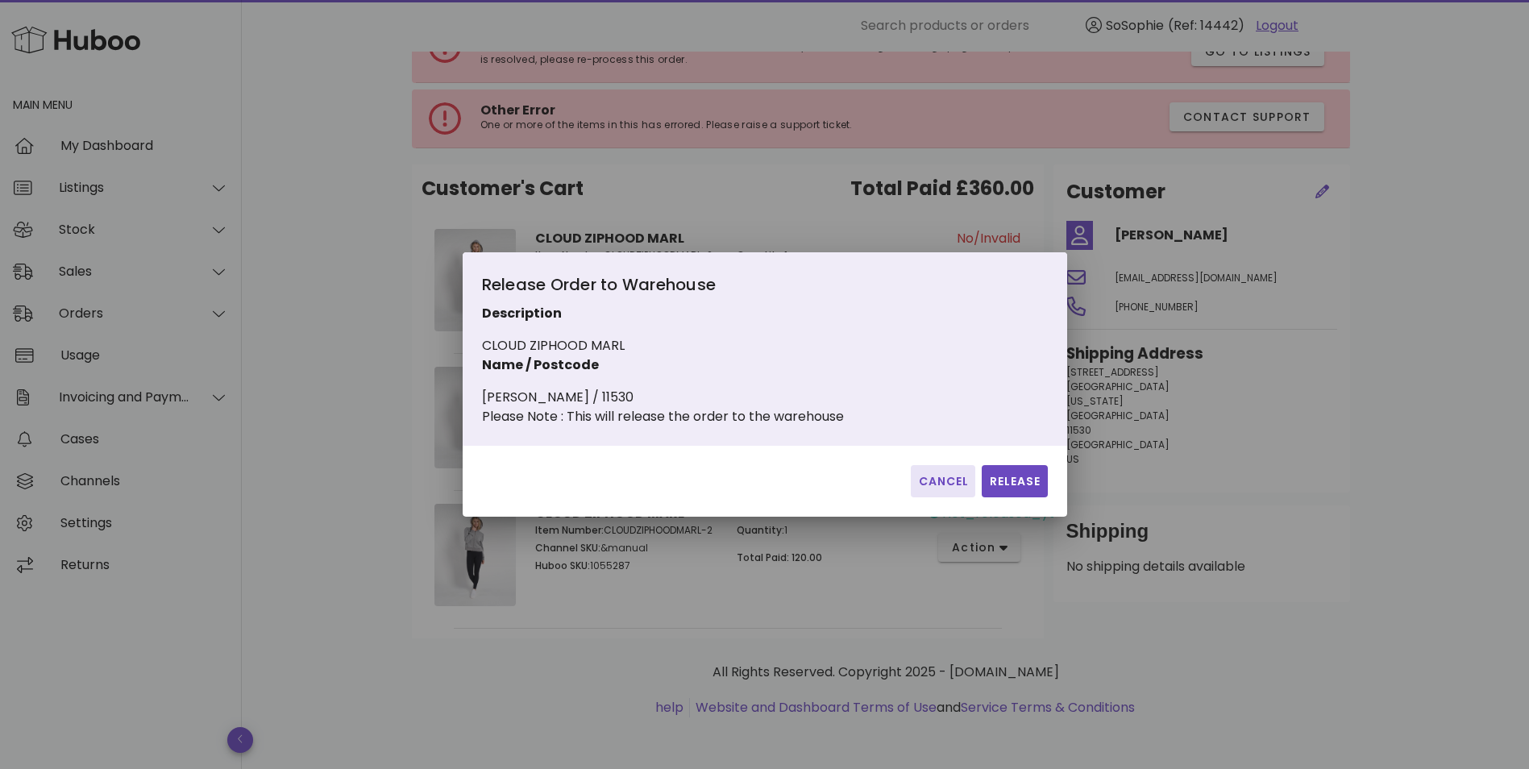
click at [953, 497] on button "Cancel" at bounding box center [943, 481] width 64 height 32
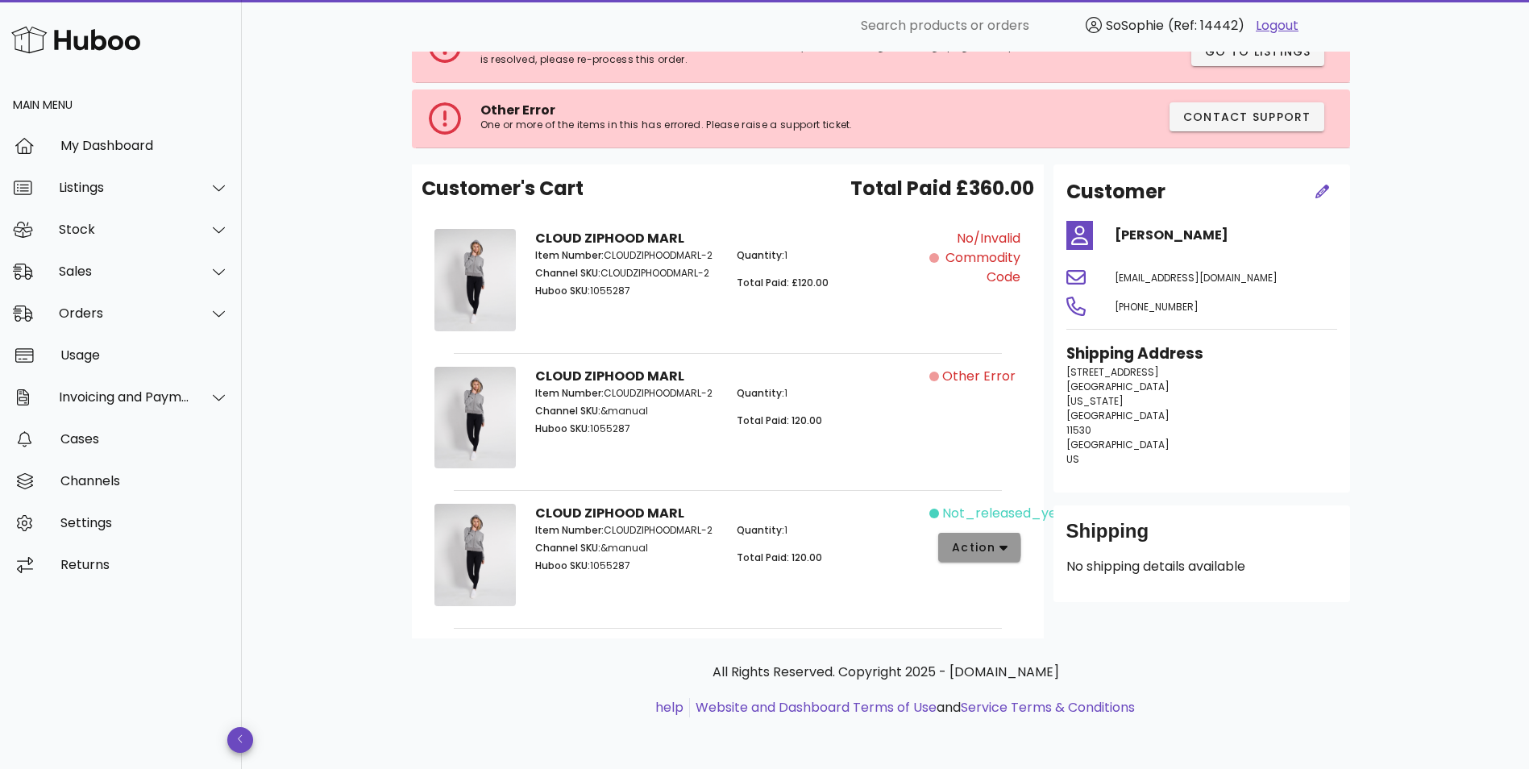
click at [995, 547] on span "action" at bounding box center [973, 547] width 45 height 17
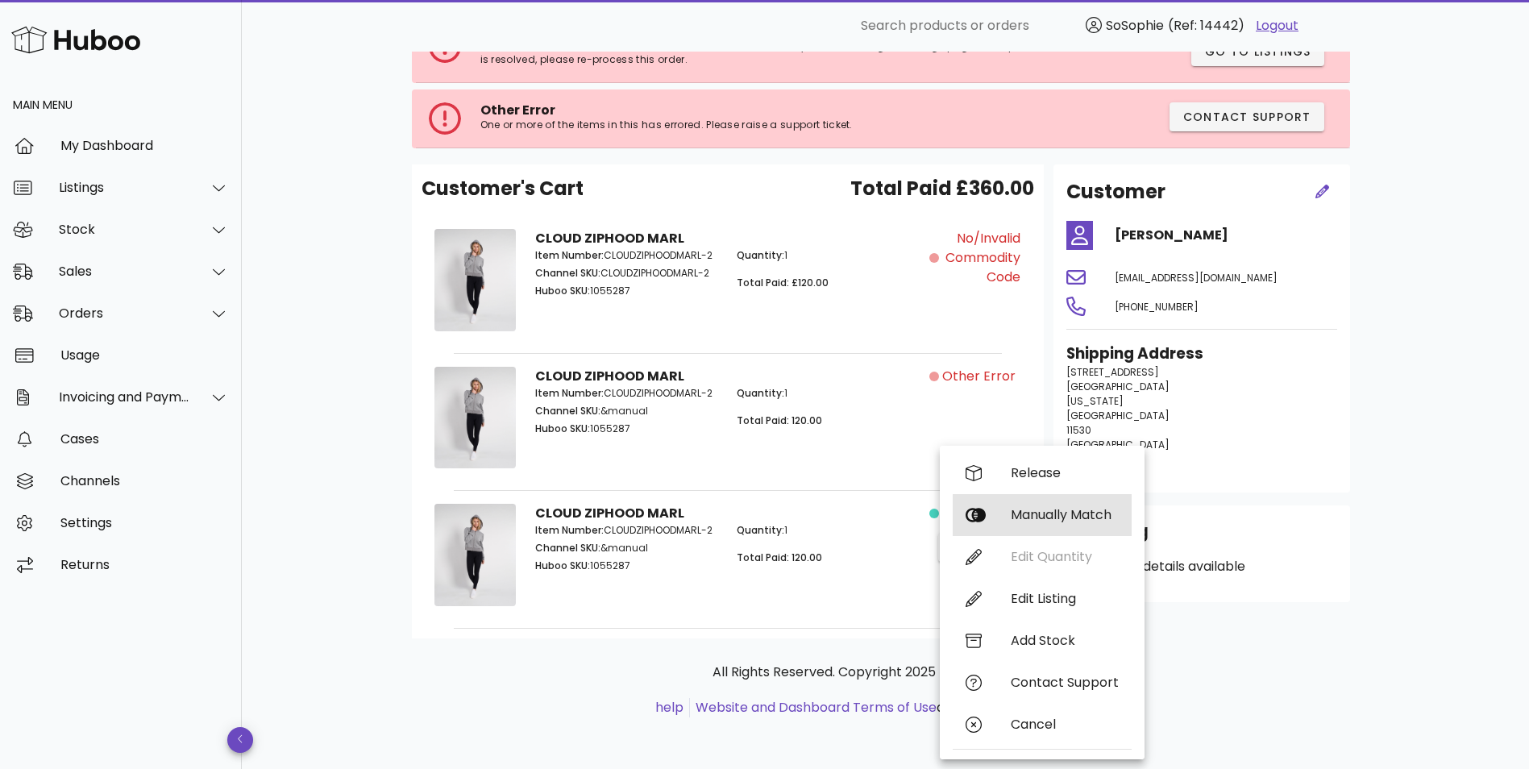
click at [1069, 515] on div "Manually Match" at bounding box center [1065, 514] width 108 height 15
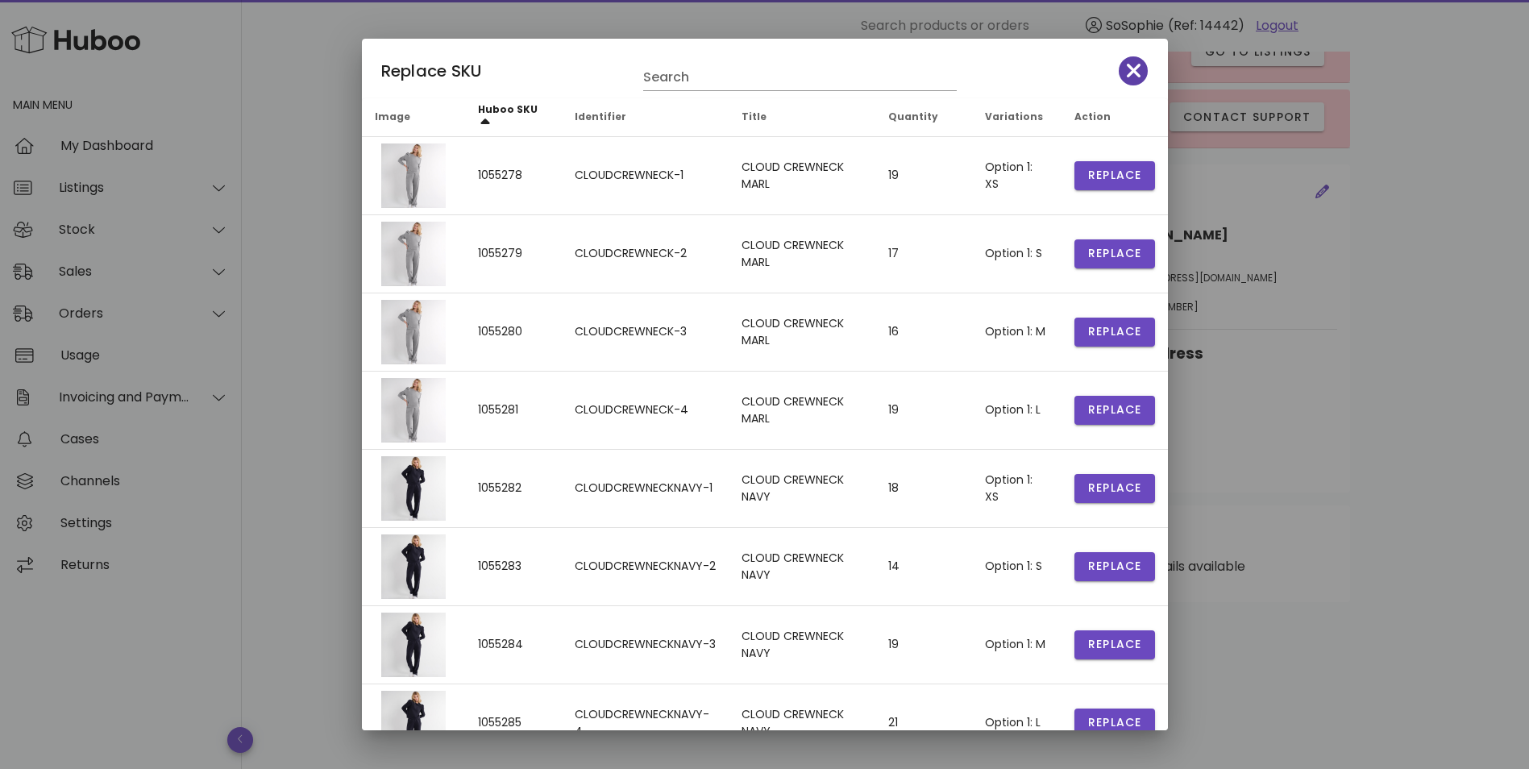
click at [1127, 61] on icon "button" at bounding box center [1134, 71] width 15 height 23
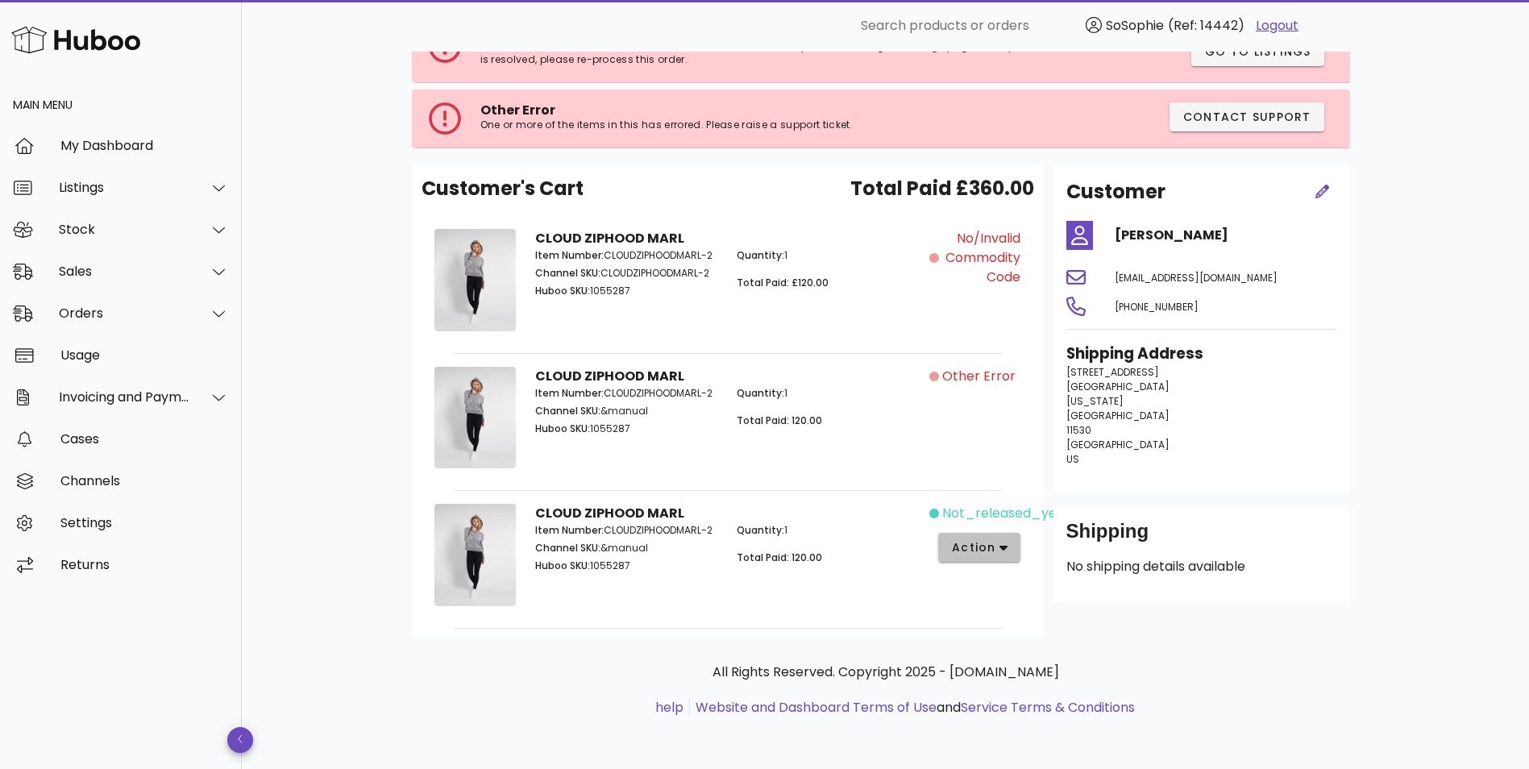
click at [1011, 540] on button "action" at bounding box center [979, 547] width 83 height 29
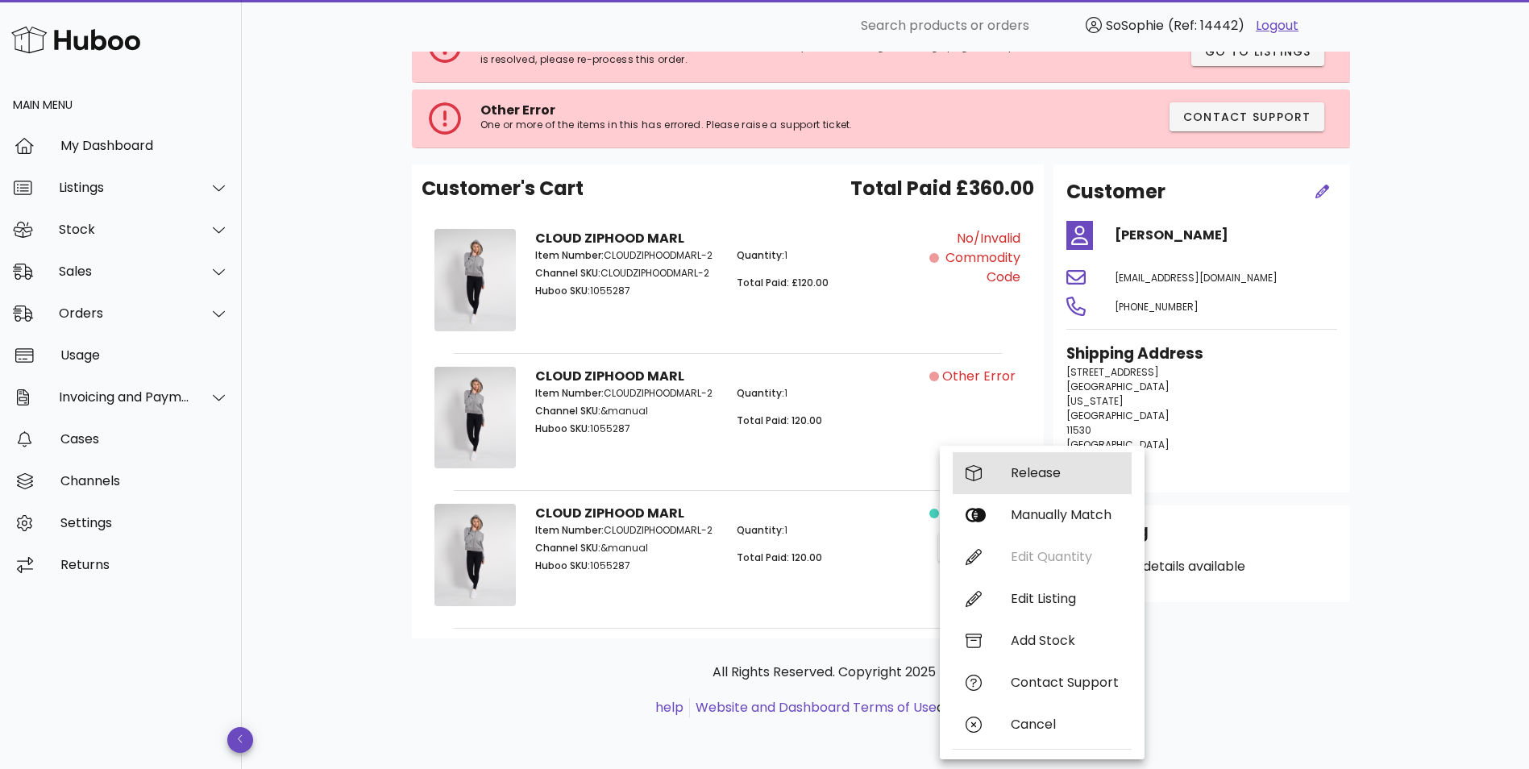
click at [1050, 492] on div "Release" at bounding box center [1042, 473] width 179 height 42
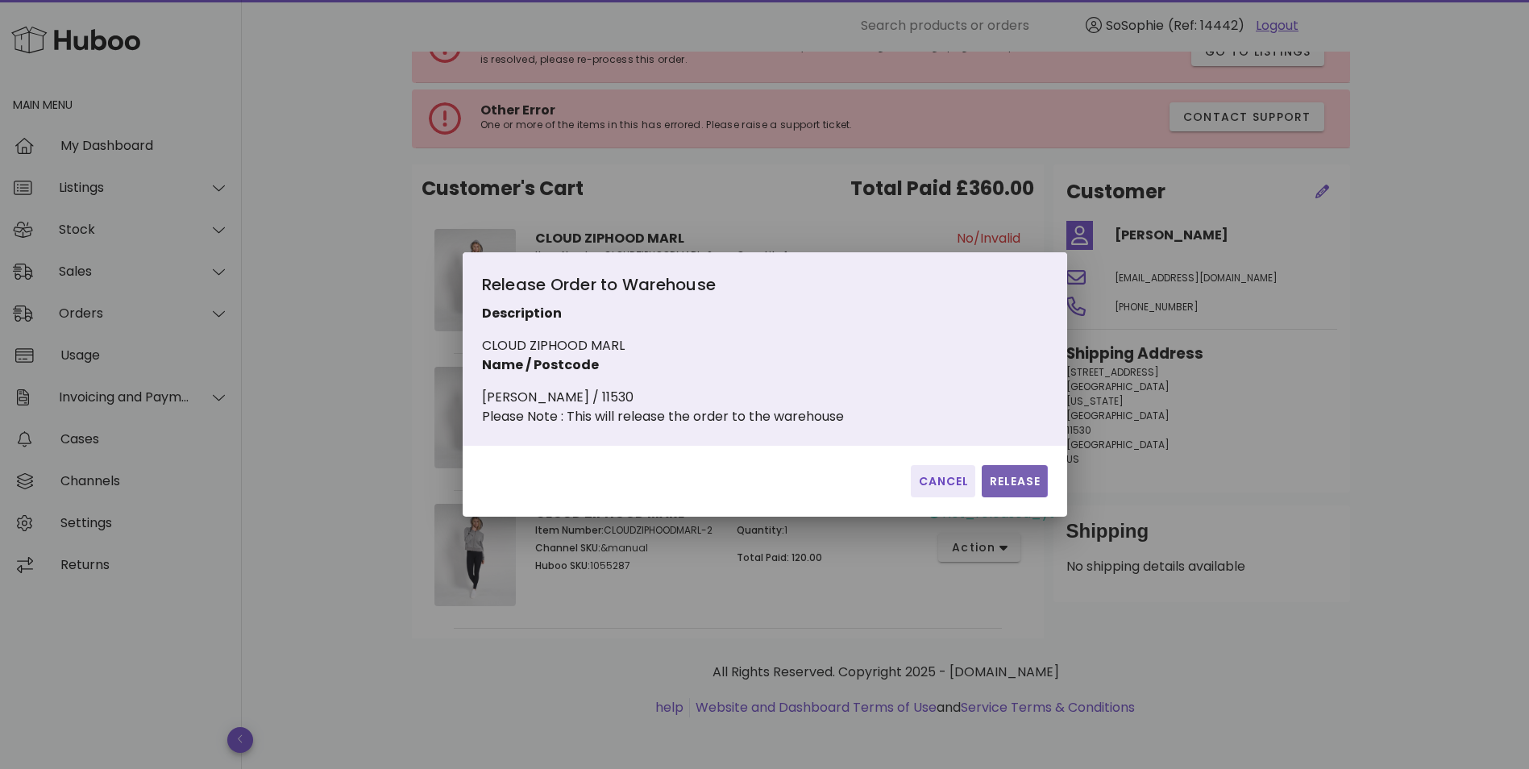
click at [1007, 490] on span "Release" at bounding box center [1014, 481] width 52 height 17
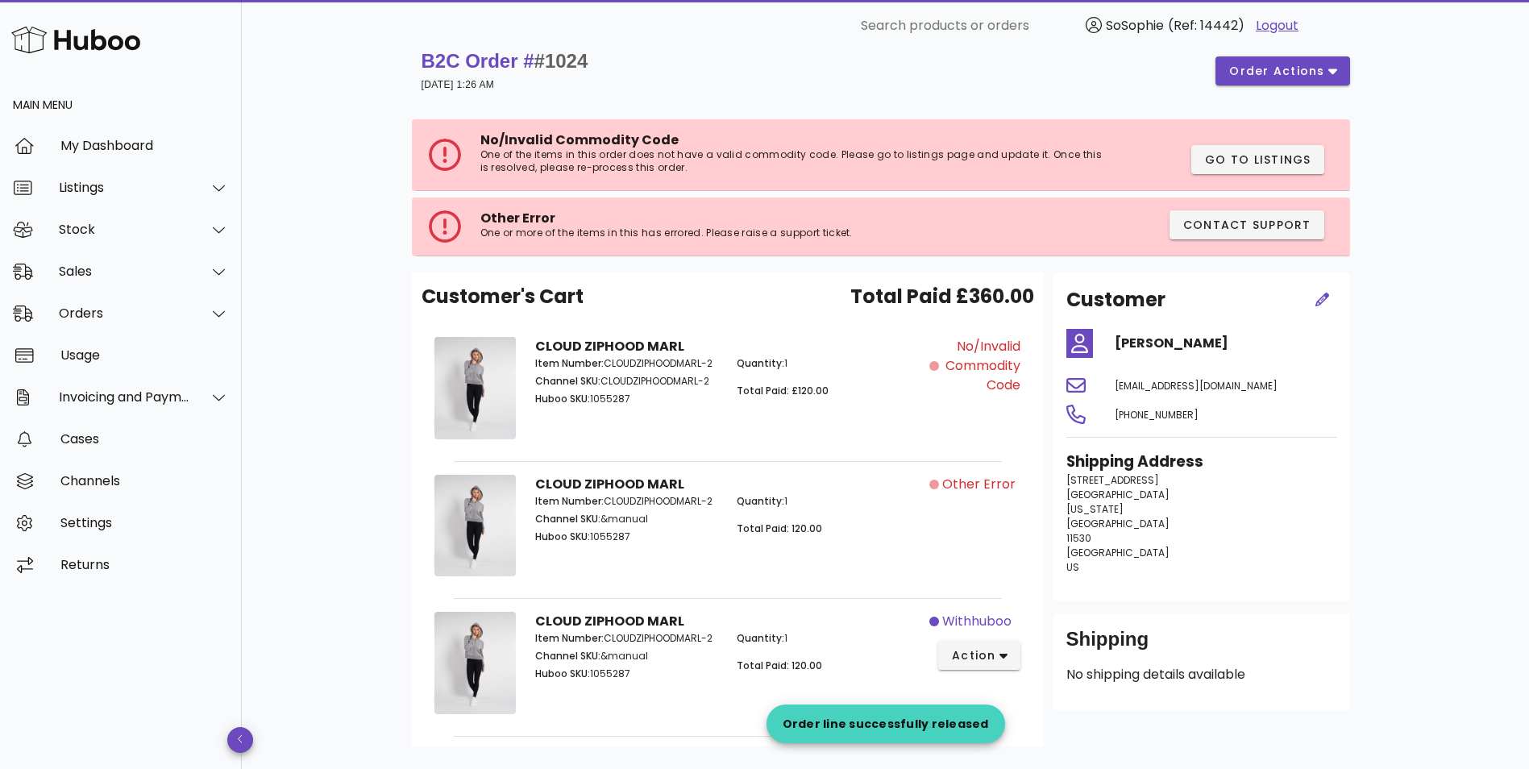
scroll to position [0, 0]
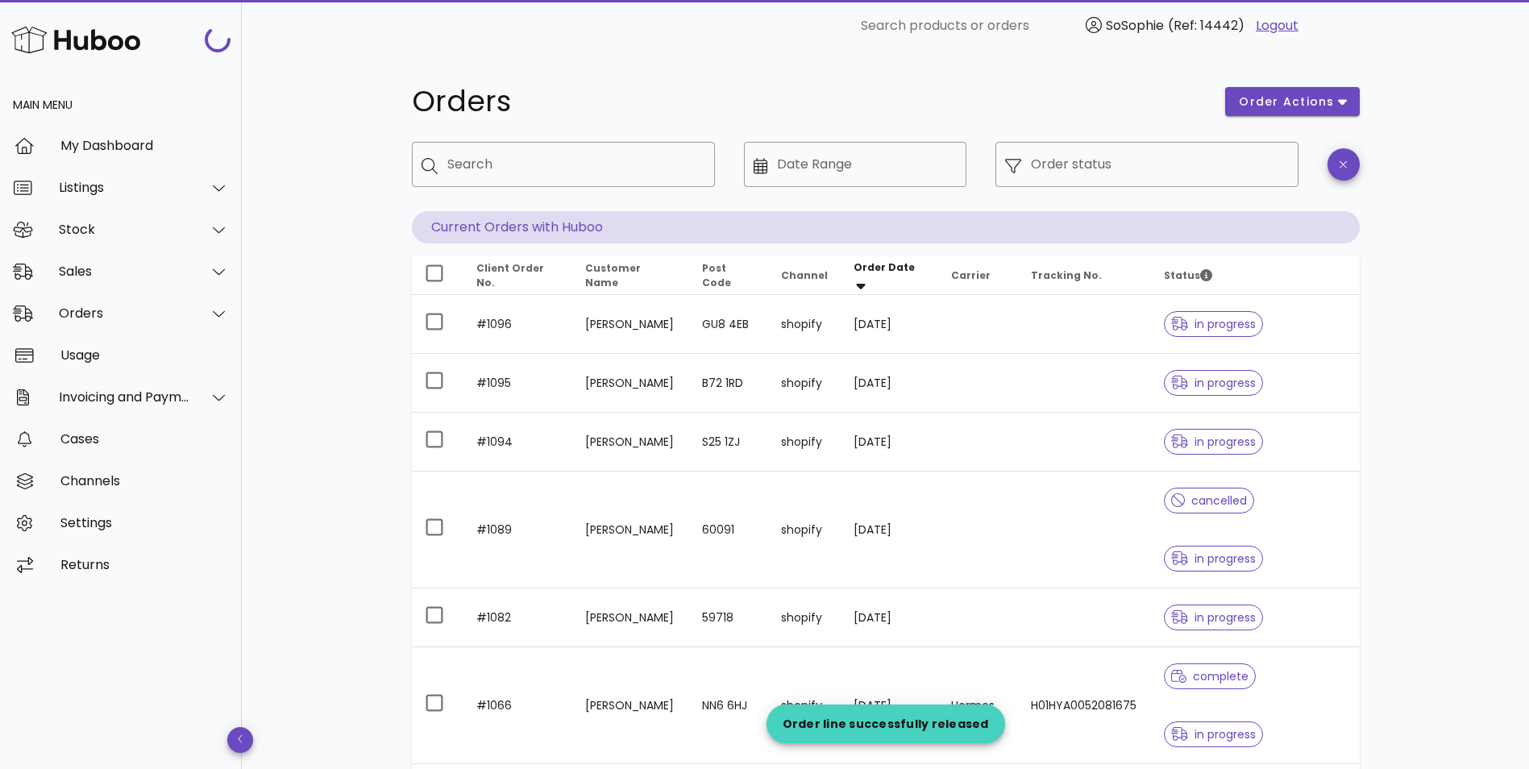
scroll to position [582, 0]
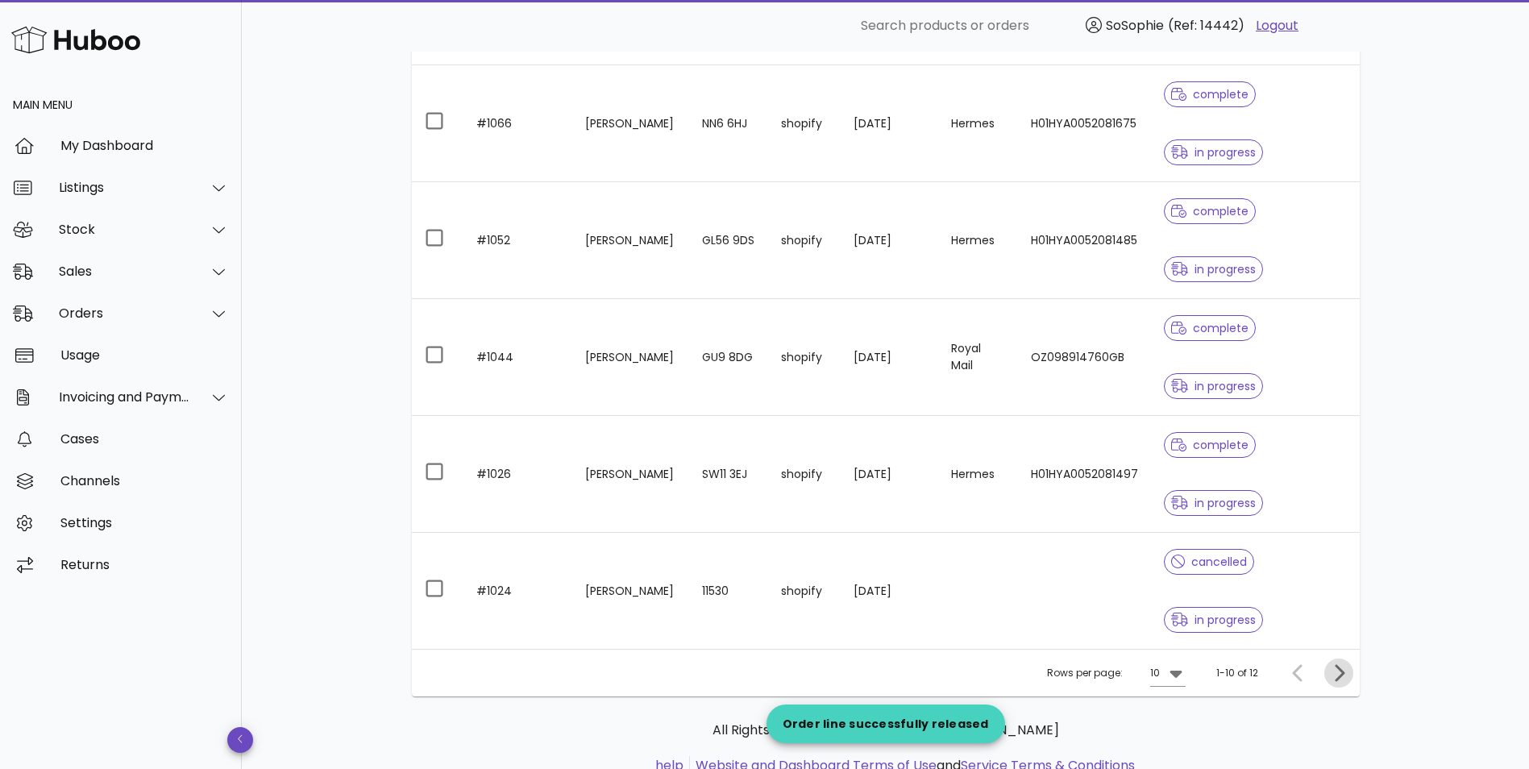
click at [1333, 671] on icon "Next page" at bounding box center [1338, 672] width 19 height 19
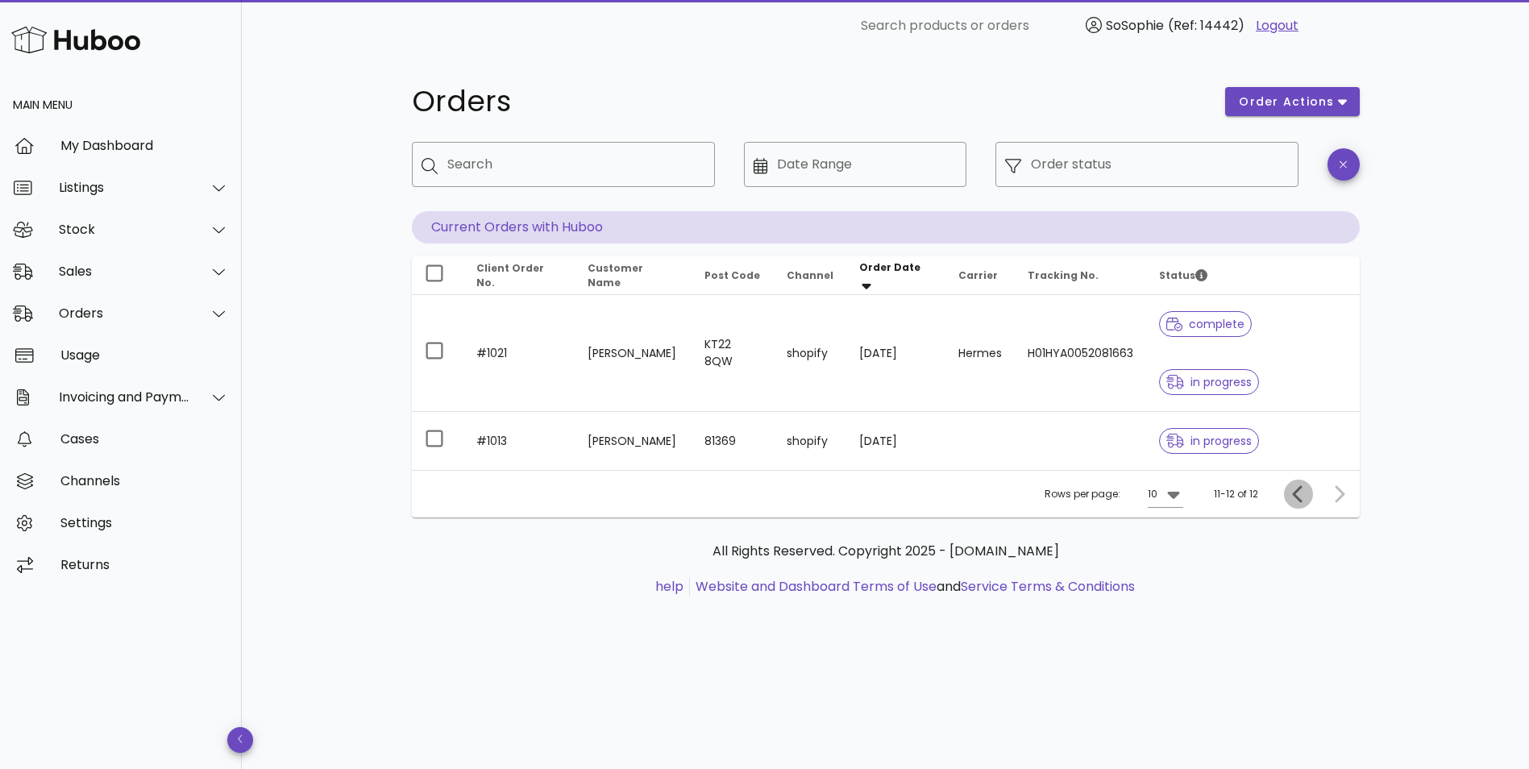
click at [1298, 480] on button "Previous page" at bounding box center [1298, 494] width 29 height 29
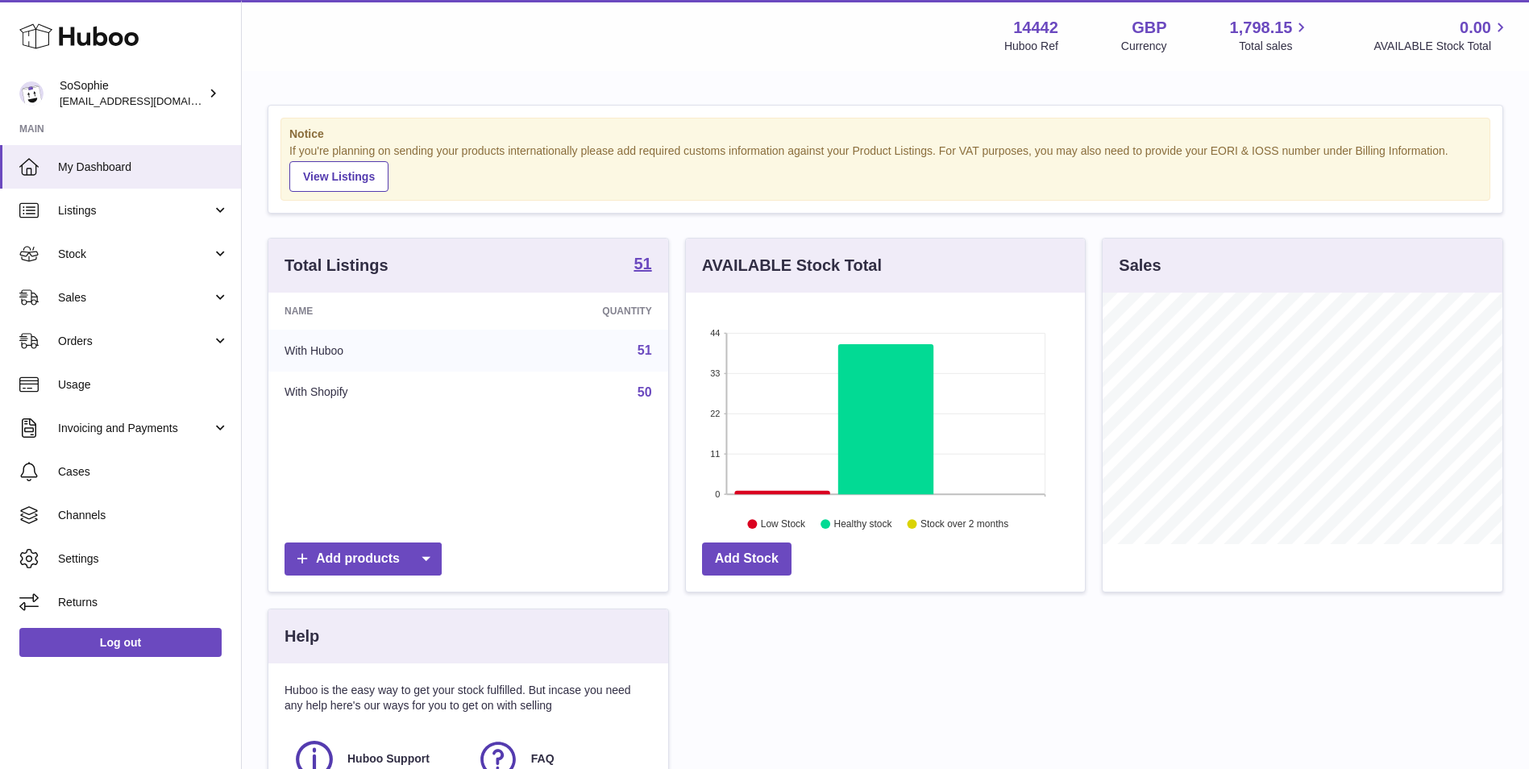
scroll to position [251, 399]
drag, startPoint x: 122, startPoint y: 437, endPoint x: 127, endPoint y: 446, distance: 11.2
click at [122, 437] on link "Invoicing and Payments" at bounding box center [120, 428] width 241 height 44
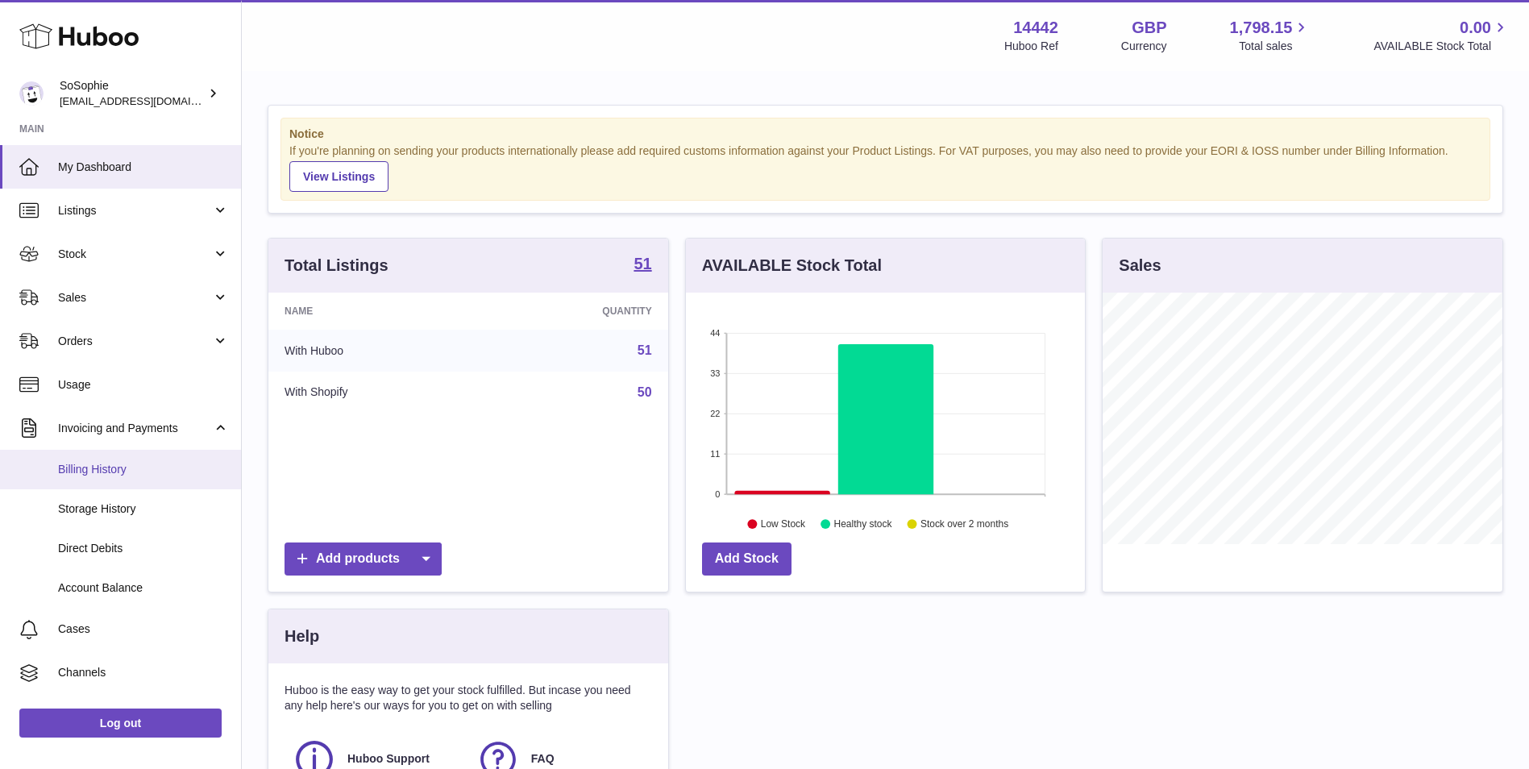
click at [129, 463] on span "Billing History" at bounding box center [143, 469] width 171 height 15
